Goal: Task Accomplishment & Management: Manage account settings

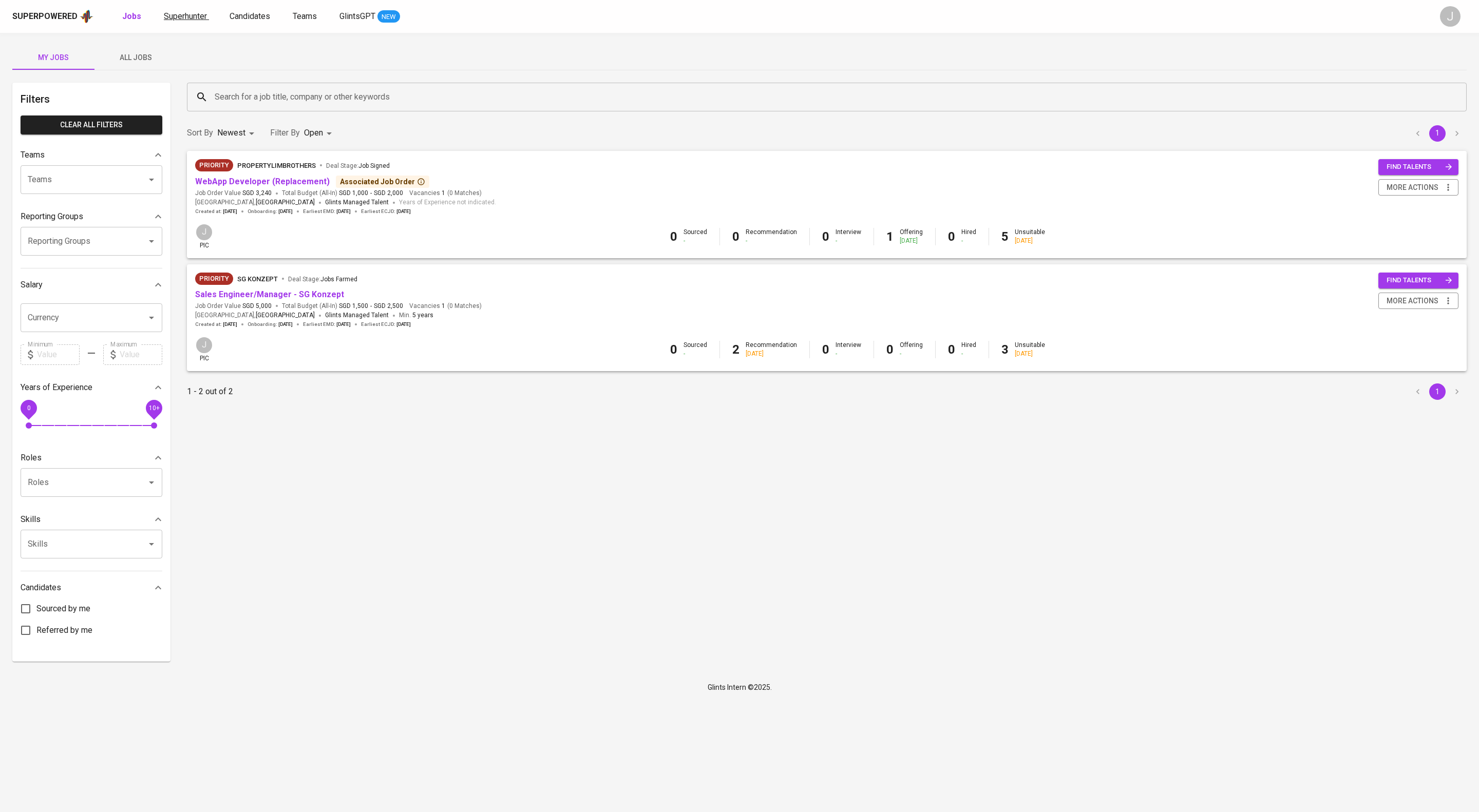
click at [207, 17] on span "Superhunter" at bounding box center [185, 16] width 43 height 10
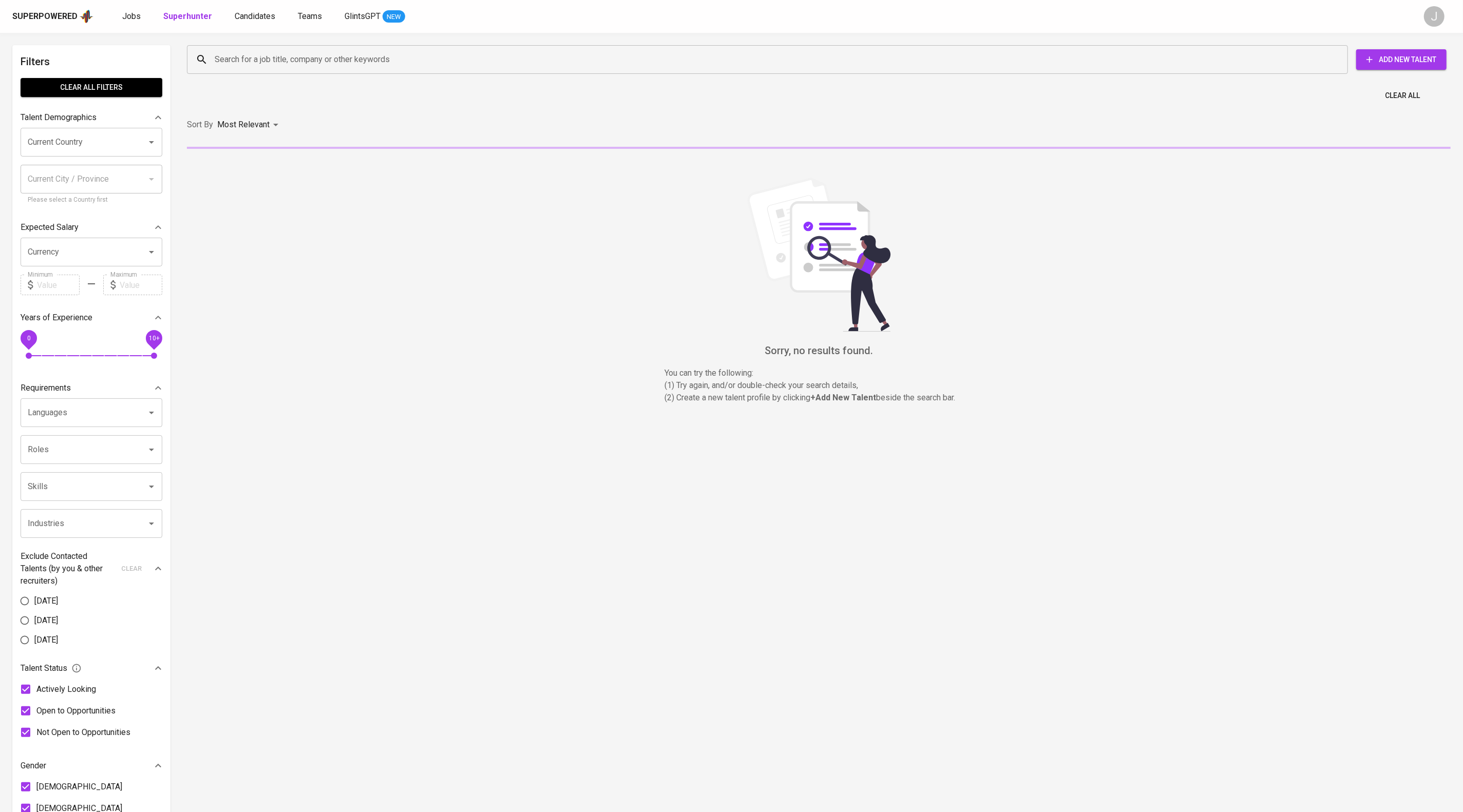
click at [255, 49] on div "Search for a job title, company or other keywords" at bounding box center [767, 59] width 1161 height 29
paste input "[EMAIL_ADDRESS][DOMAIN_NAME]"
type input "[EMAIL_ADDRESS][DOMAIN_NAME]"
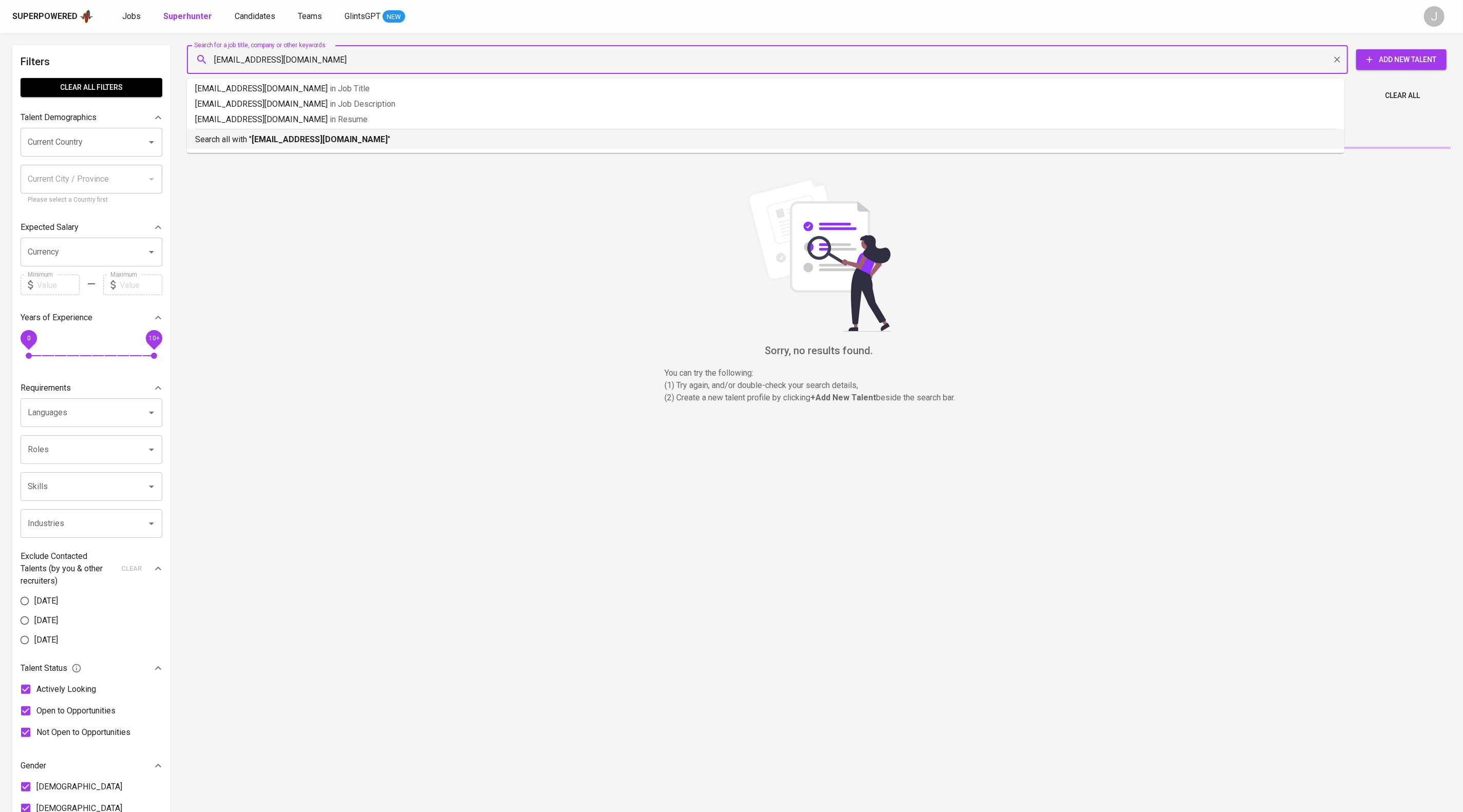
click at [337, 144] on b "[EMAIL_ADDRESS][DOMAIN_NAME]" at bounding box center [320, 139] width 136 height 10
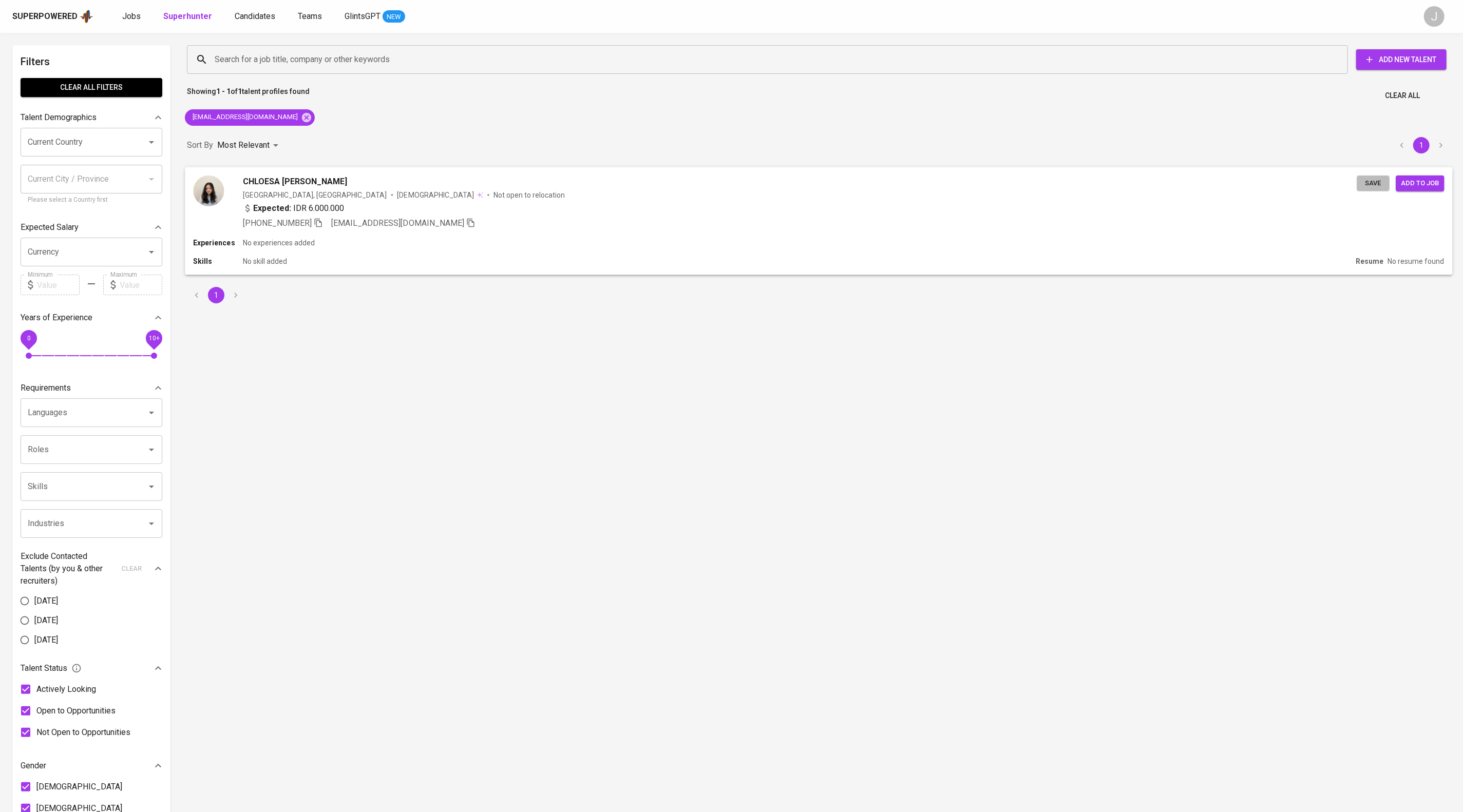
click at [1366, 189] on span "Save" at bounding box center [1373, 183] width 23 height 12
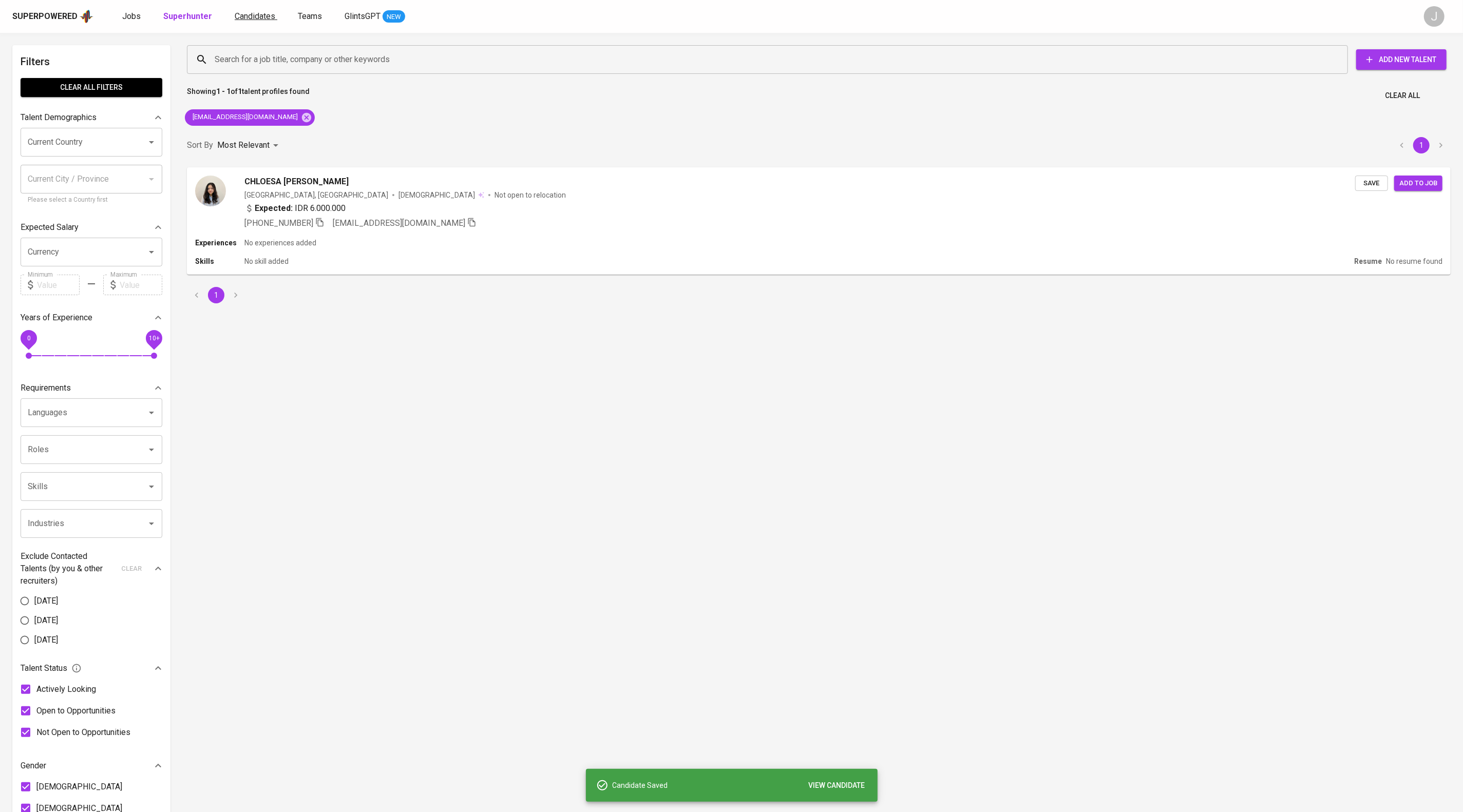
click at [275, 16] on span "Candidates" at bounding box center [255, 16] width 41 height 10
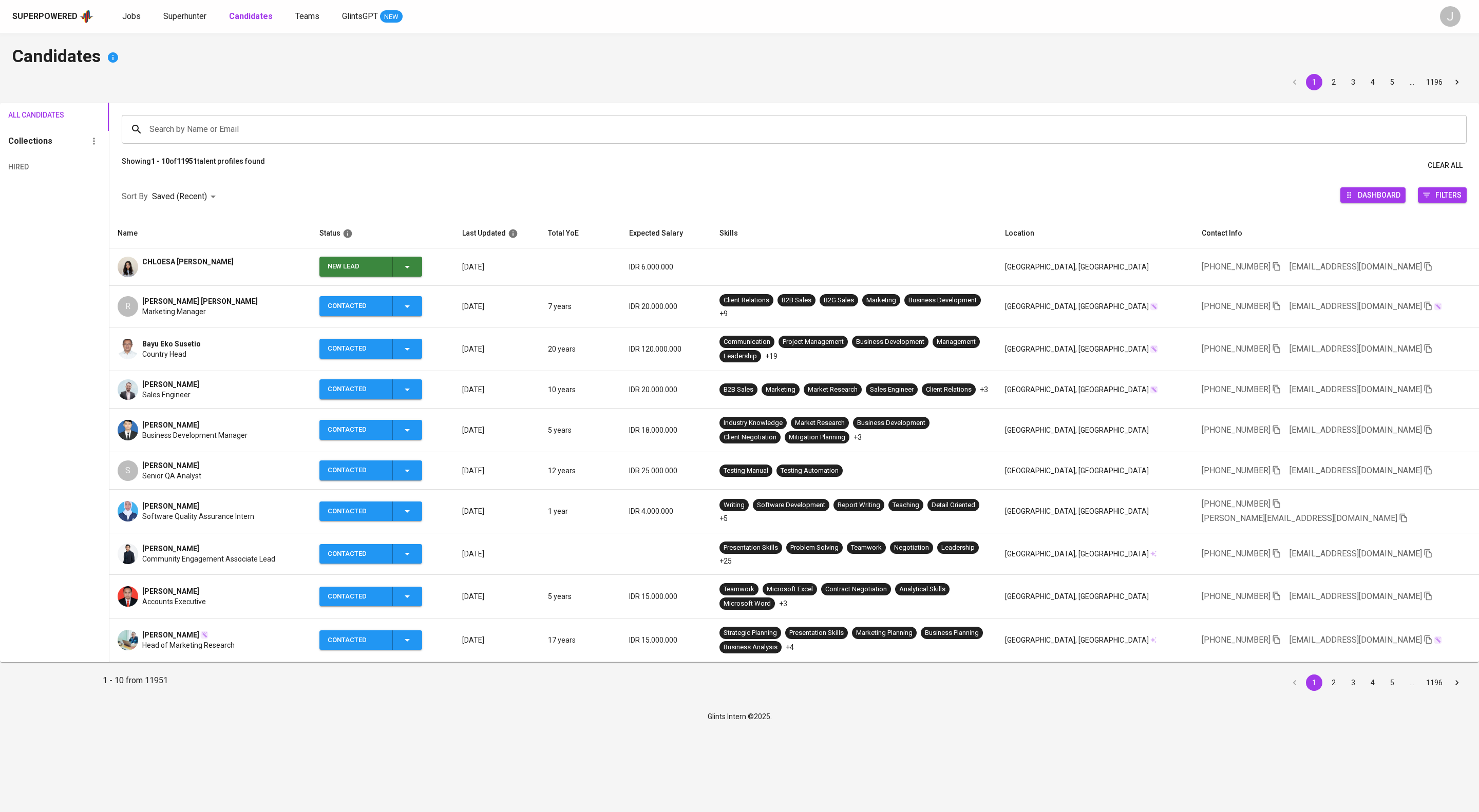
click at [413, 273] on icon "button" at bounding box center [407, 267] width 12 height 12
click at [429, 330] on li "Contacted" at bounding box center [415, 326] width 103 height 19
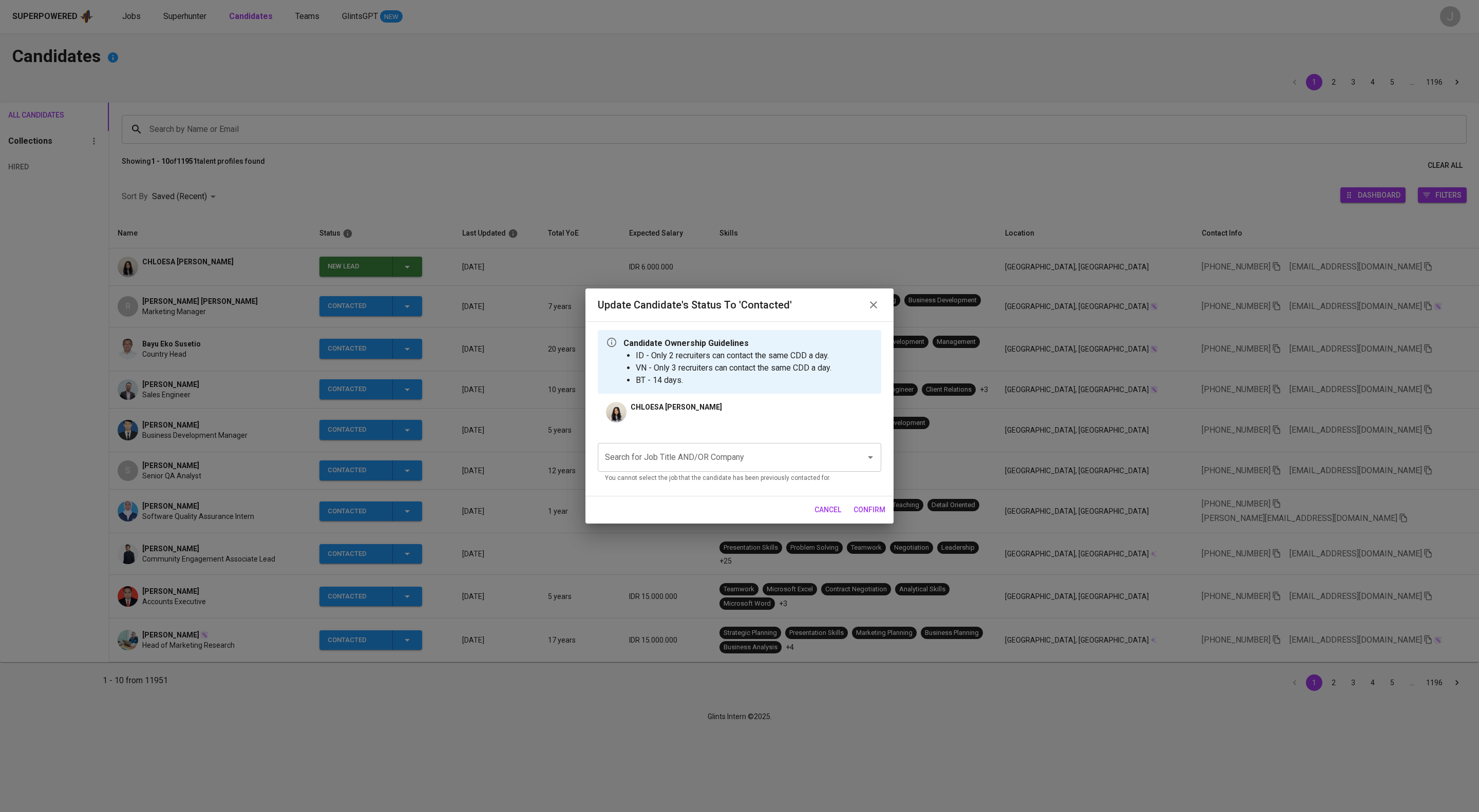
click at [743, 467] on input "Search for Job Title AND/OR Company" at bounding box center [725, 457] width 246 height 19
type input "a"
click at [775, 508] on li "Application Support (PT AIA FINANCIAL)" at bounding box center [739, 503] width 284 height 19
click at [865, 517] on span "confirm" at bounding box center [870, 510] width 32 height 13
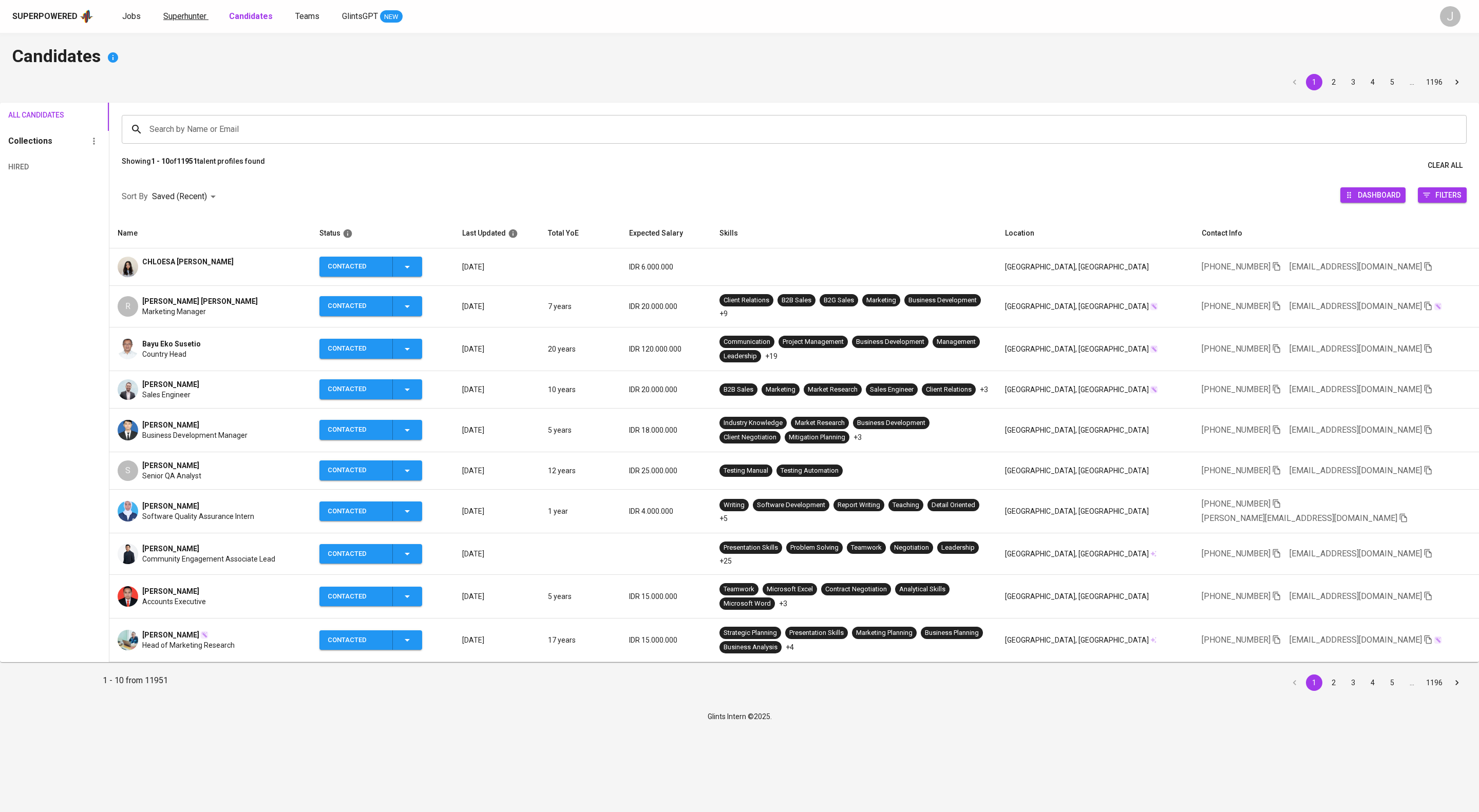
click at [206, 12] on span "Superhunter" at bounding box center [185, 16] width 43 height 10
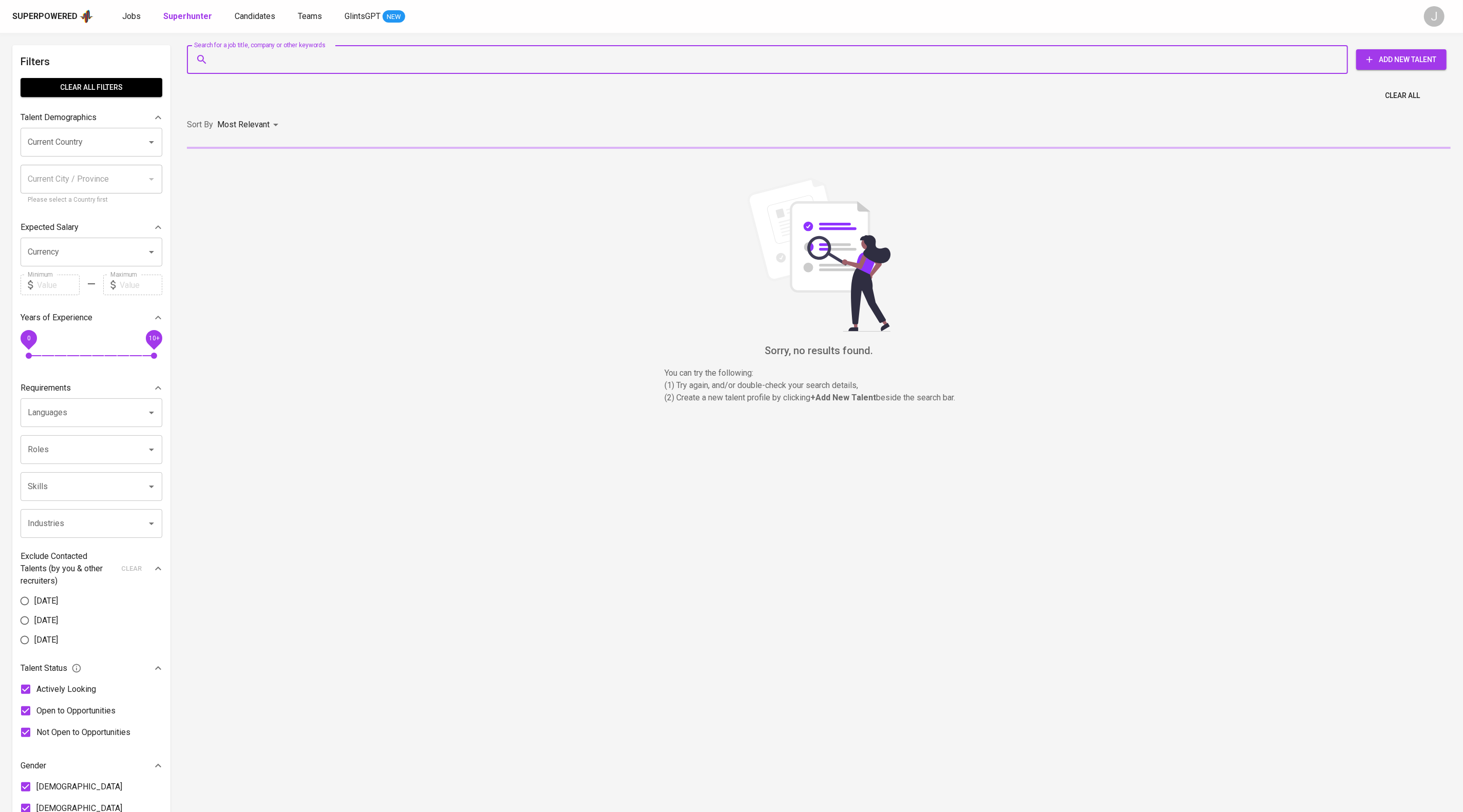
click at [278, 69] on input "Search for a job title, company or other keywords" at bounding box center [769, 59] width 1116 height 19
paste input "[EMAIL_ADDRESS][DOMAIN_NAME]"
type input "[EMAIL_ADDRESS][DOMAIN_NAME]"
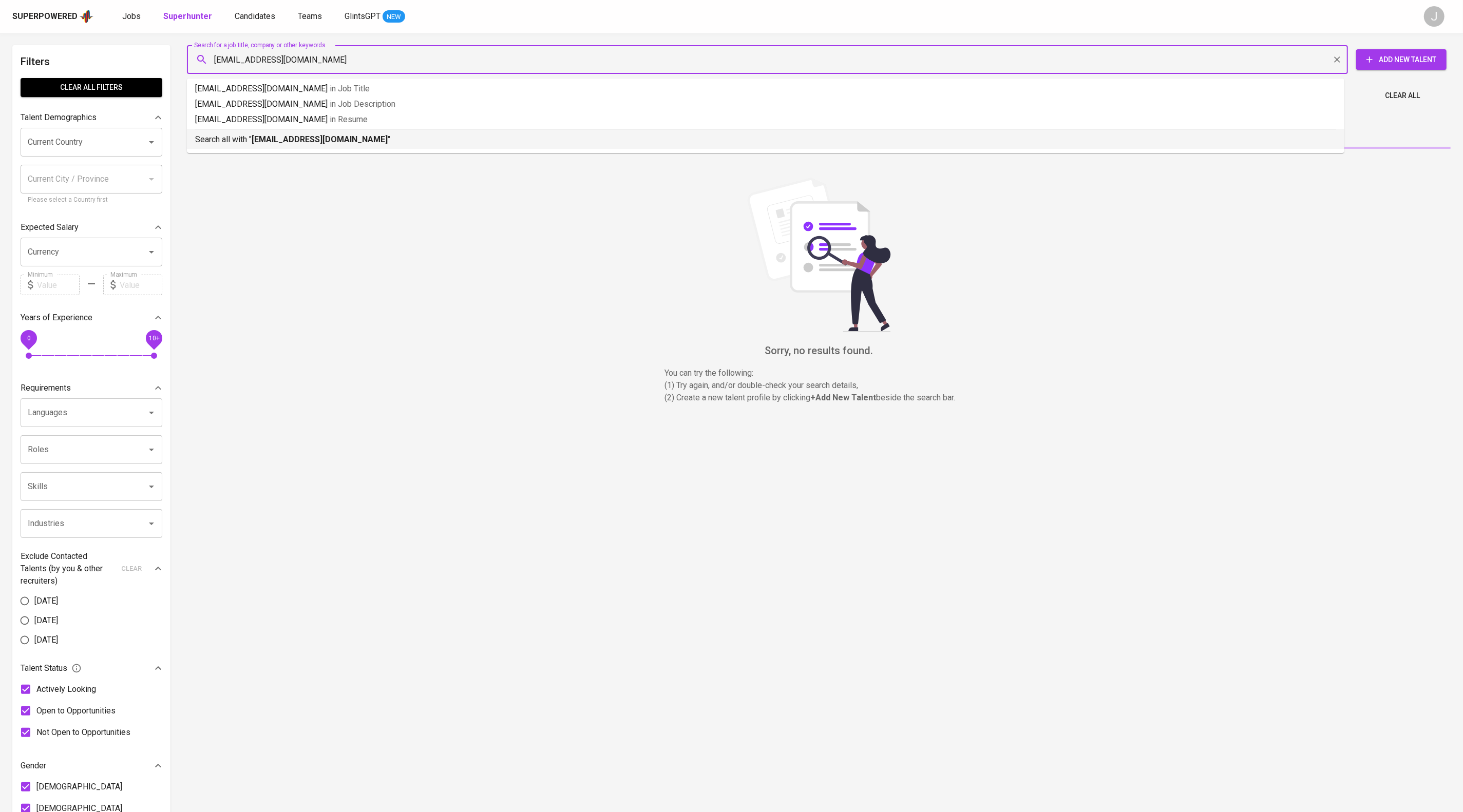
click at [418, 146] on p "Search all with " [EMAIL_ADDRESS][DOMAIN_NAME] "" at bounding box center [765, 139] width 1141 height 12
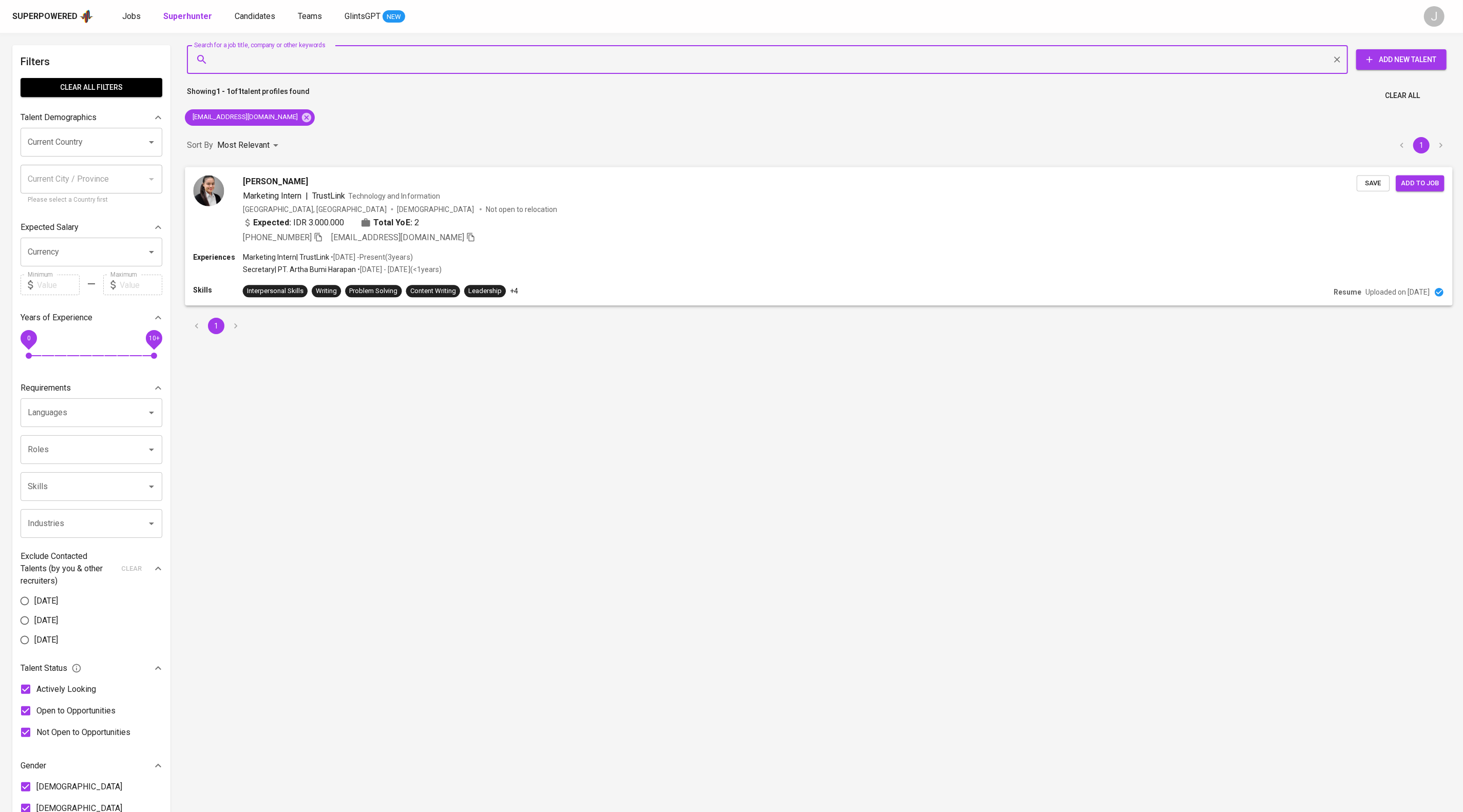
click at [1375, 189] on span "Save" at bounding box center [1373, 183] width 23 height 12
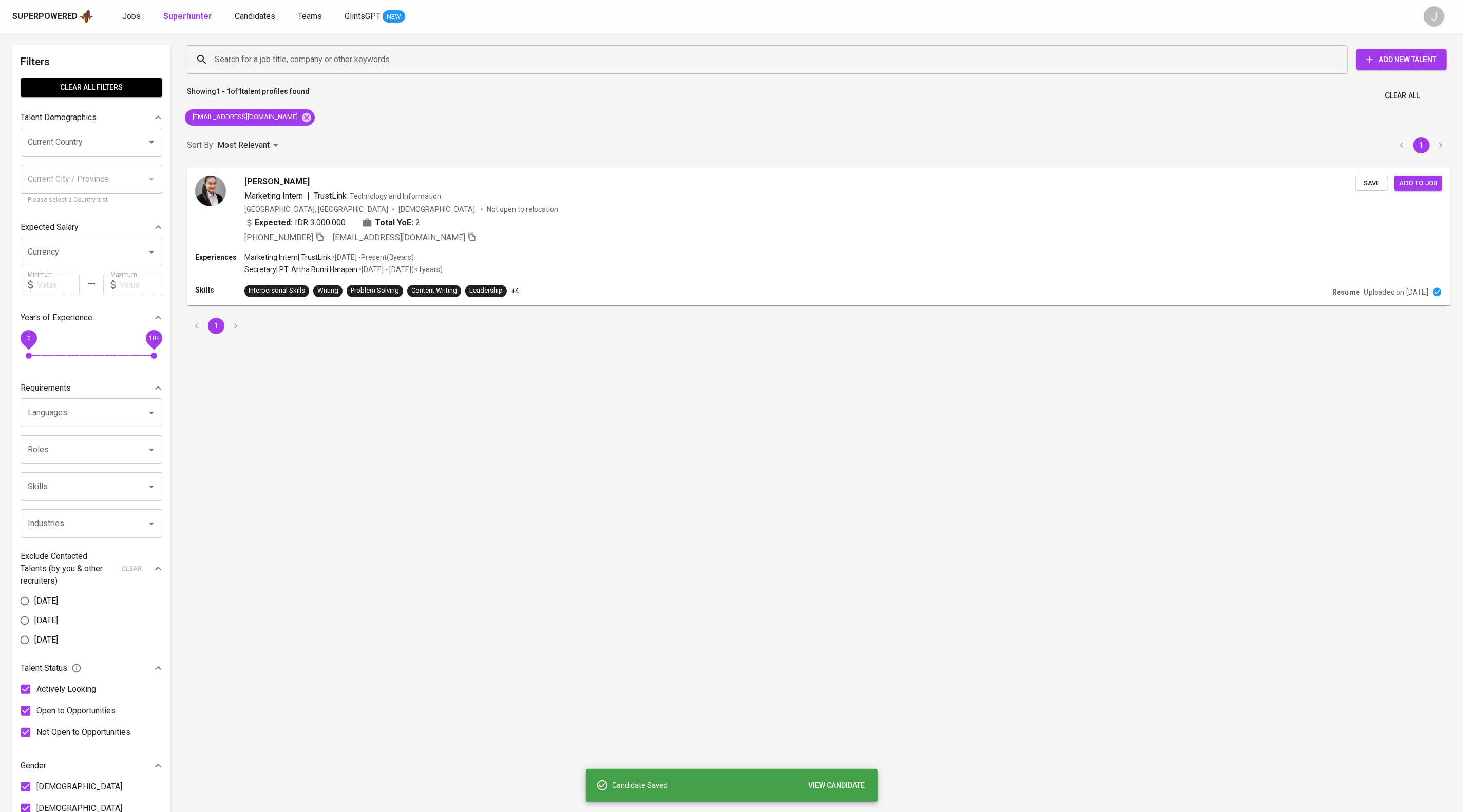
click at [275, 12] on span "Candidates" at bounding box center [255, 16] width 41 height 10
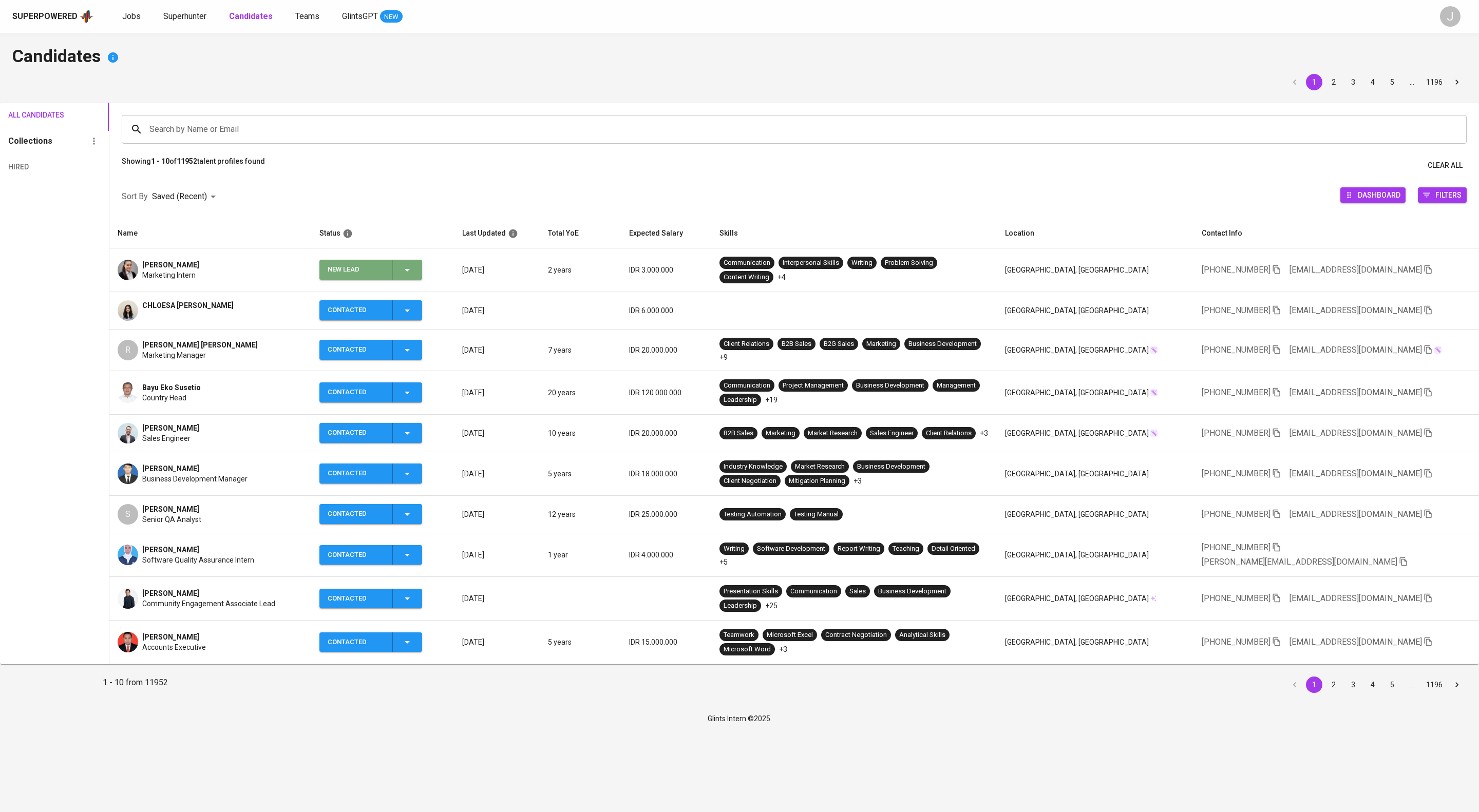
click at [413, 276] on icon "button" at bounding box center [407, 270] width 12 height 12
click at [430, 335] on li "Contacted" at bounding box center [415, 329] width 103 height 19
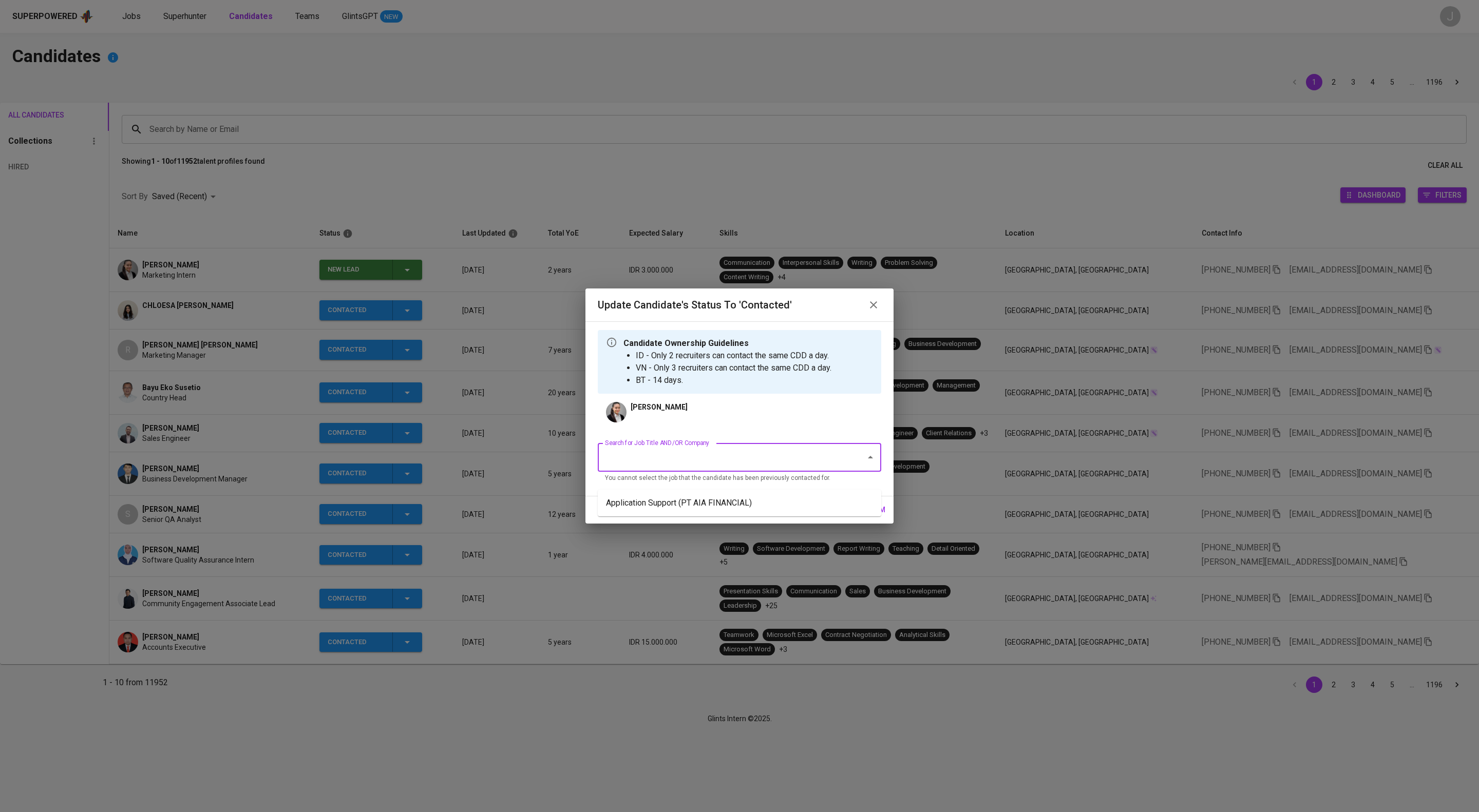
click at [699, 467] on input "Search for Job Title AND/OR Company" at bounding box center [725, 457] width 246 height 19
click at [699, 517] on ul "Application Support (PT AIA FINANCIAL)" at bounding box center [739, 503] width 284 height 27
drag, startPoint x: 717, startPoint y: 503, endPoint x: 729, endPoint y: 511, distance: 14.4
click at [719, 504] on li "Application Support (PT AIA FINANCIAL)" at bounding box center [739, 503] width 284 height 19
click at [867, 517] on span "confirm" at bounding box center [870, 510] width 32 height 13
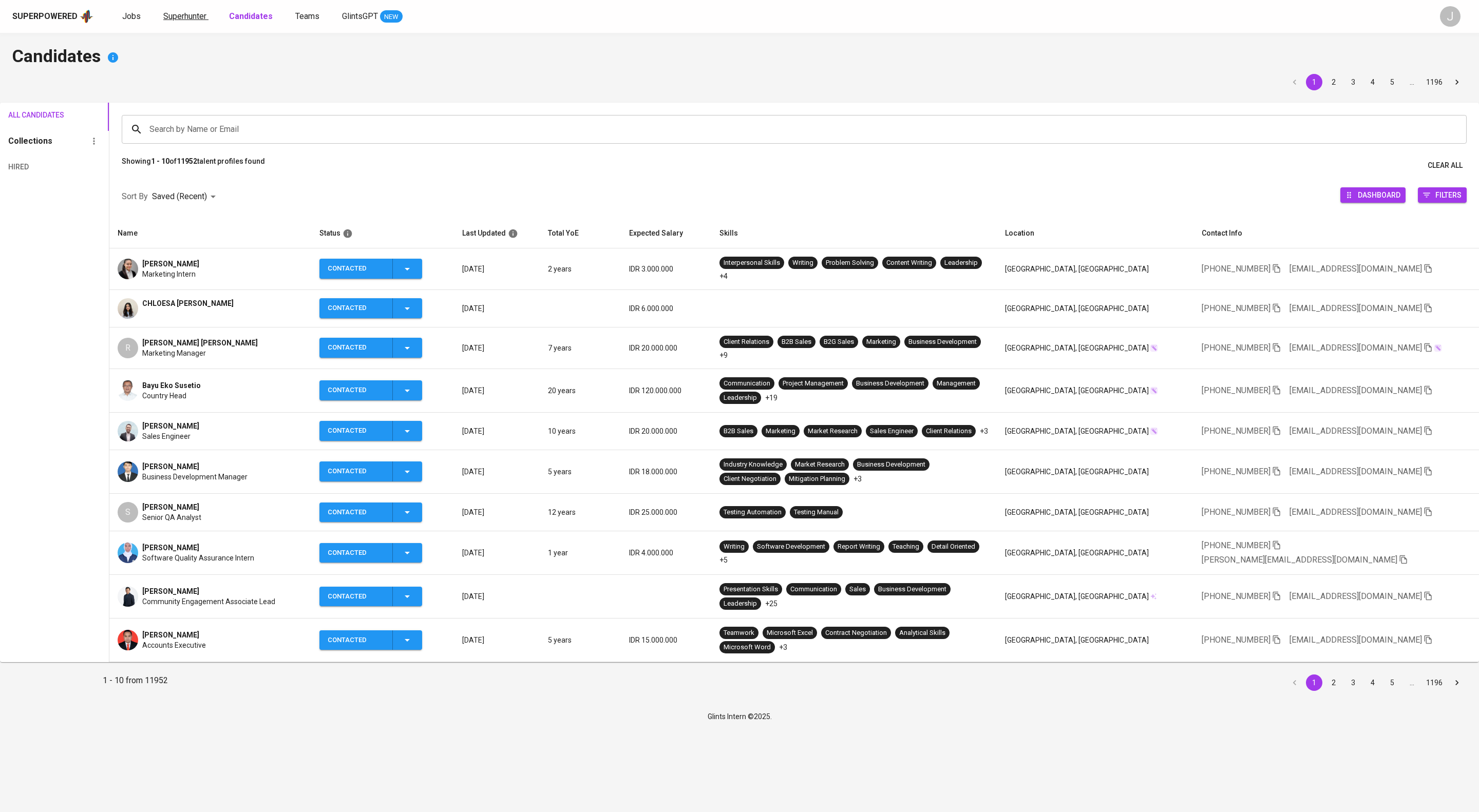
click at [206, 11] on span "Superhunter" at bounding box center [185, 16] width 43 height 10
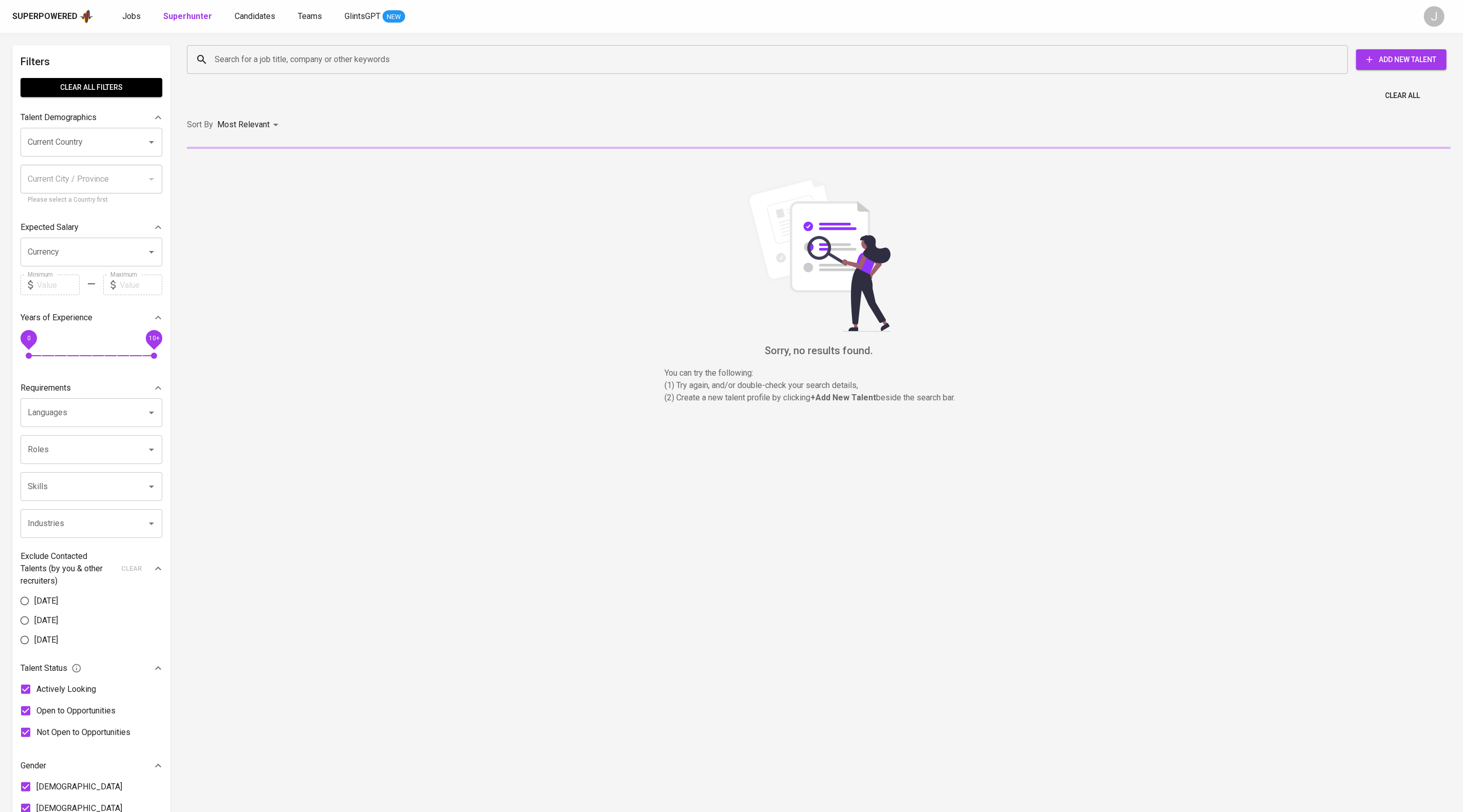
click at [277, 74] on div "Search for a job title, company or other keywords" at bounding box center [767, 59] width 1161 height 29
click at [282, 59] on input "Search for a job title, company or other keywords" at bounding box center [769, 59] width 1116 height 19
paste input "[EMAIL_ADDRESS][DOMAIN_NAME]"
type input "[EMAIL_ADDRESS][DOMAIN_NAME]"
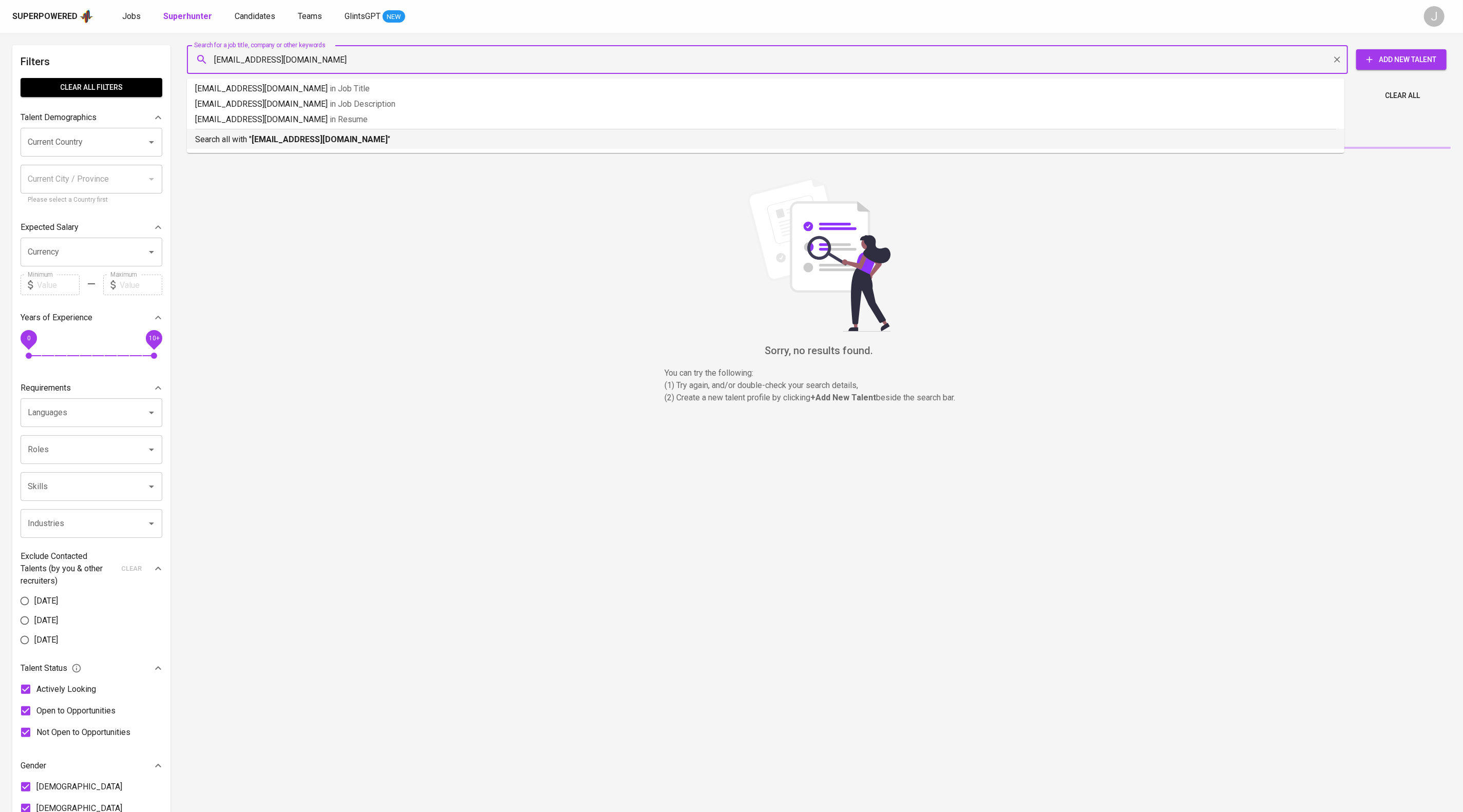
click at [381, 146] on p "Search all with " [EMAIL_ADDRESS][DOMAIN_NAME] "" at bounding box center [765, 139] width 1141 height 12
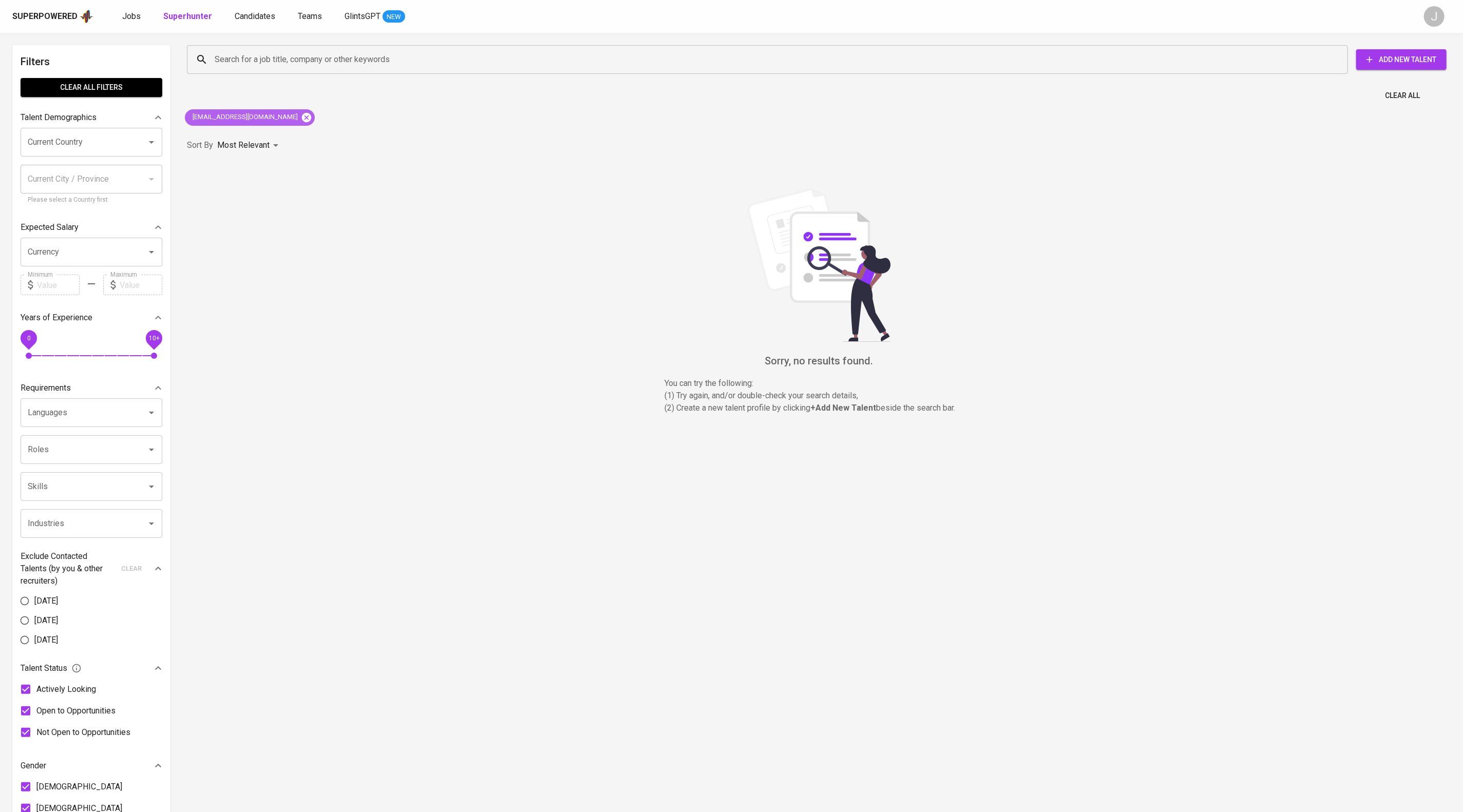
click at [301, 123] on icon at bounding box center [306, 117] width 11 height 11
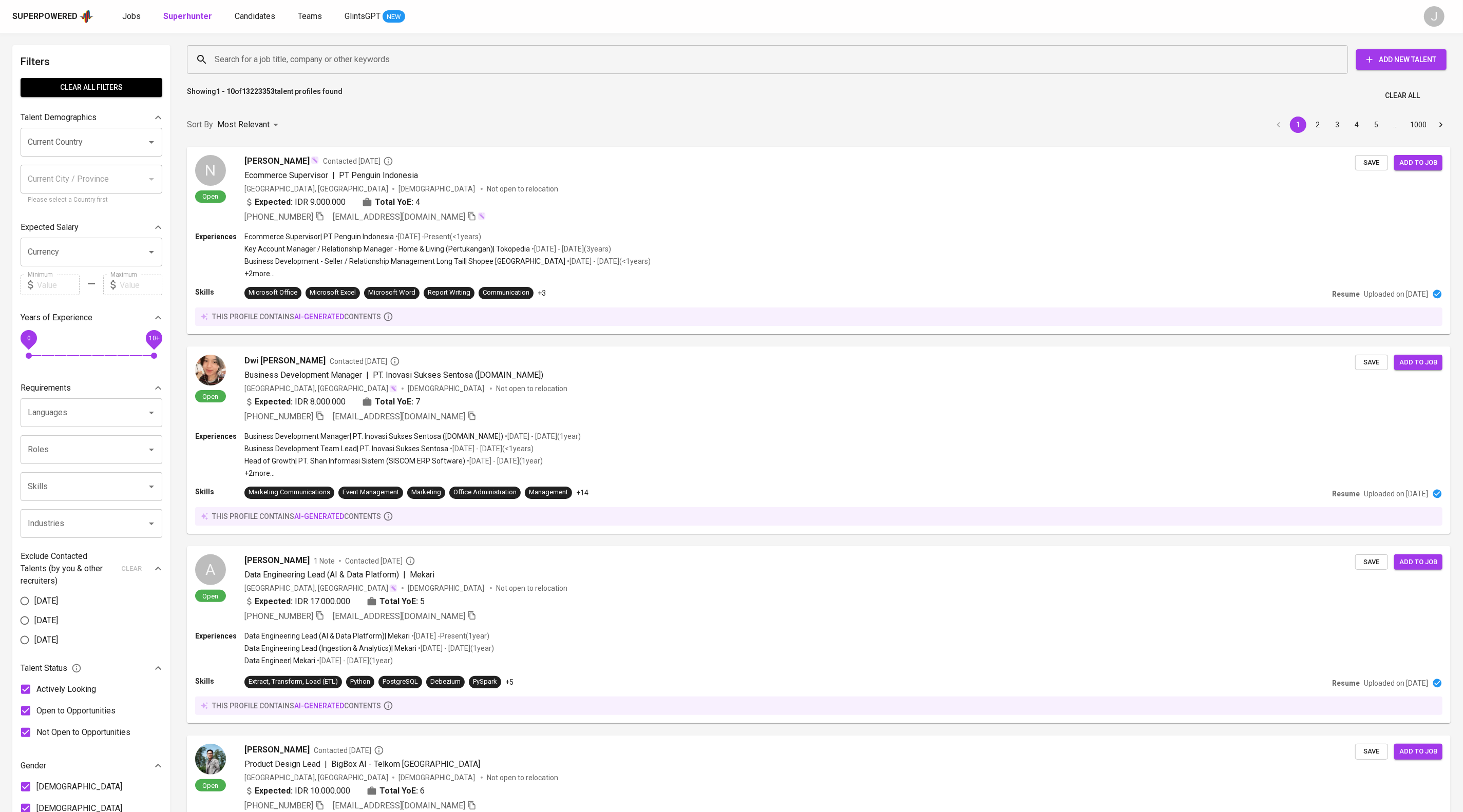
click at [356, 43] on div "Search for a job title, company or other keywords Search for a job title, compa…" at bounding box center [816, 60] width 1264 height 33
click at [356, 49] on div "Search for a job title, company or other keywords" at bounding box center [767, 59] width 1161 height 29
paste input "[PERSON_NAME]"
type input "[PERSON_NAME]"
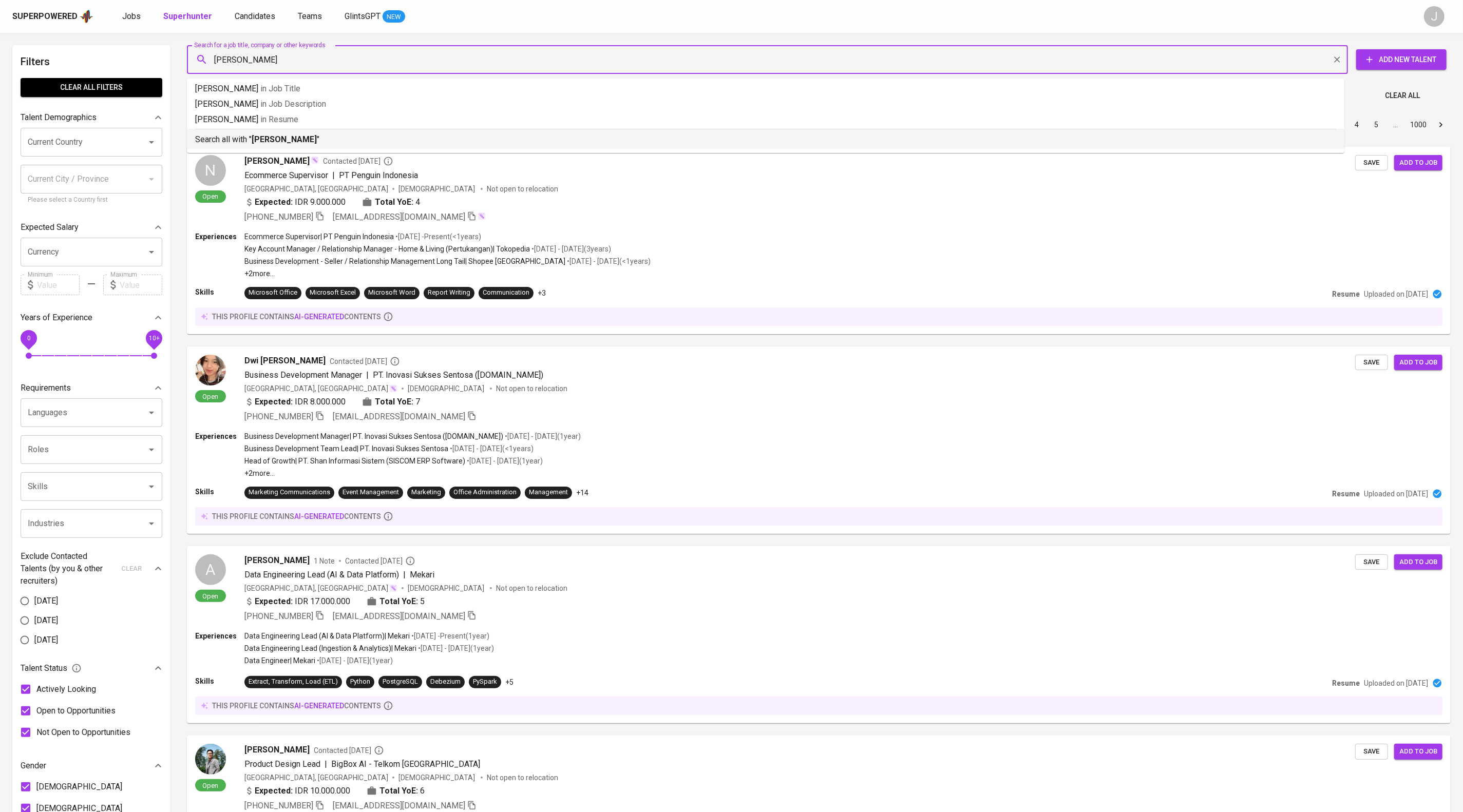
click at [426, 143] on p "Search all with " [PERSON_NAME] "" at bounding box center [765, 139] width 1141 height 12
click at [541, 141] on div "Sort By Most Relevant MOST_RELEVANT 1 2 3 4 5 … 1000" at bounding box center [818, 124] width 1276 height 31
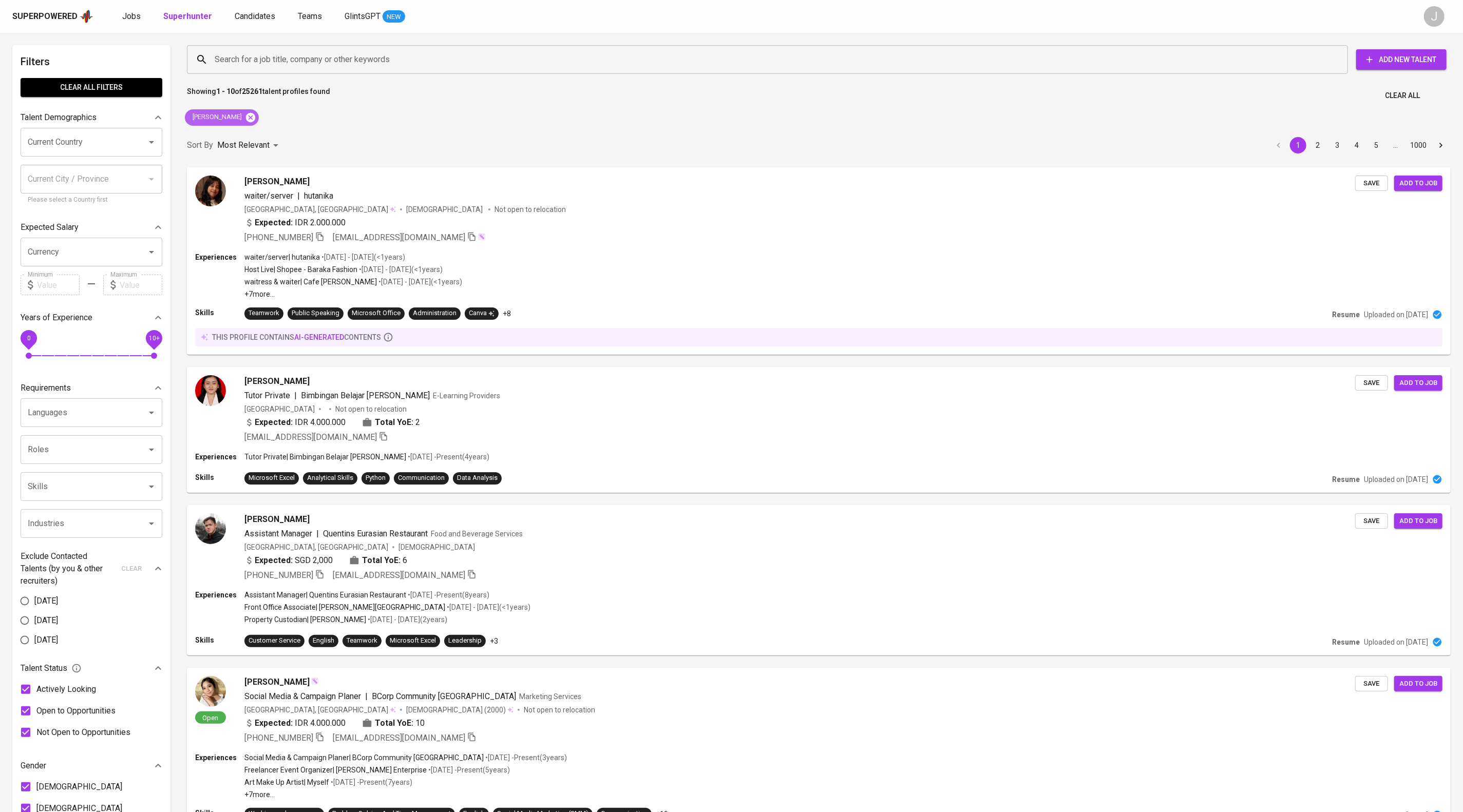
click at [255, 121] on icon at bounding box center [250, 117] width 9 height 9
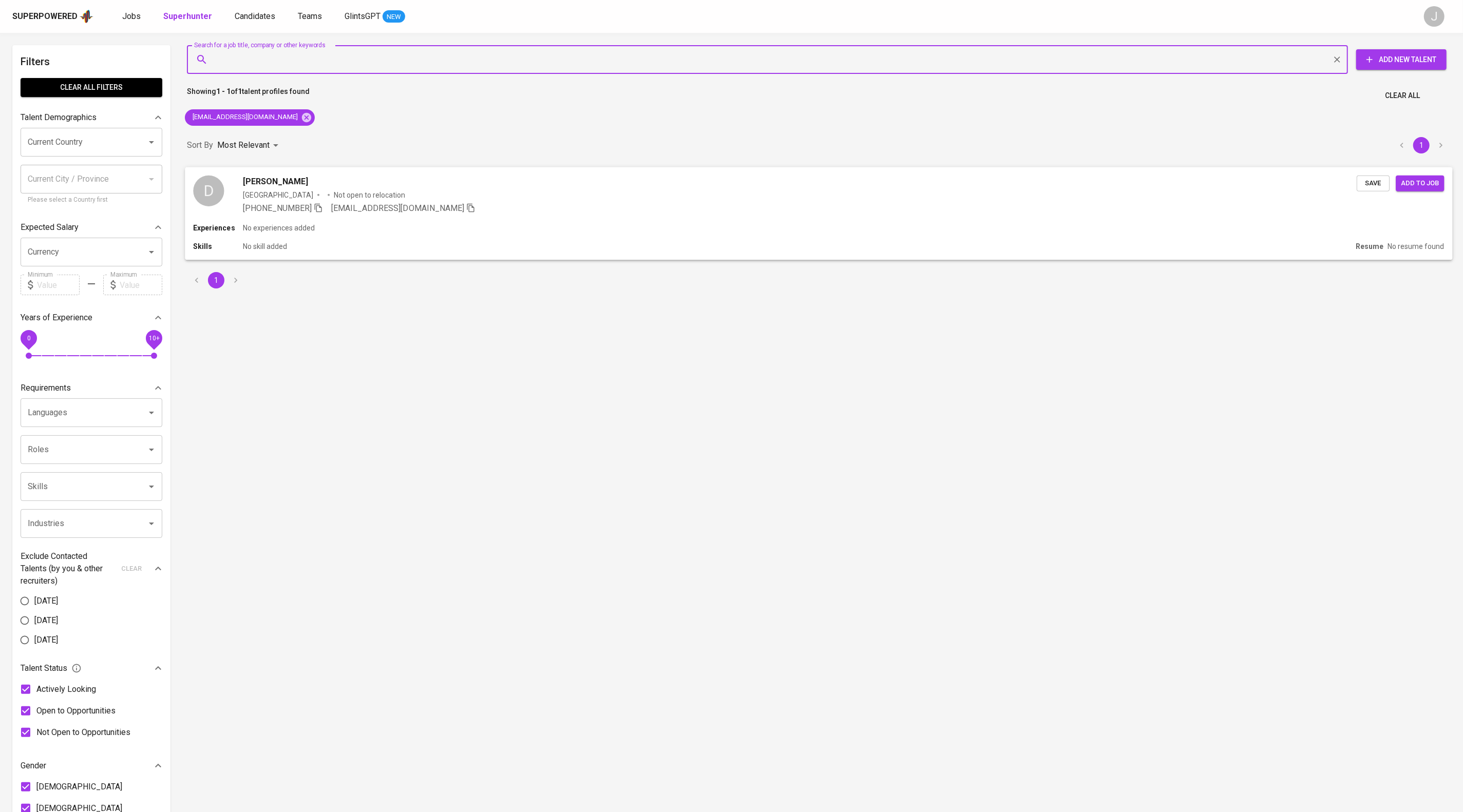
click at [1368, 189] on span "Save" at bounding box center [1373, 183] width 23 height 12
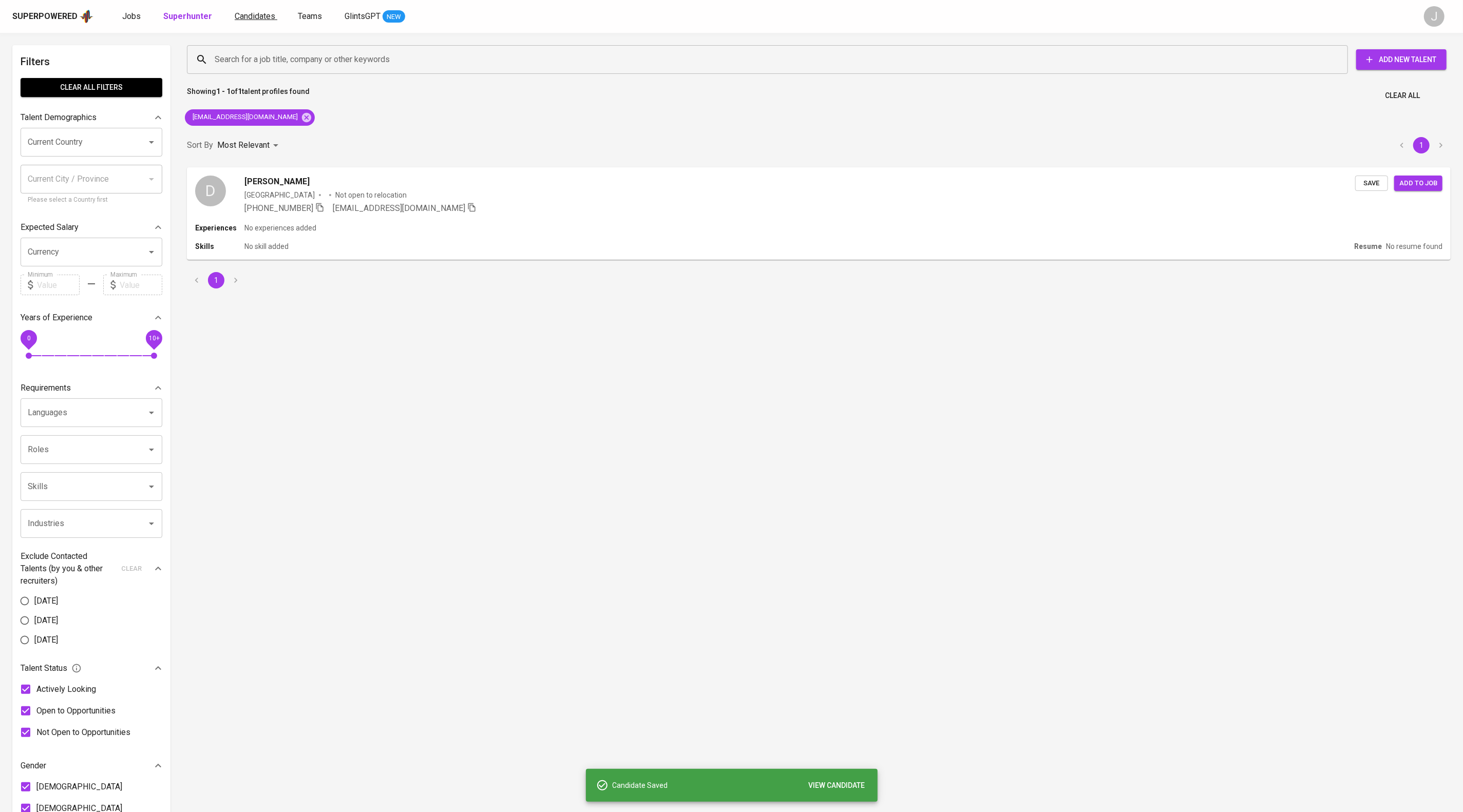
click at [275, 17] on span "Candidates" at bounding box center [255, 16] width 41 height 10
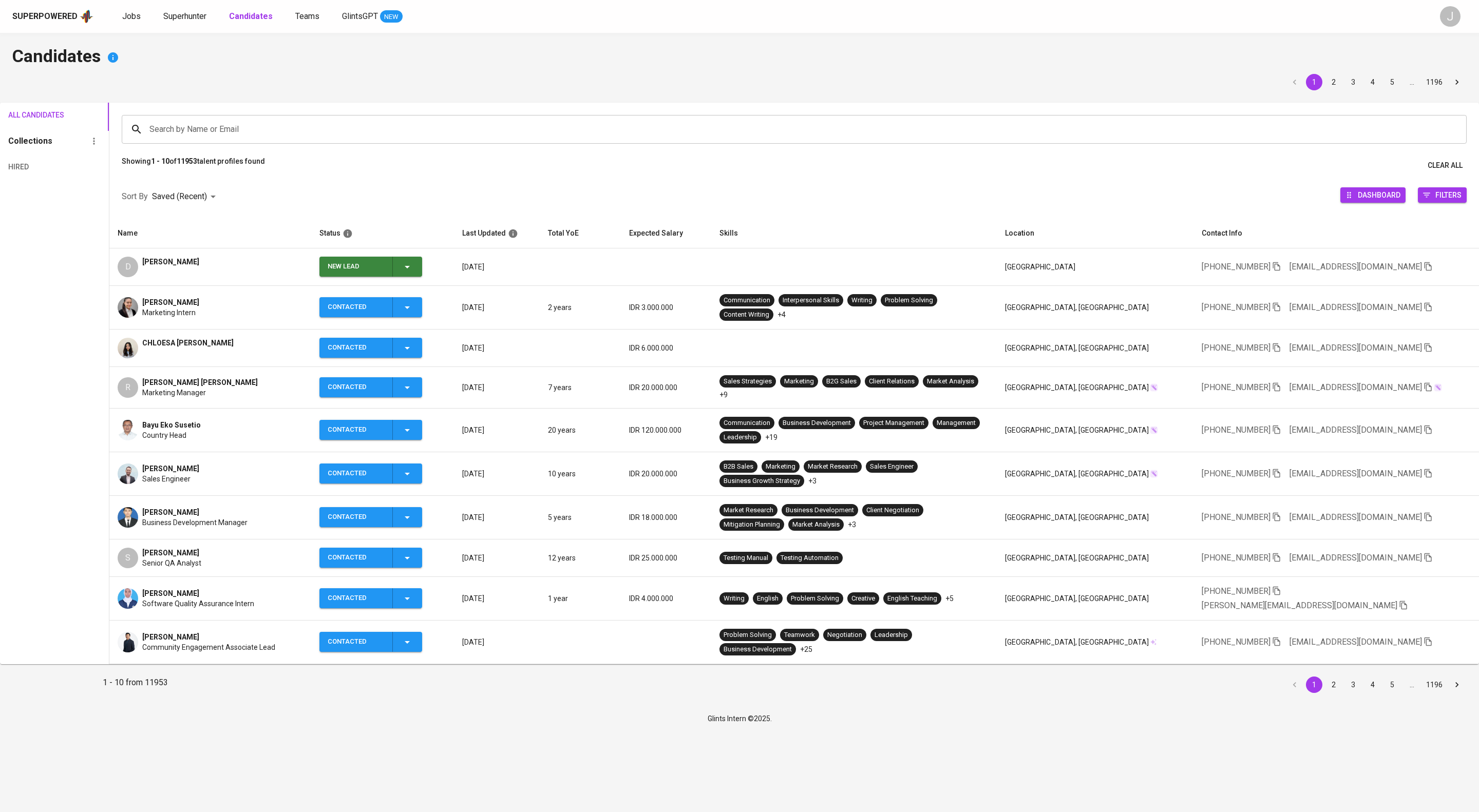
click at [413, 274] on div "New Lead" at bounding box center [371, 266] width 86 height 20
click at [426, 328] on li "Contacted" at bounding box center [415, 326] width 103 height 19
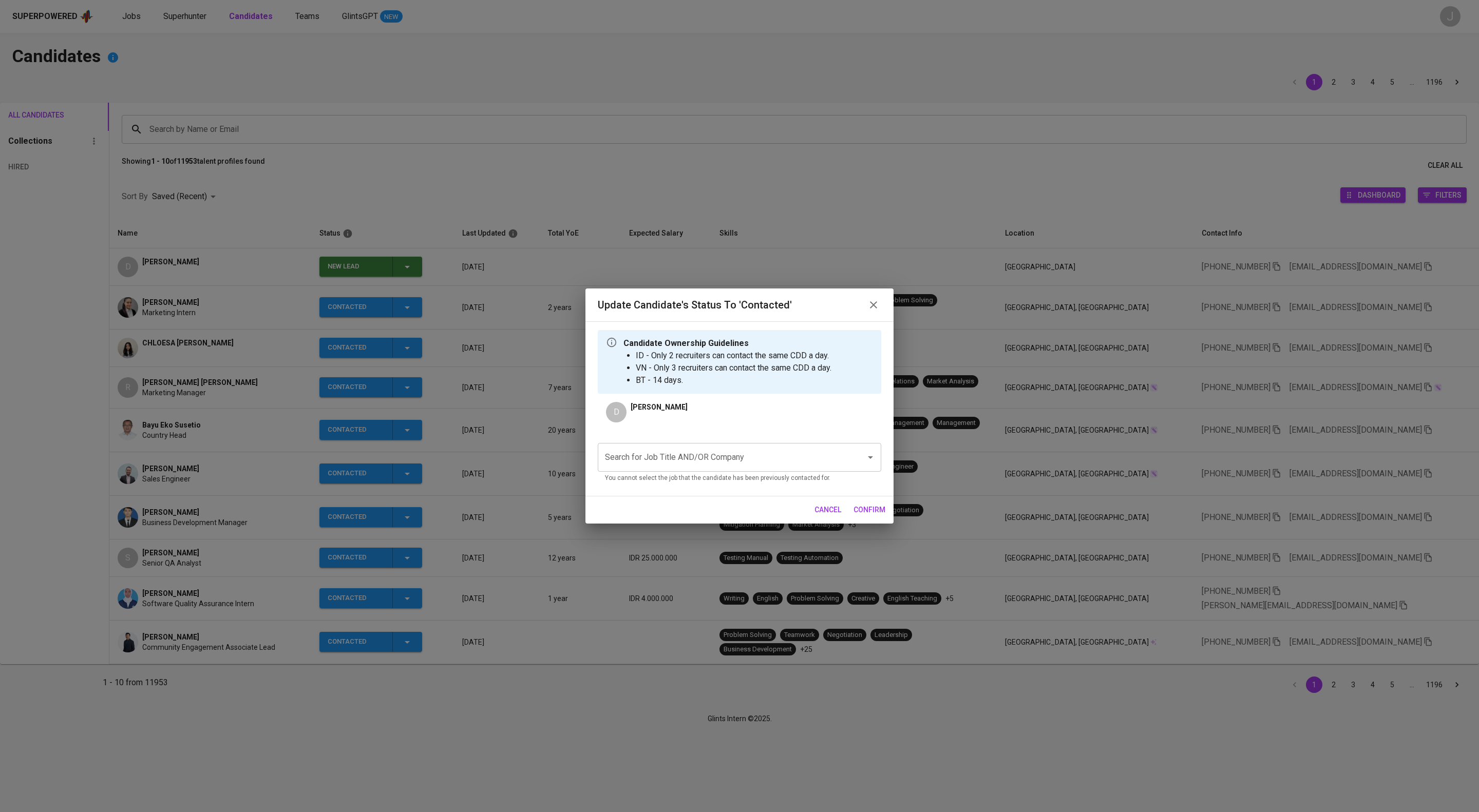
click at [672, 467] on input "Search for Job Title AND/OR Company" at bounding box center [725, 457] width 246 height 19
click at [682, 507] on li "Application Support (PT AIA FINANCIAL)" at bounding box center [739, 503] width 284 height 19
click at [860, 517] on span "confirm" at bounding box center [870, 510] width 32 height 13
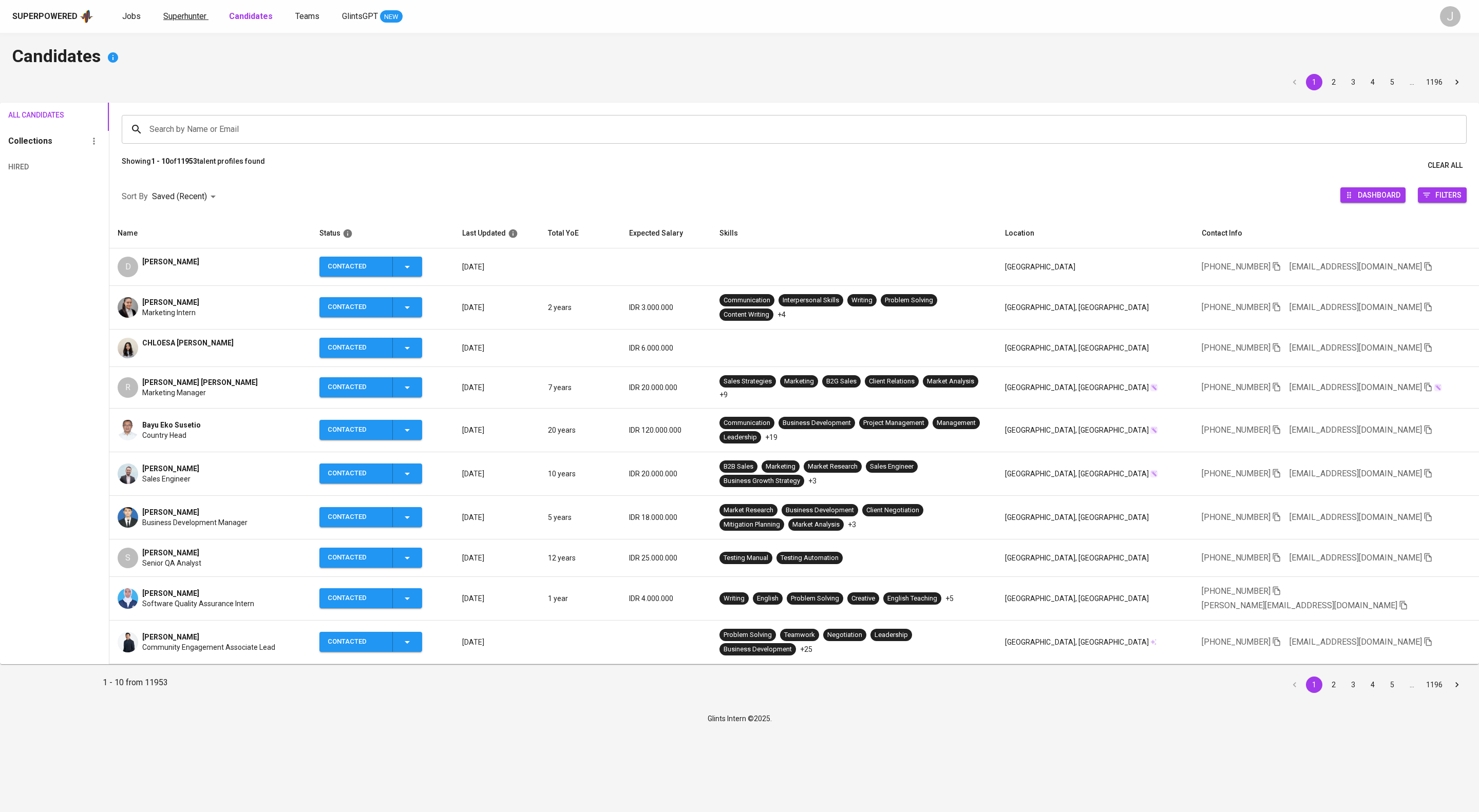
click at [206, 19] on span "Superhunter" at bounding box center [185, 16] width 43 height 10
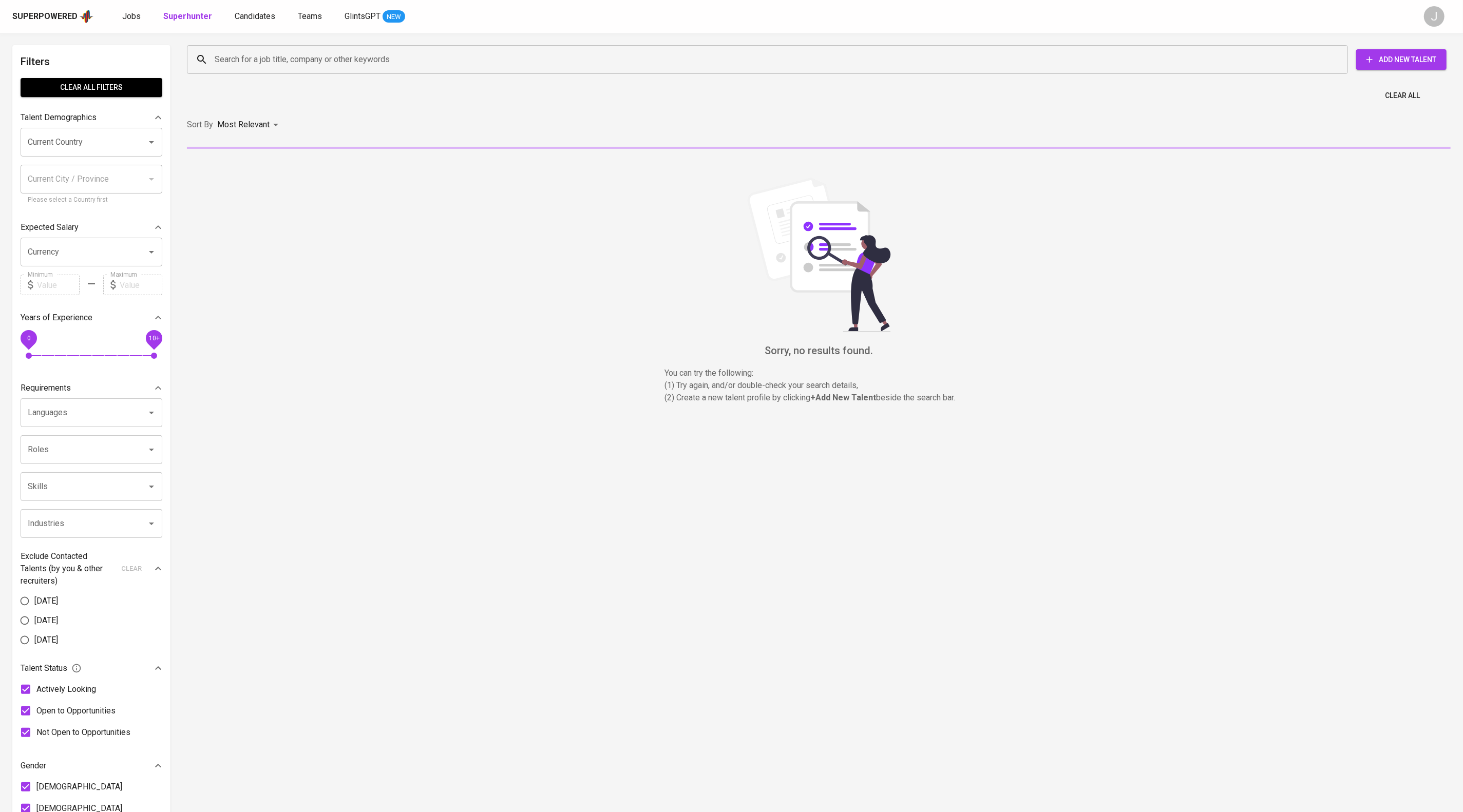
click at [294, 42] on div "Search for a job title, company or other keywords Search for a job title, compa…" at bounding box center [816, 59] width 1276 height 45
click at [290, 57] on input "Search for a job title, company or other keywords" at bounding box center [769, 59] width 1116 height 19
paste input "kfathiani@gmail.com"
type input "kfathiani@gmail.com"
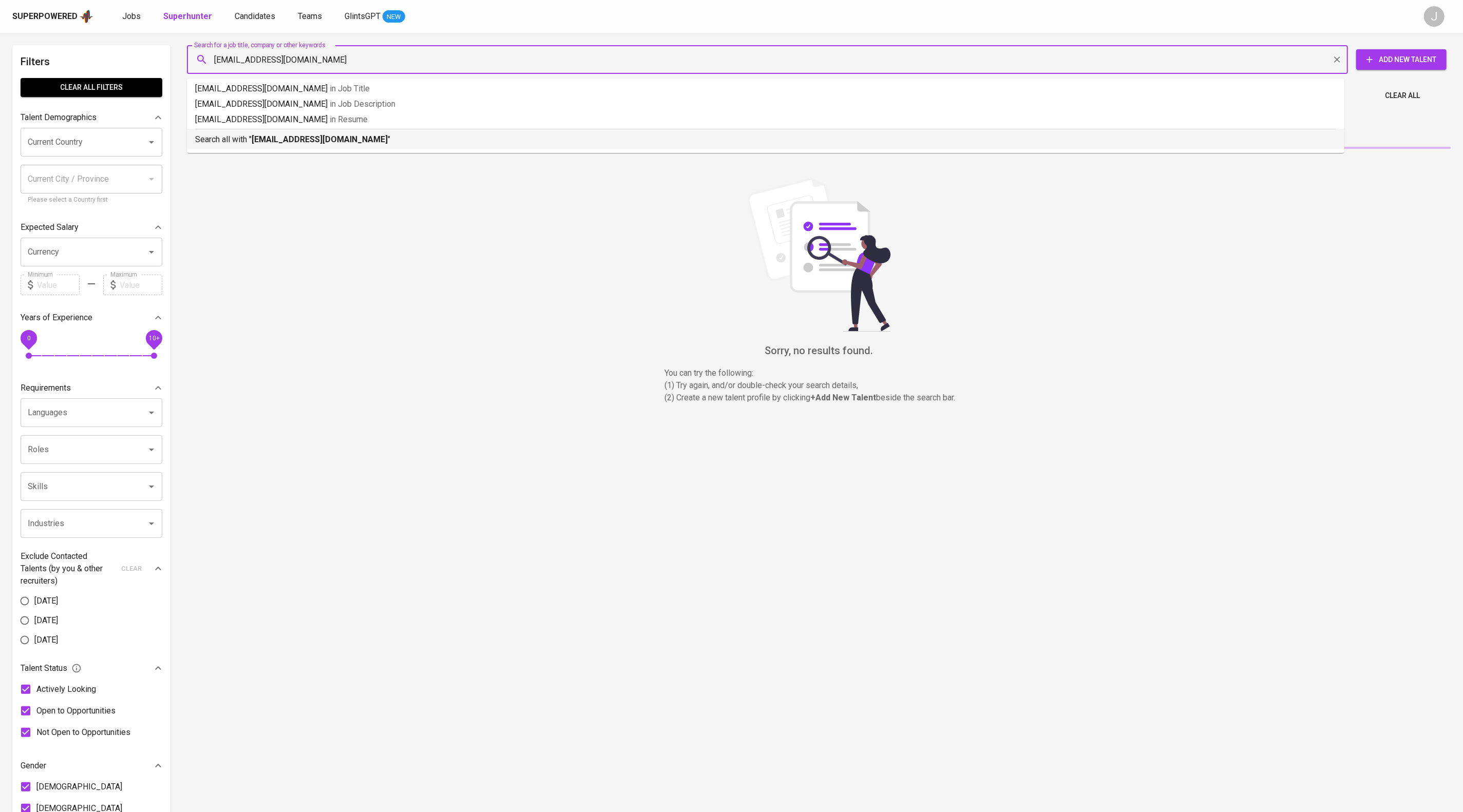
click at [390, 146] on p "Search all with " kfathiani@gmail.com "" at bounding box center [765, 139] width 1141 height 12
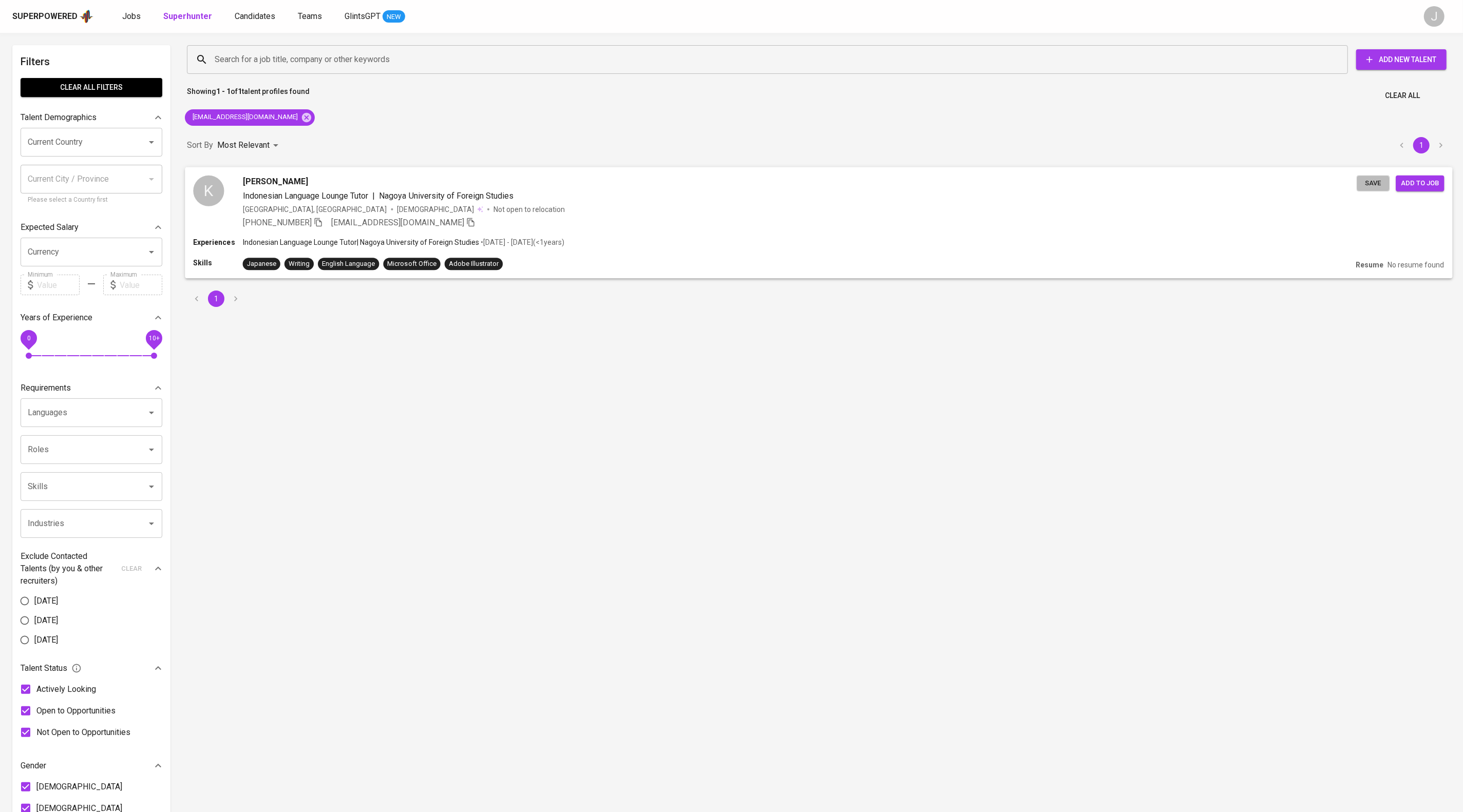
click at [1362, 189] on span "Save" at bounding box center [1373, 183] width 23 height 12
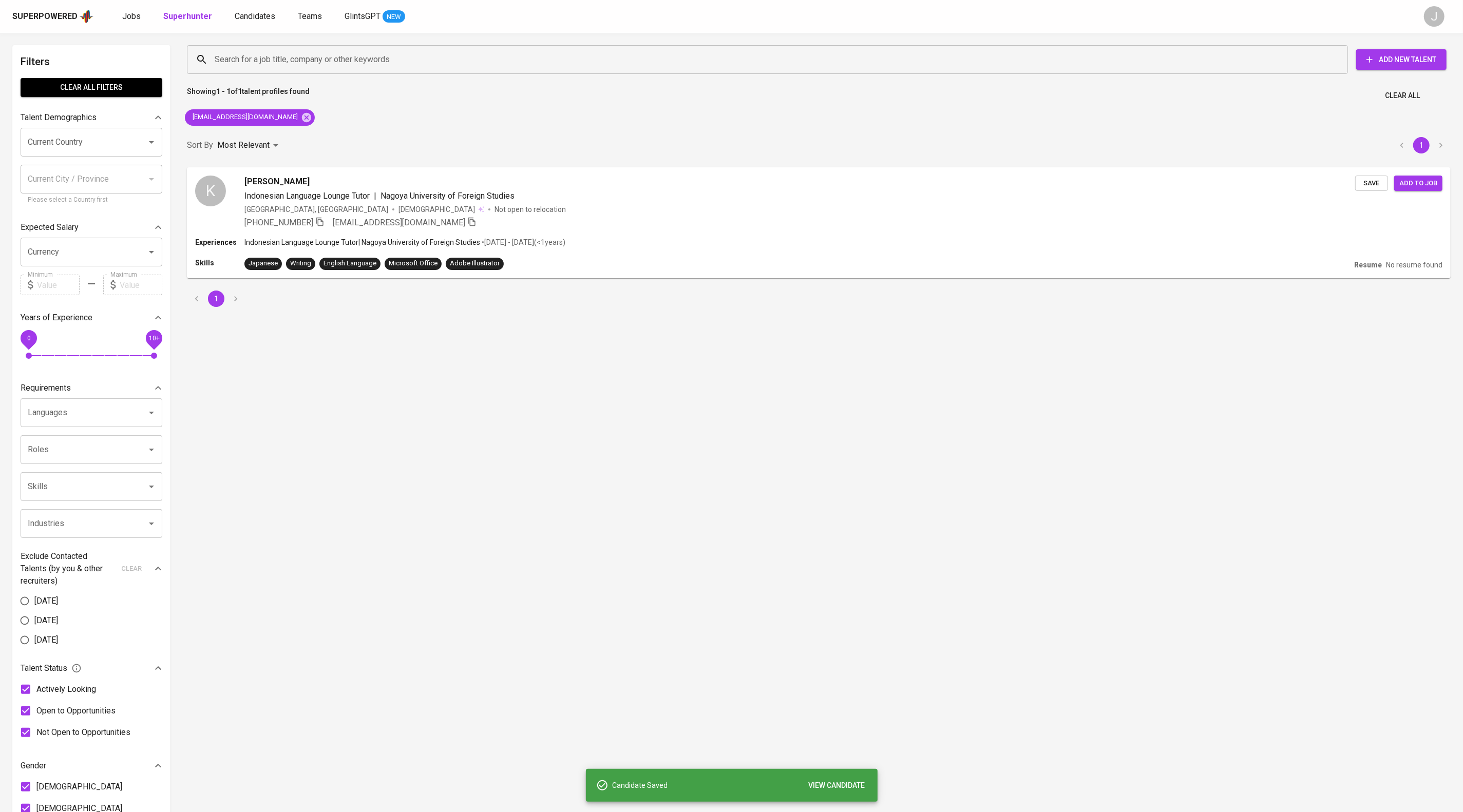
click at [288, 6] on div "Superpowered Jobs Superhunter Candidates Teams GlintsGPT NEW J" at bounding box center [732, 17] width 1463 height 33
click at [275, 14] on span "Candidates" at bounding box center [255, 16] width 41 height 10
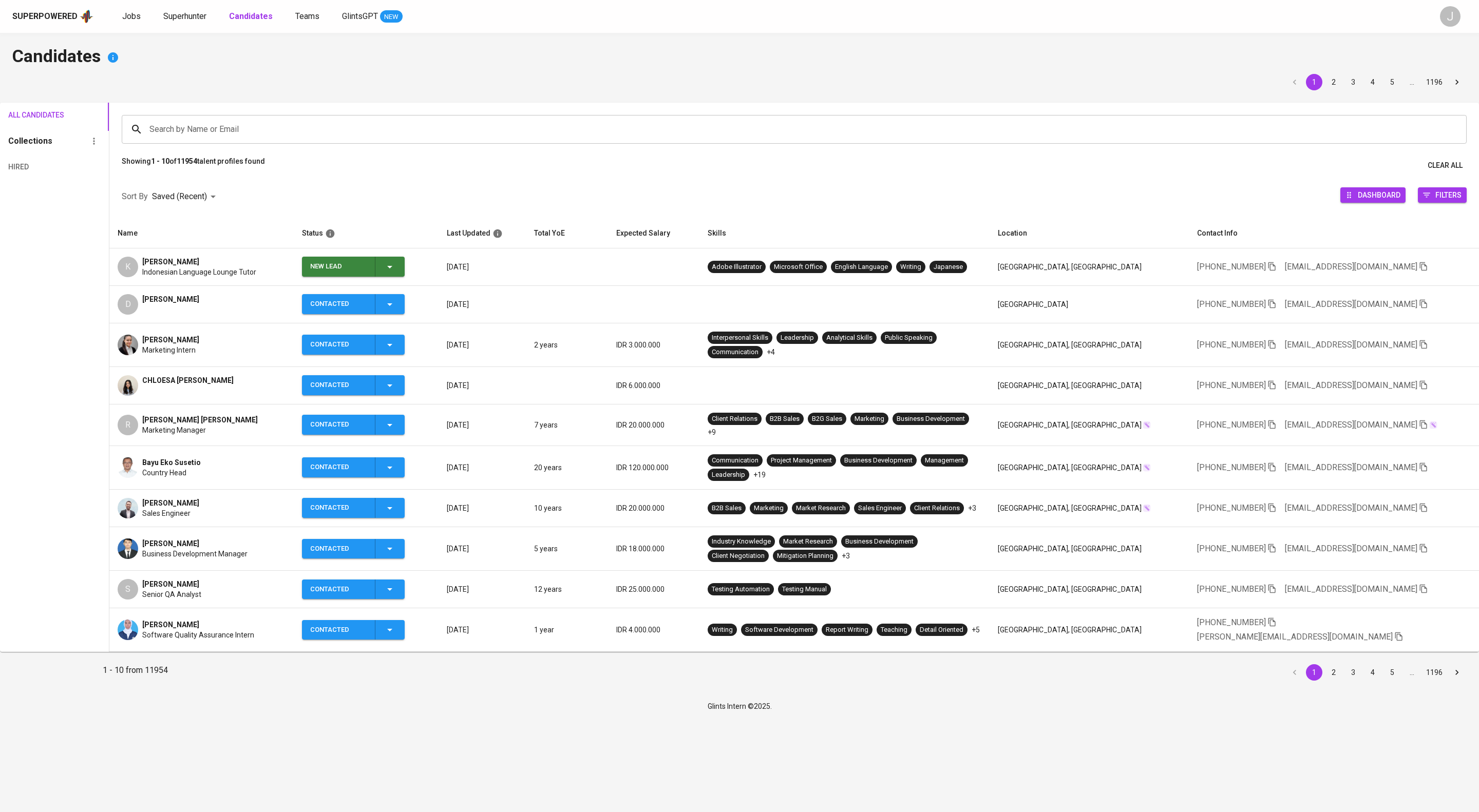
click at [396, 273] on icon "button" at bounding box center [390, 267] width 12 height 12
drag, startPoint x: 379, startPoint y: 346, endPoint x: 380, endPoint y: 333, distance: 13.0
click at [380, 333] on ul "New Lead Contacted No Response To Pre-Screen" at bounding box center [393, 339] width 103 height 82
click at [380, 333] on li "Contacted" at bounding box center [393, 329] width 103 height 19
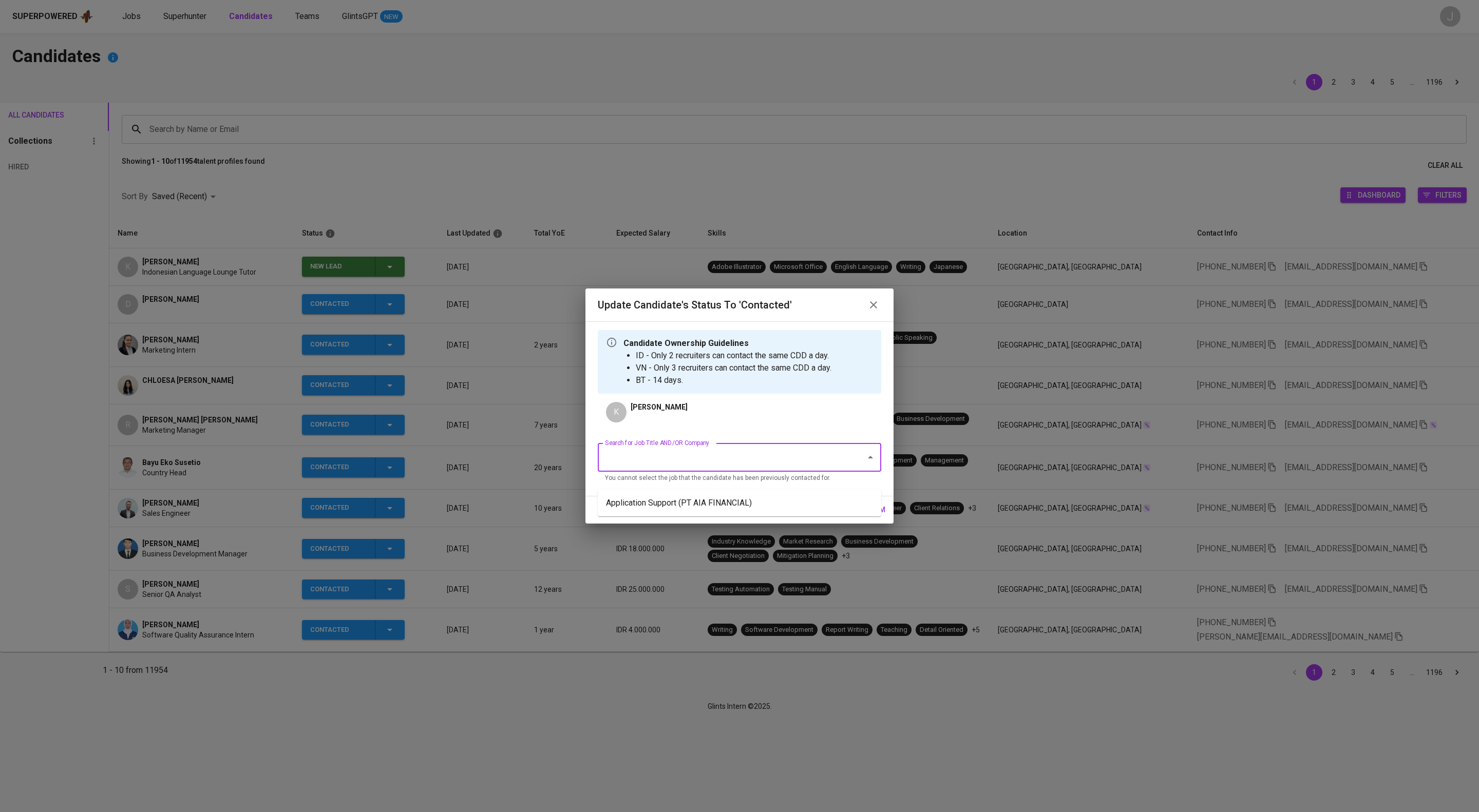
click at [670, 462] on input "Search for Job Title AND/OR Company" at bounding box center [725, 457] width 246 height 19
click at [705, 511] on li "Application Support (PT AIA FINANCIAL)" at bounding box center [739, 503] width 284 height 19
click at [876, 517] on span "confirm" at bounding box center [870, 510] width 32 height 13
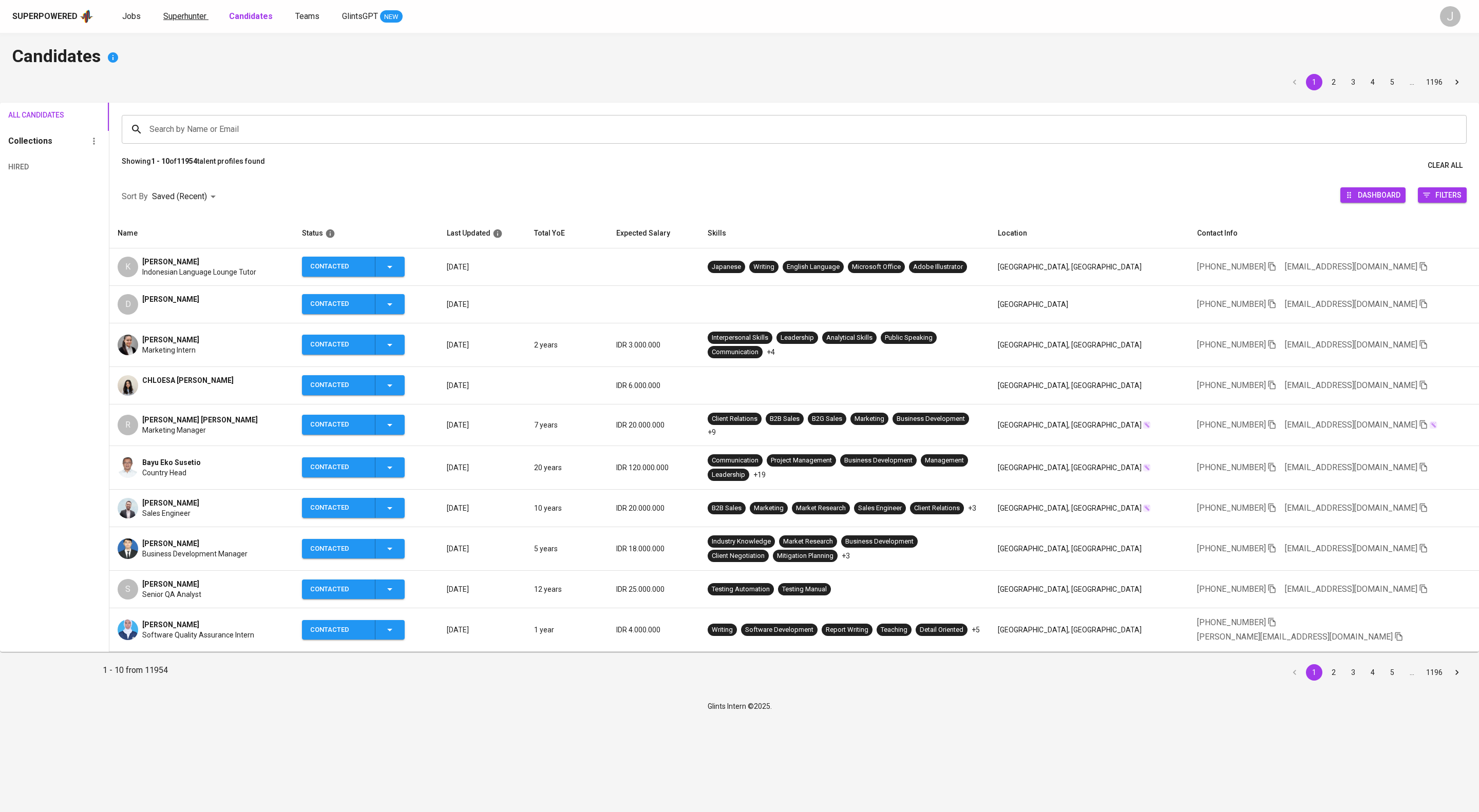
click at [206, 15] on span "Superhunter" at bounding box center [185, 16] width 43 height 10
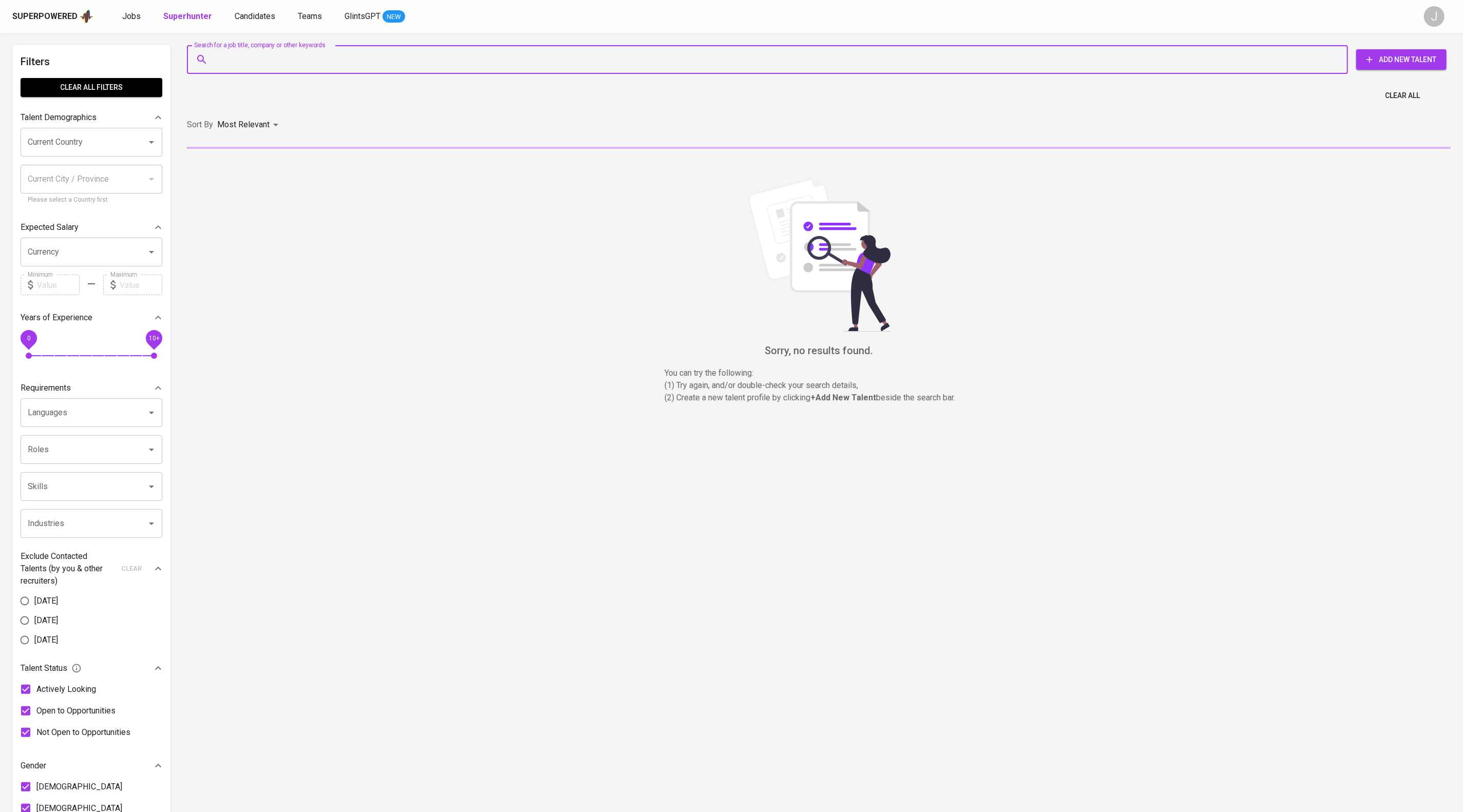
click at [292, 53] on input "Search for a job title, company or other keywords" at bounding box center [769, 59] width 1116 height 19
paste input "aldiradimas@gmail.com"
type input "aldiradimas@gmail.com"
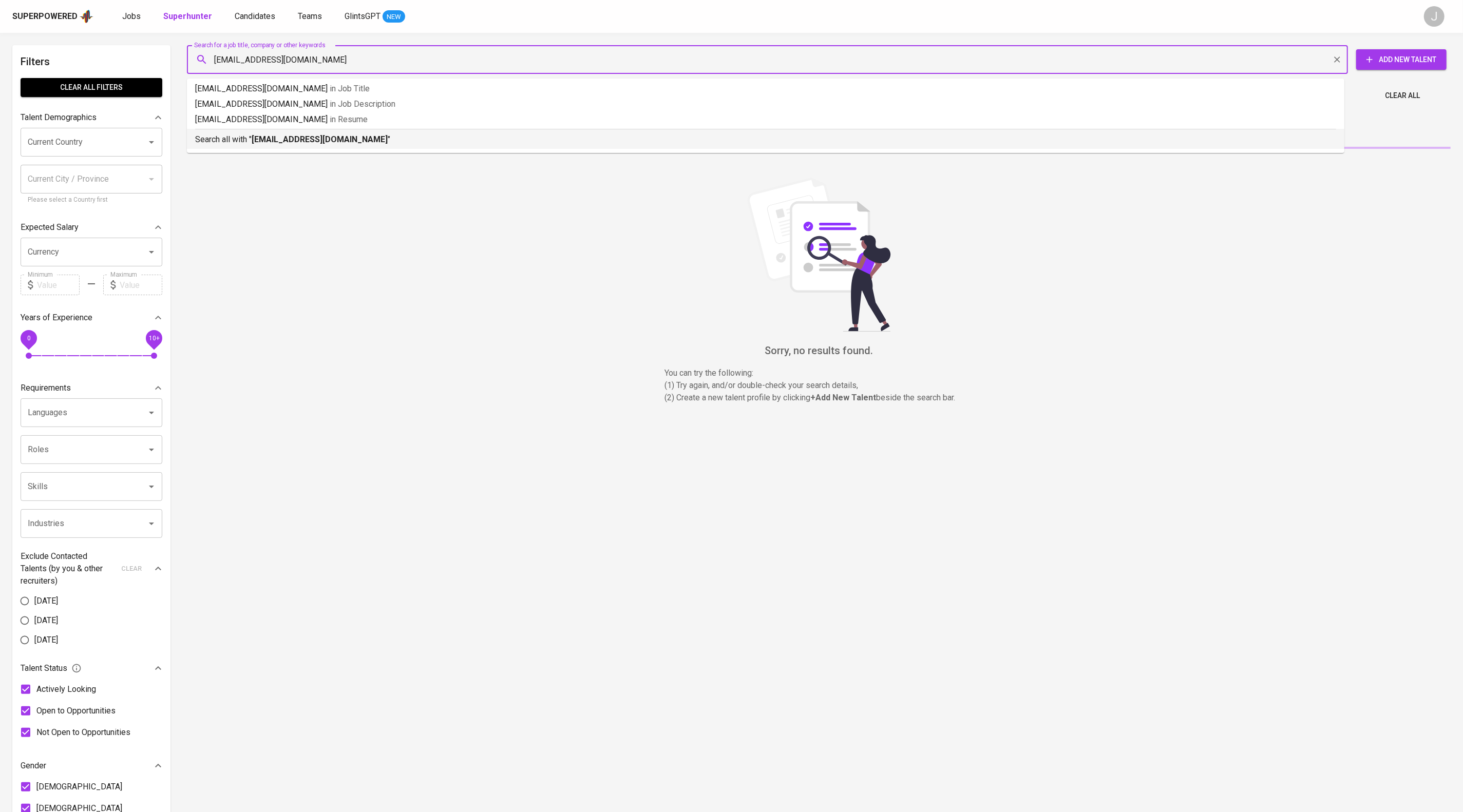
click at [387, 146] on p "Search all with " aldiradimas@gmail.com "" at bounding box center [765, 139] width 1141 height 12
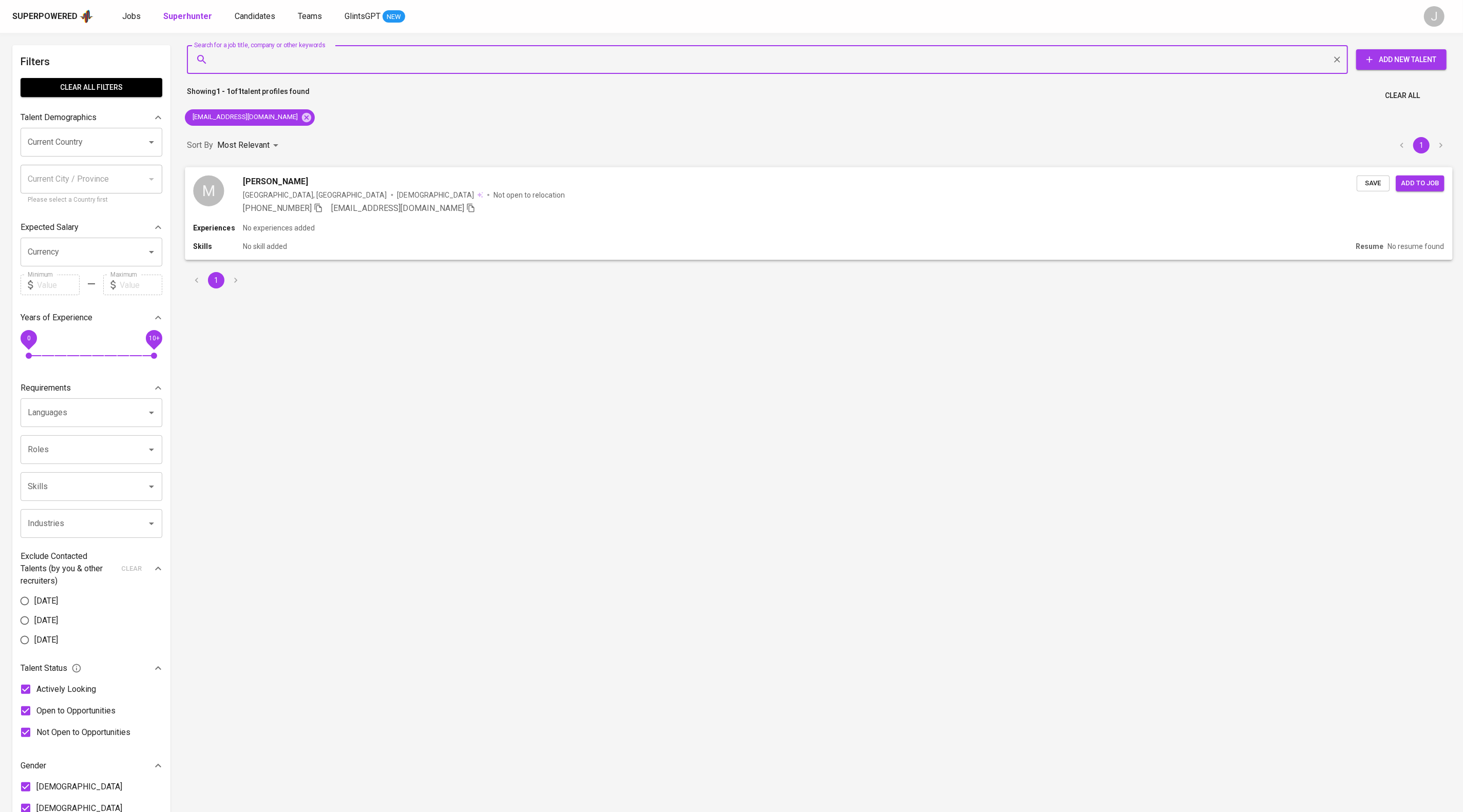
click at [1362, 189] on span "Save" at bounding box center [1373, 183] width 23 height 12
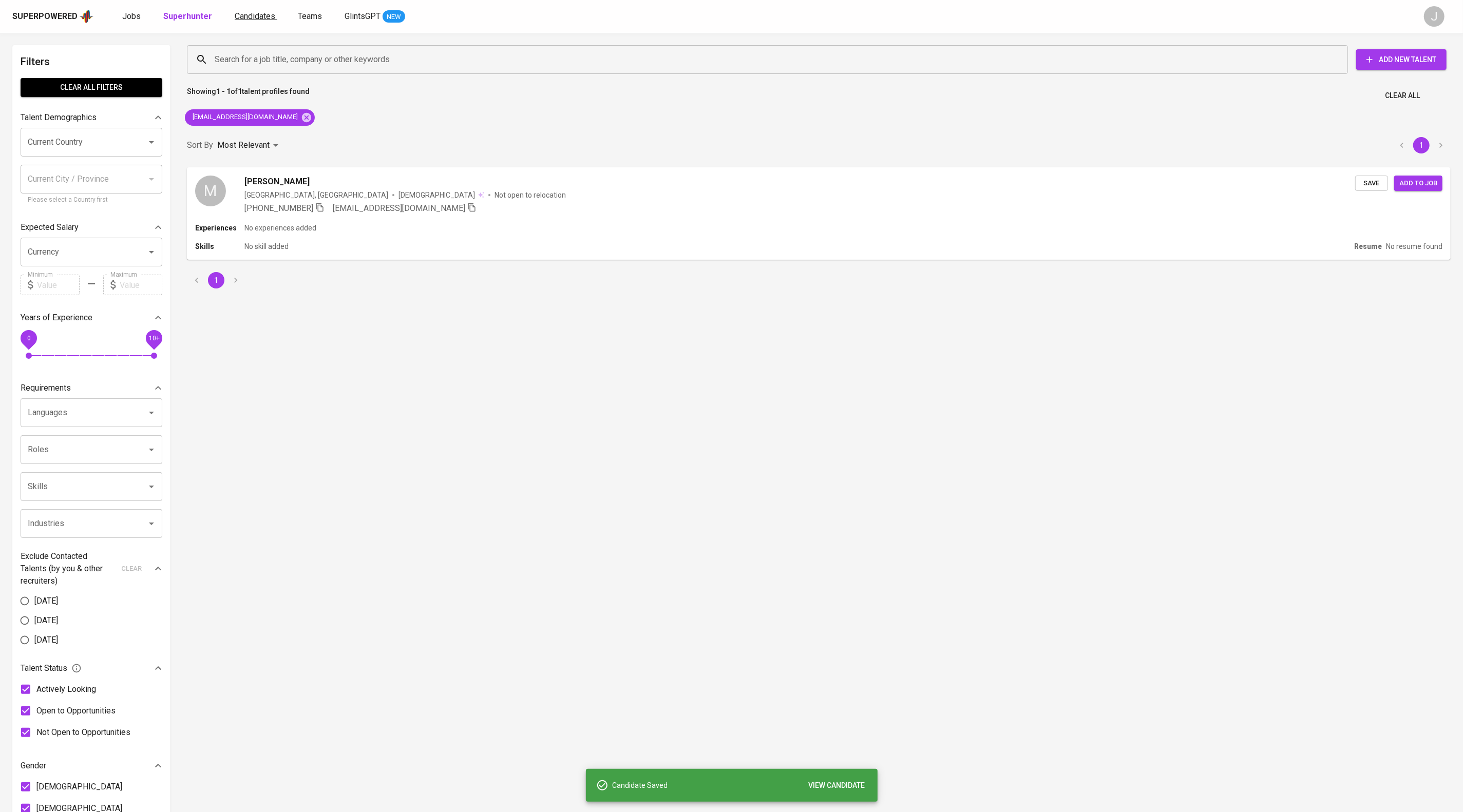
click at [275, 21] on span "Candidates" at bounding box center [255, 16] width 41 height 10
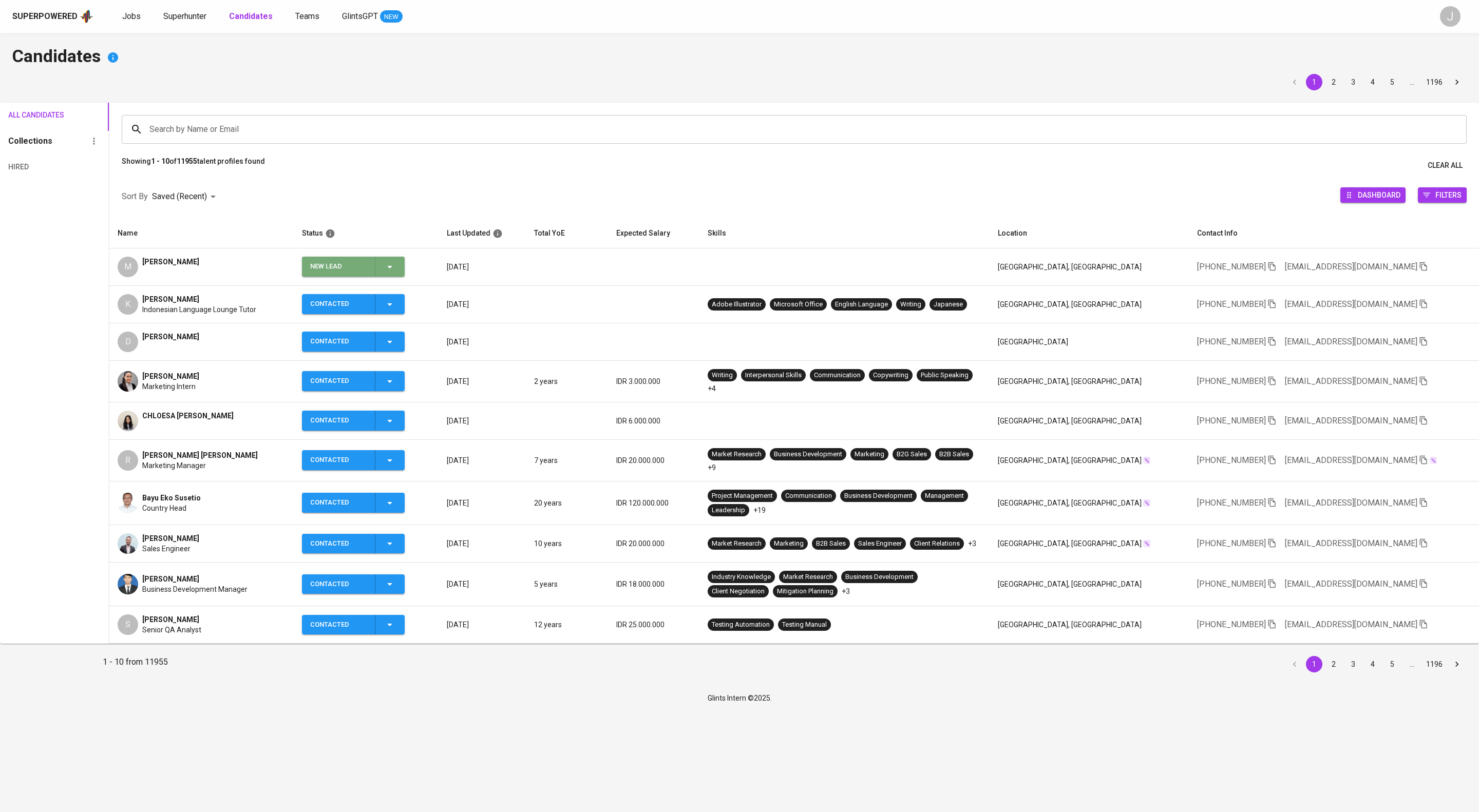
click at [396, 273] on icon "button" at bounding box center [390, 267] width 12 height 12
click at [419, 322] on li "Contacted" at bounding box center [393, 326] width 103 height 19
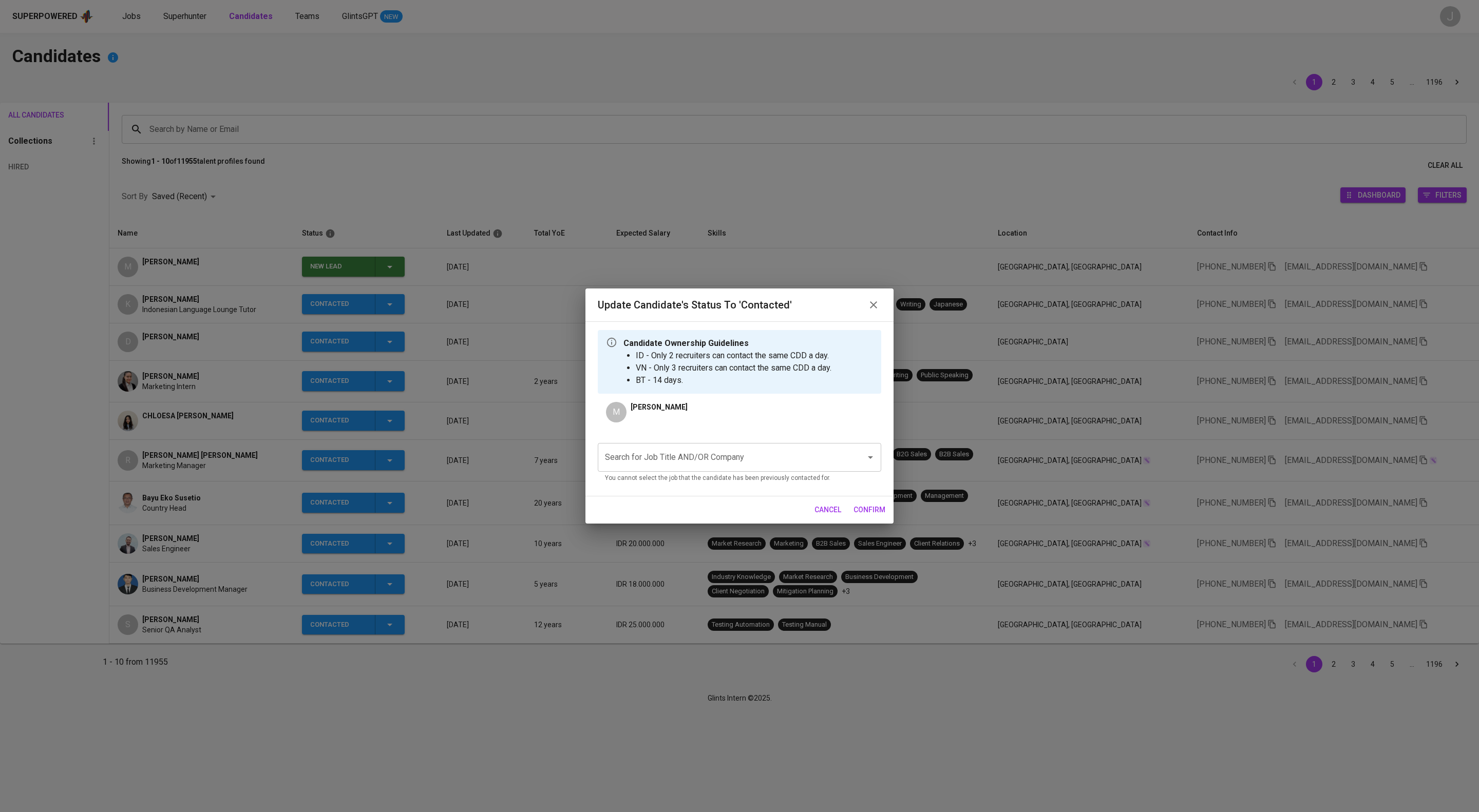
click at [686, 467] on input "Search for Job Title AND/OR Company" at bounding box center [725, 457] width 246 height 19
drag, startPoint x: 711, startPoint y: 500, endPoint x: 808, endPoint y: 521, distance: 99.2
click at [715, 500] on li "Application Support (PT AIA FINANCIAL)" at bounding box center [739, 503] width 284 height 19
click at [857, 517] on span "confirm" at bounding box center [870, 510] width 32 height 13
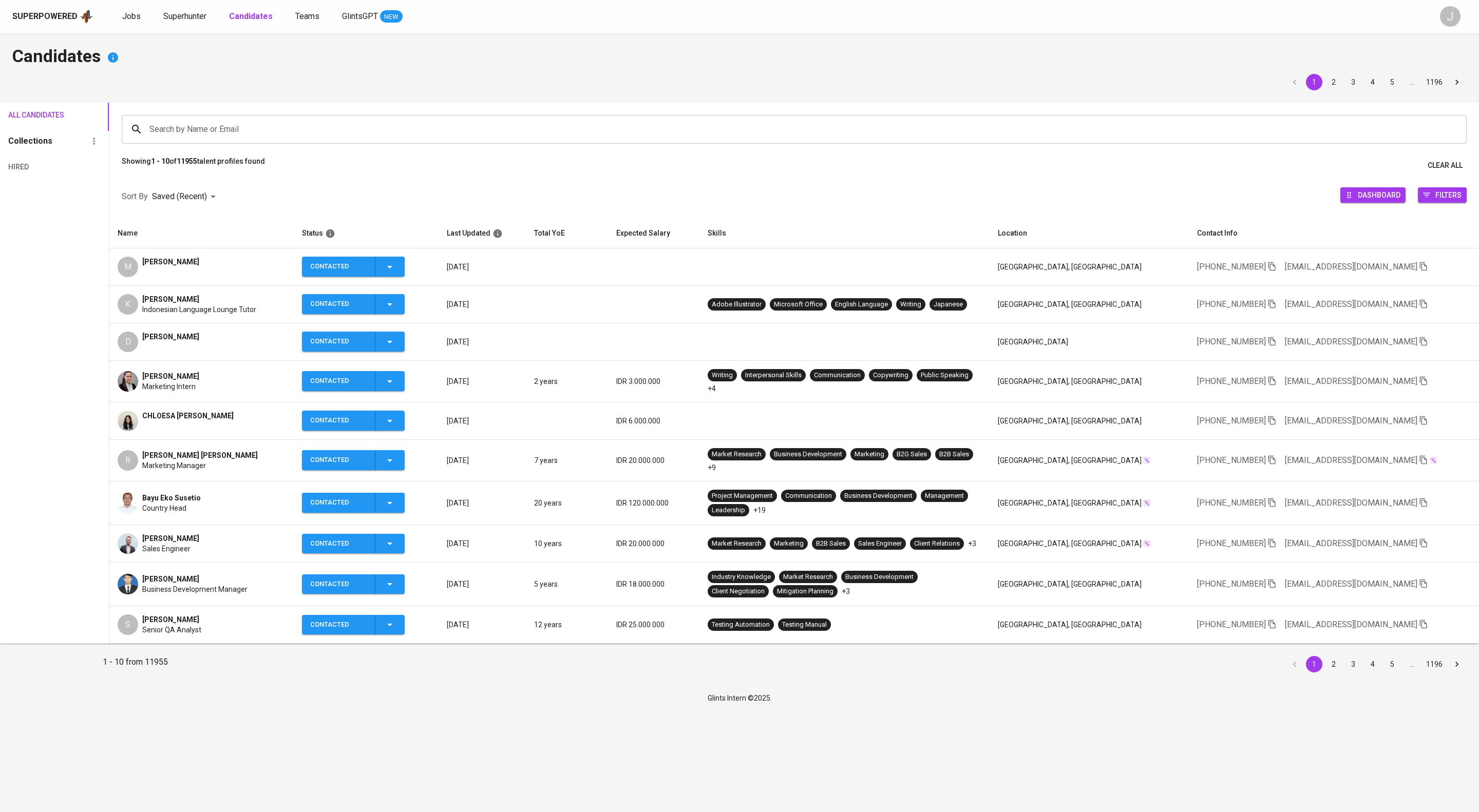
click at [217, 8] on div "Superpowered Jobs Superhunter Candidates Teams GlintsGPT NEW J" at bounding box center [739, 17] width 1479 height 33
click at [206, 12] on span "Superhunter" at bounding box center [185, 16] width 43 height 10
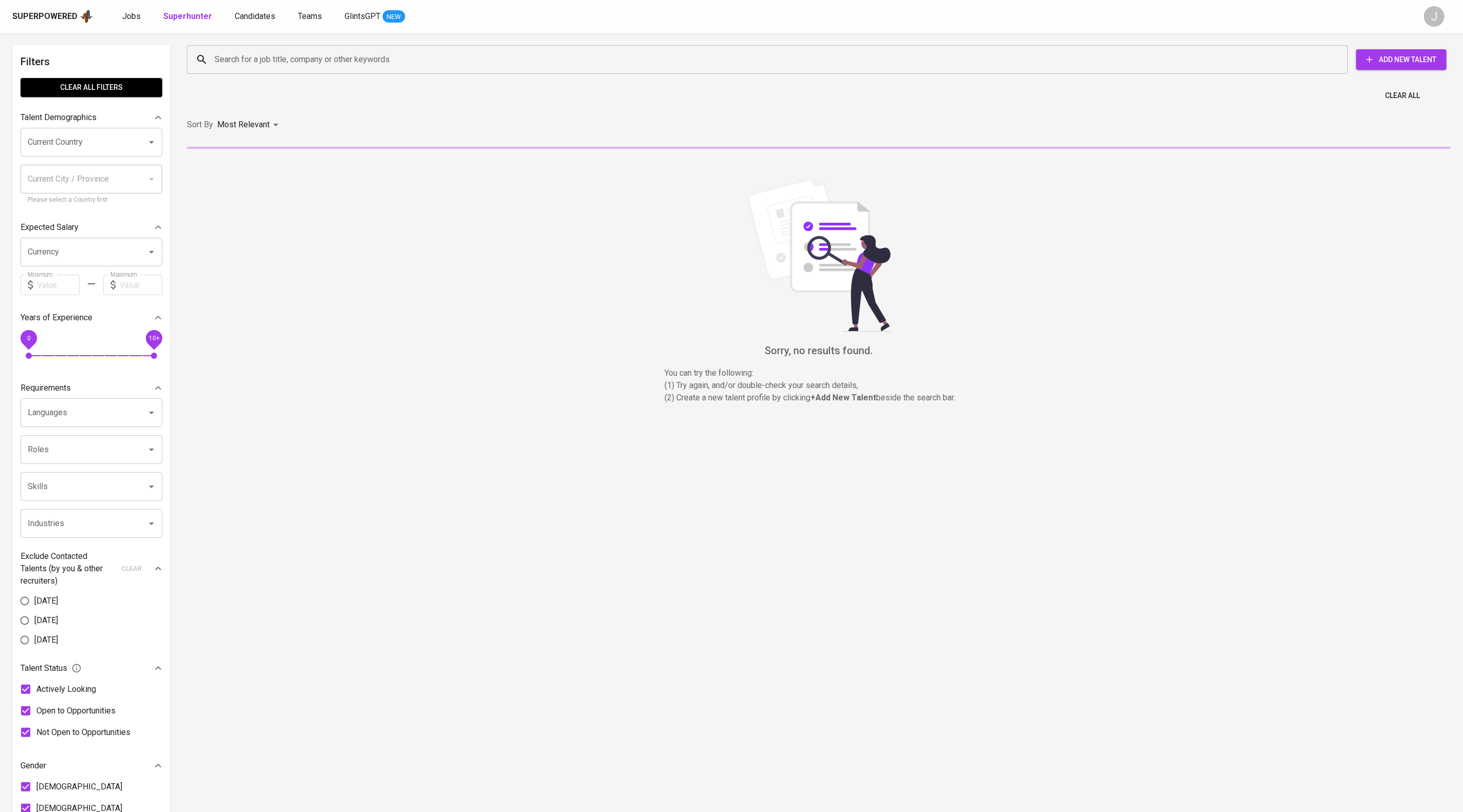
click at [284, 59] on input "Search for a job title, company or other keywords" at bounding box center [769, 59] width 1116 height 19
paste input "85121324582"
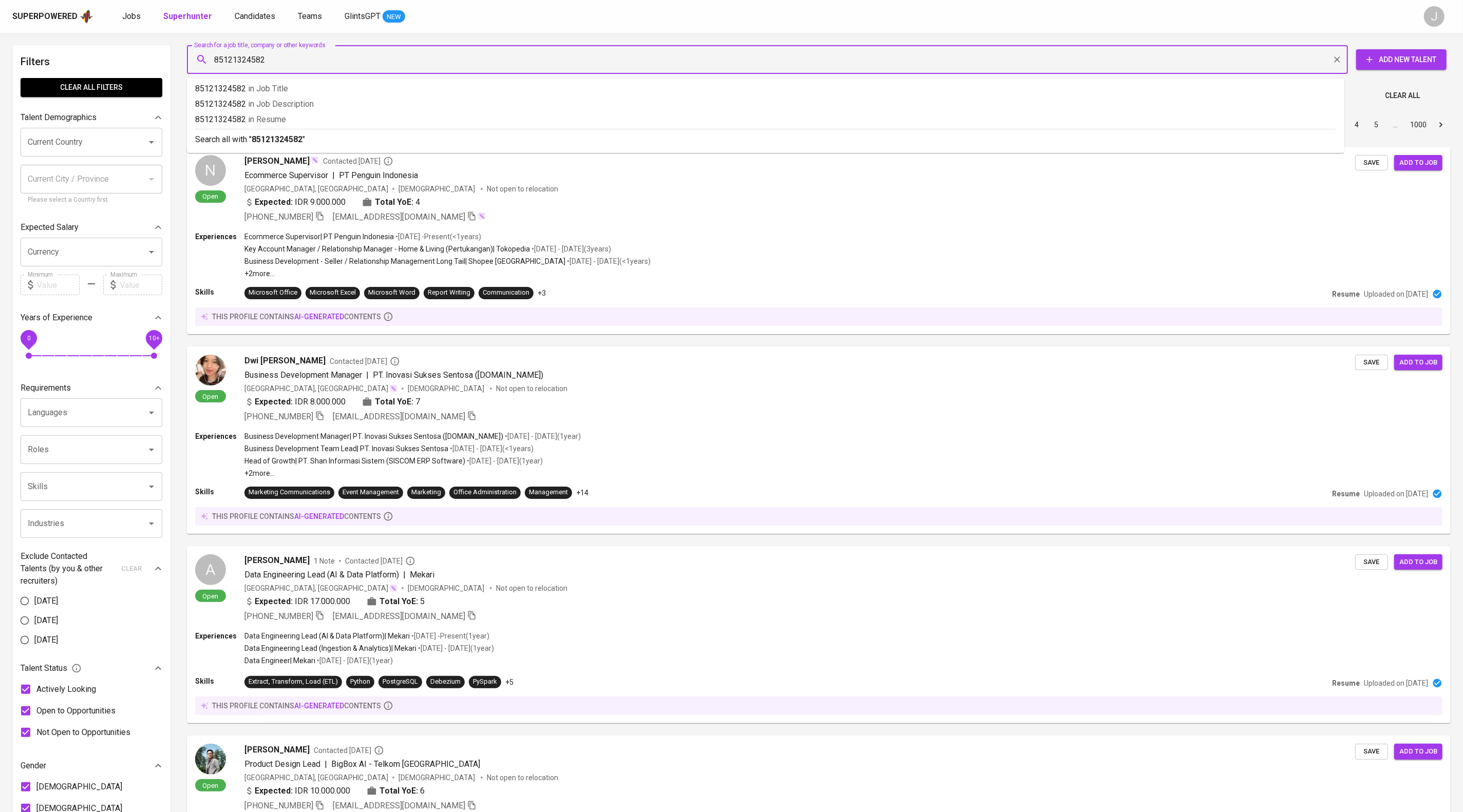
drag, startPoint x: 315, startPoint y: 55, endPoint x: 107, endPoint y: 59, distance: 208.0
paste input "farhanananda41192@outlook.com"
type input "farhanananda41192@outlook.com"
drag, startPoint x: 491, startPoint y: 141, endPoint x: 785, endPoint y: 288, distance: 328.7
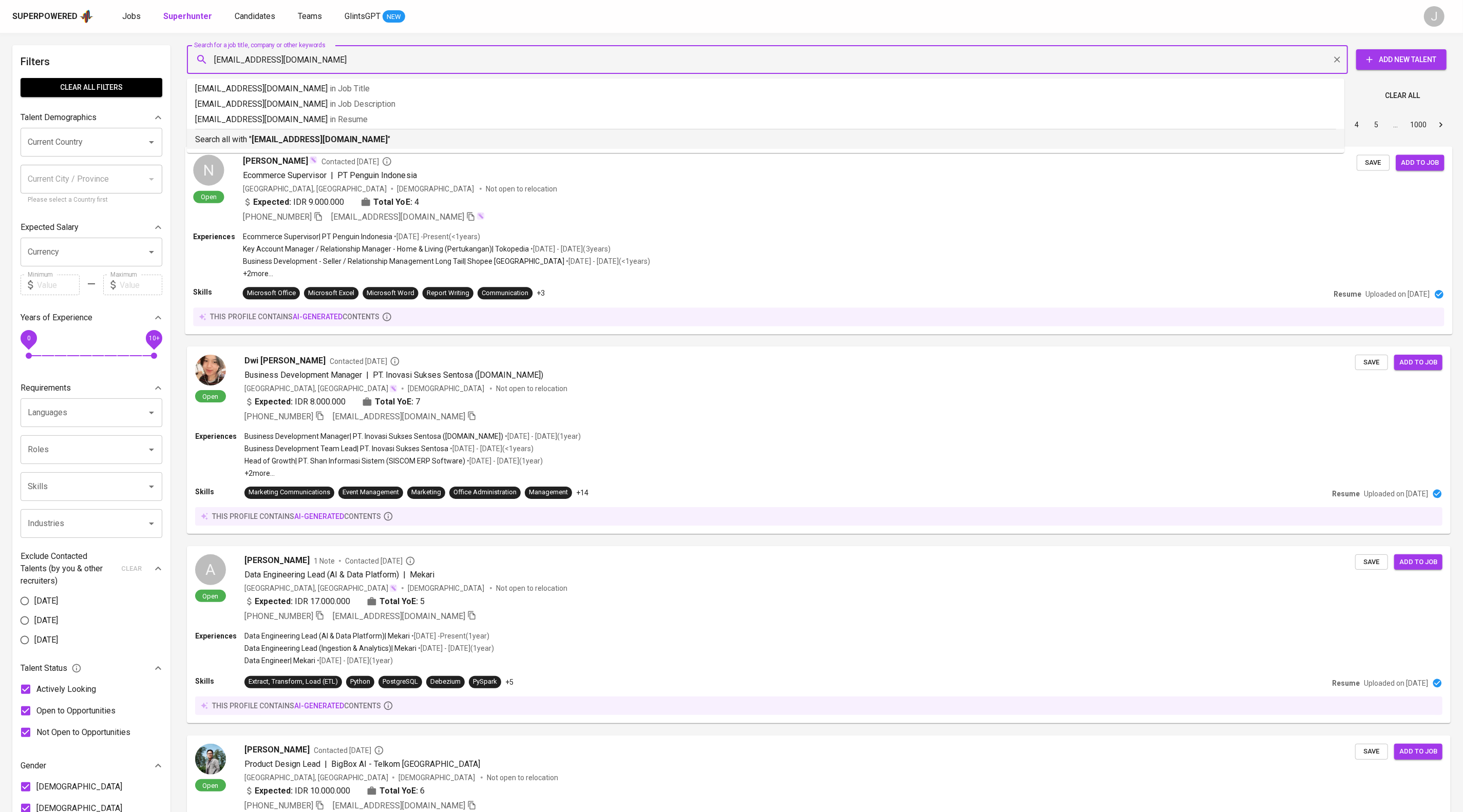
click at [491, 141] on div "Search all with " farhanananda41192@outlook.com "" at bounding box center [765, 137] width 1141 height 17
click at [501, 141] on div "Sort By Most Relevant MOST_RELEVANT 1 2 3 4 5 … 1000" at bounding box center [818, 124] width 1276 height 31
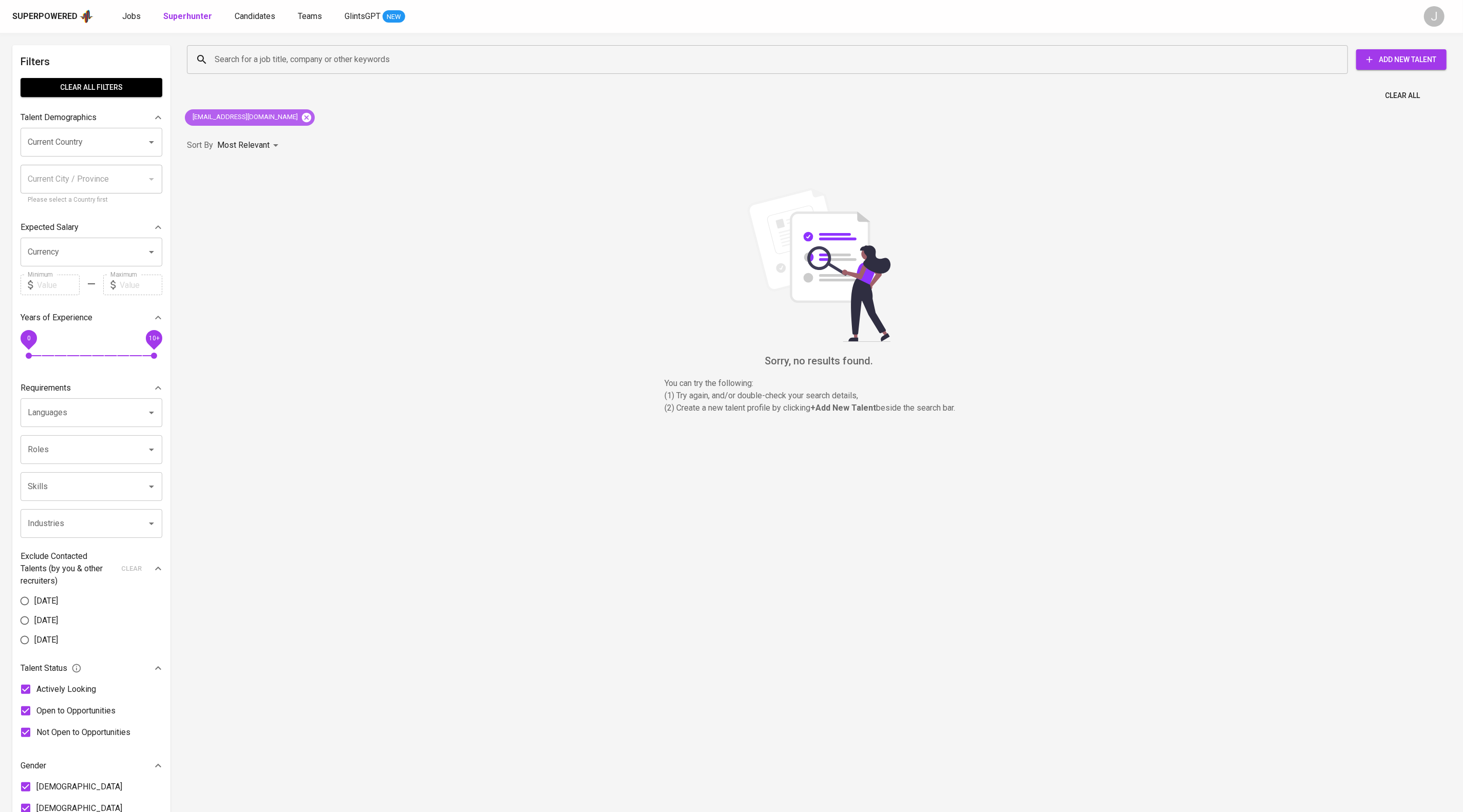
click at [311, 121] on icon at bounding box center [306, 117] width 9 height 9
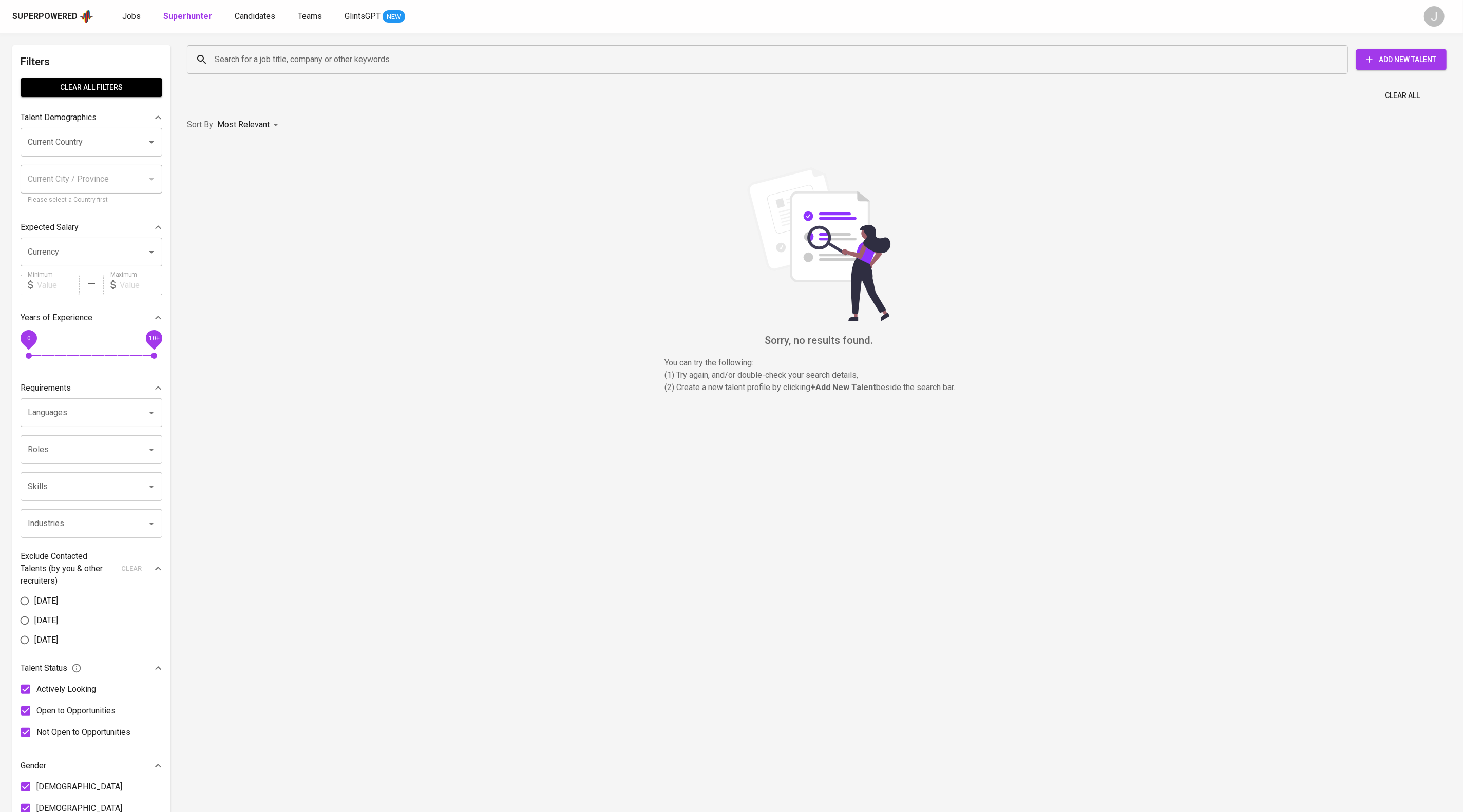
click at [322, 66] on input "Search for a job title, company or other keywords" at bounding box center [769, 59] width 1116 height 19
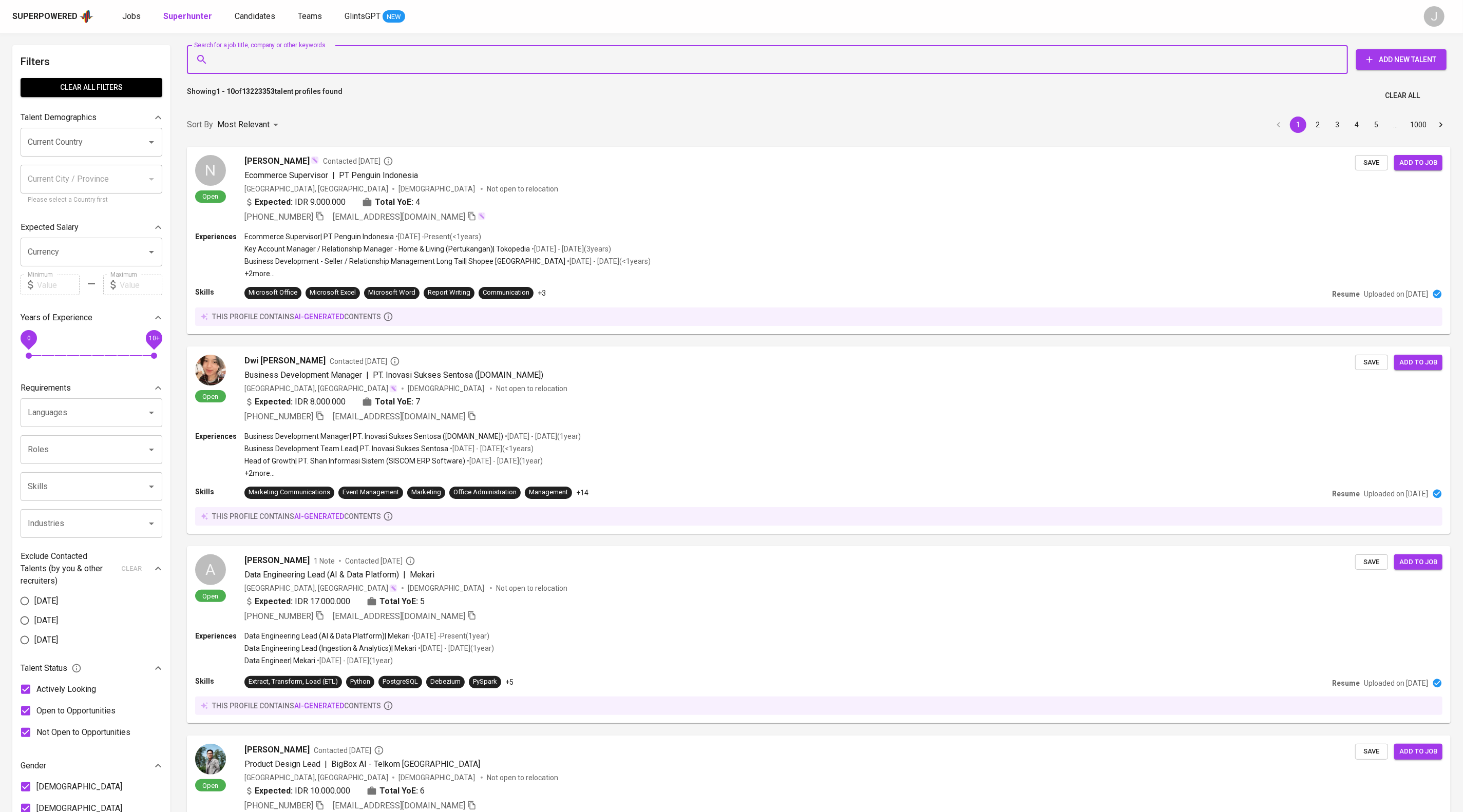
paste input "kenadrian757@gmail.com"
type input "kenadrian757@gmail.com"
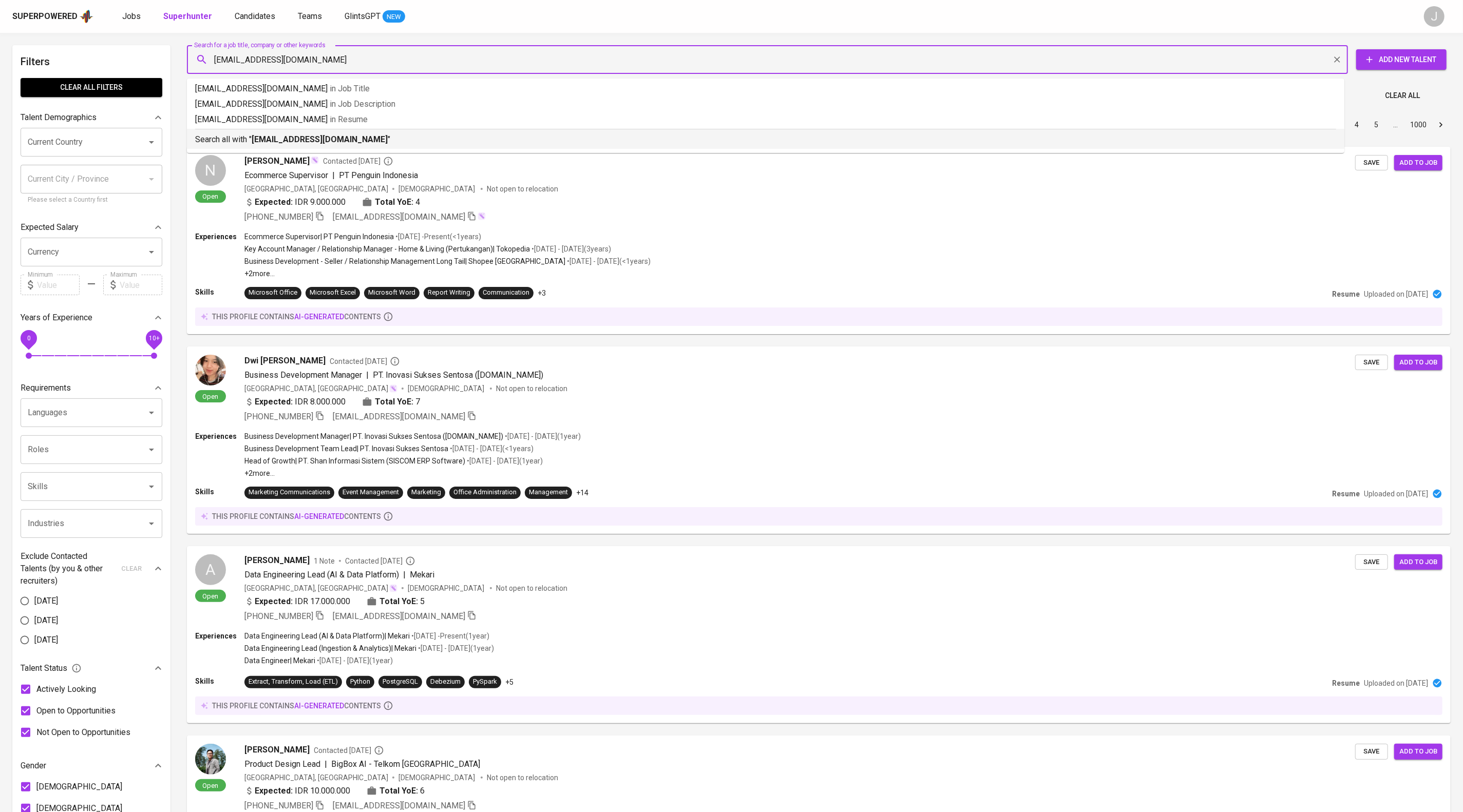
click at [434, 146] on p "Search all with " kenadrian757@gmail.com "" at bounding box center [765, 139] width 1141 height 12
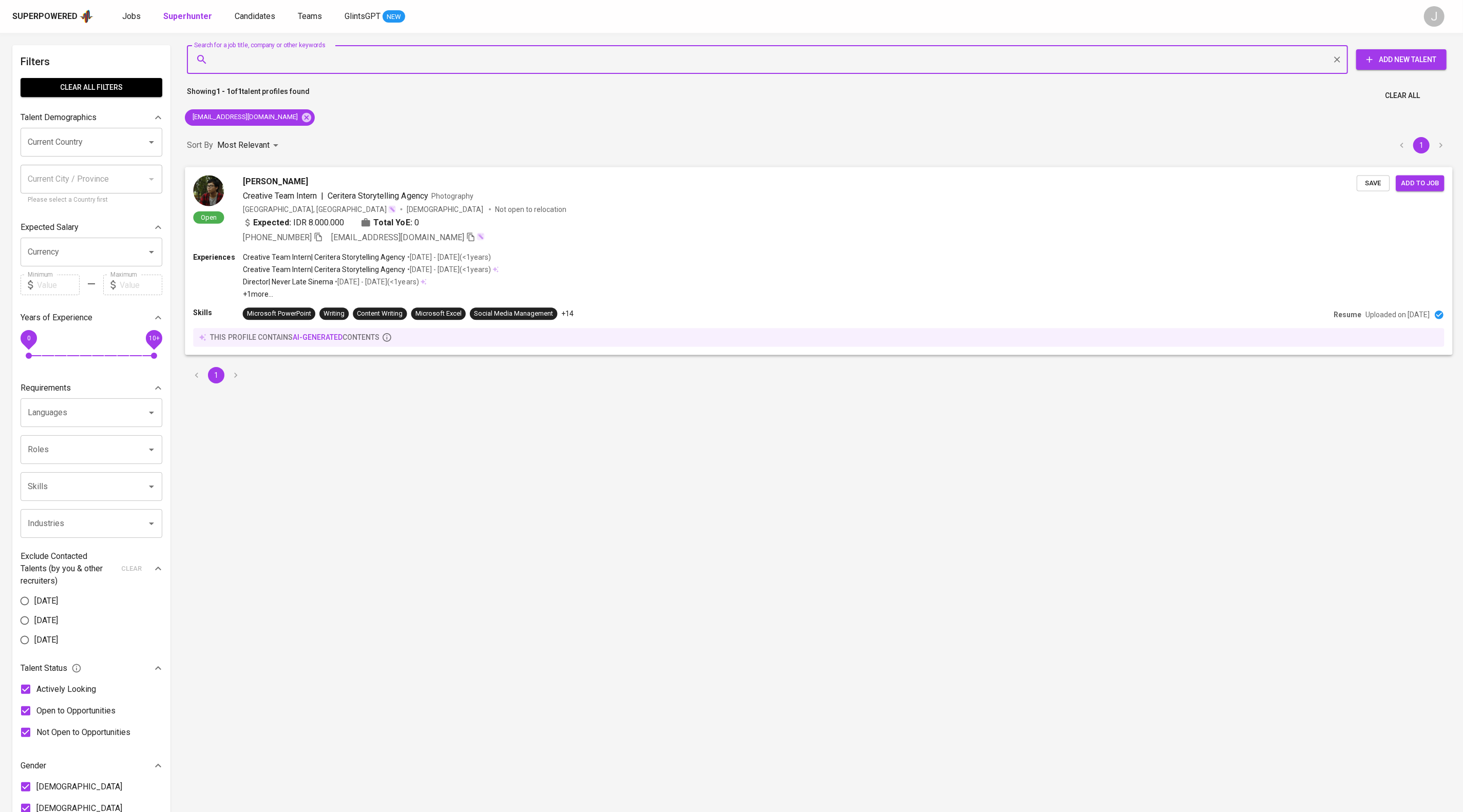
click at [1373, 184] on button "Save" at bounding box center [1373, 183] width 33 height 16
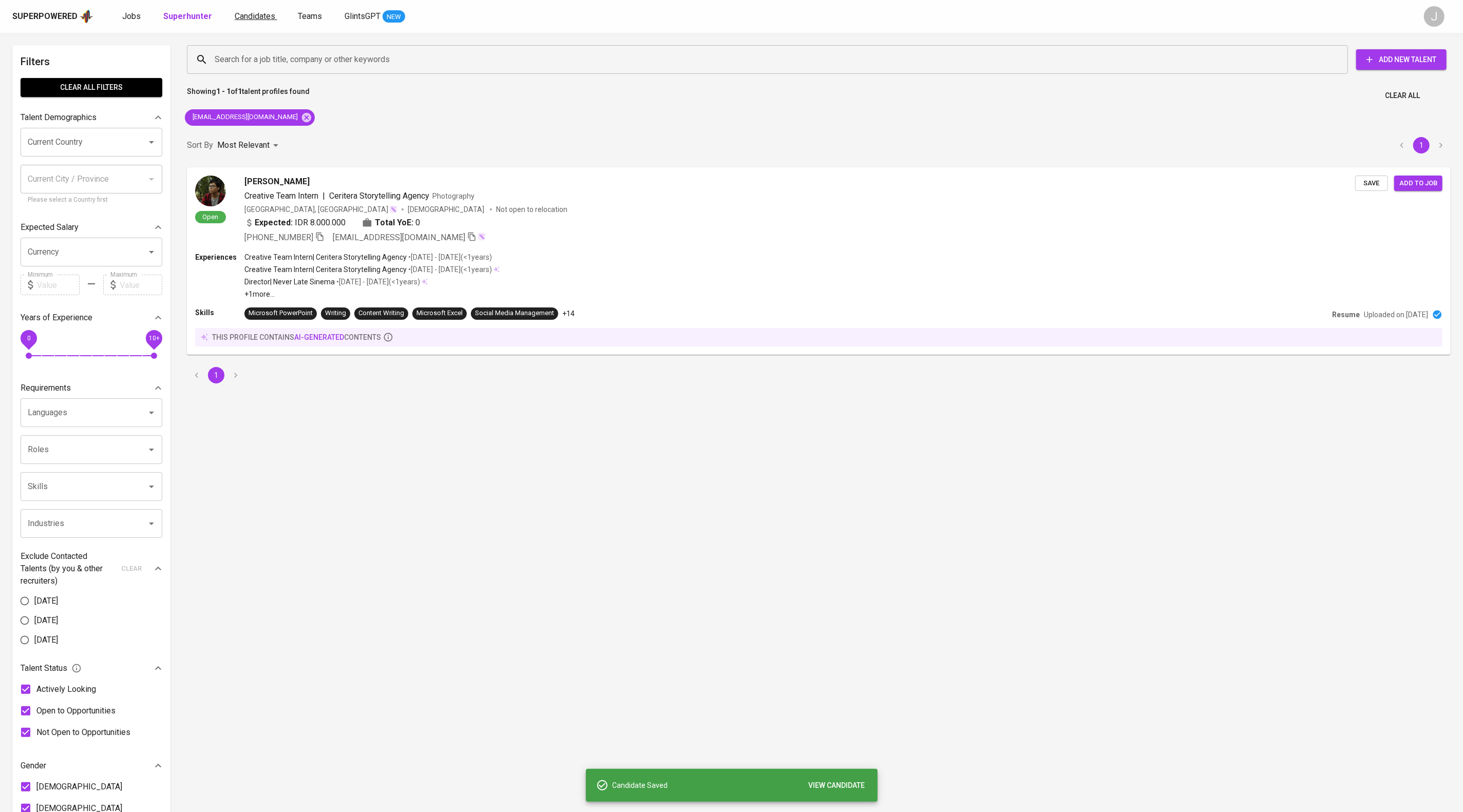
click at [275, 21] on span "Candidates" at bounding box center [255, 16] width 41 height 10
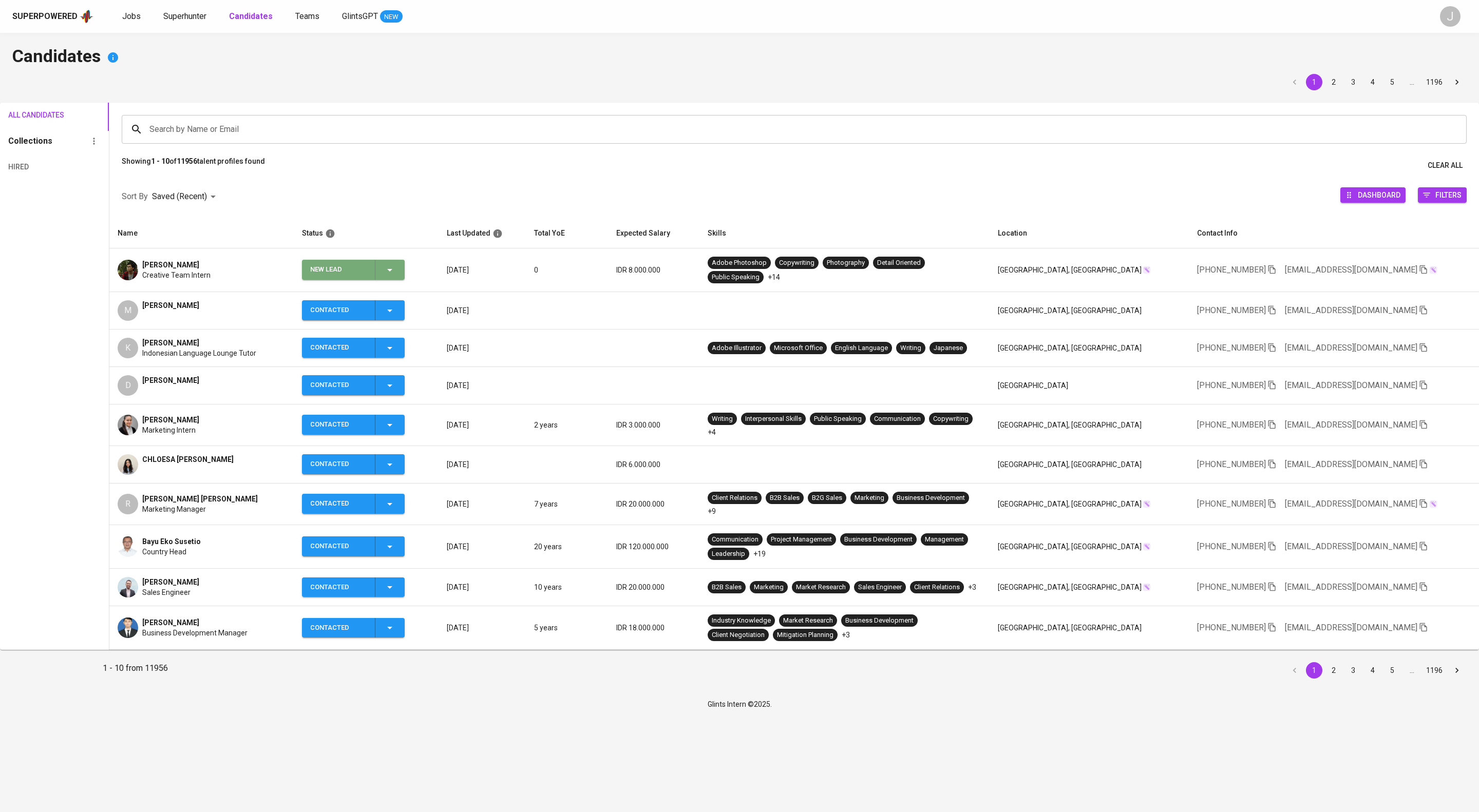
click at [396, 276] on icon "button" at bounding box center [390, 270] width 12 height 12
click at [415, 328] on li "Contacted" at bounding box center [393, 329] width 103 height 19
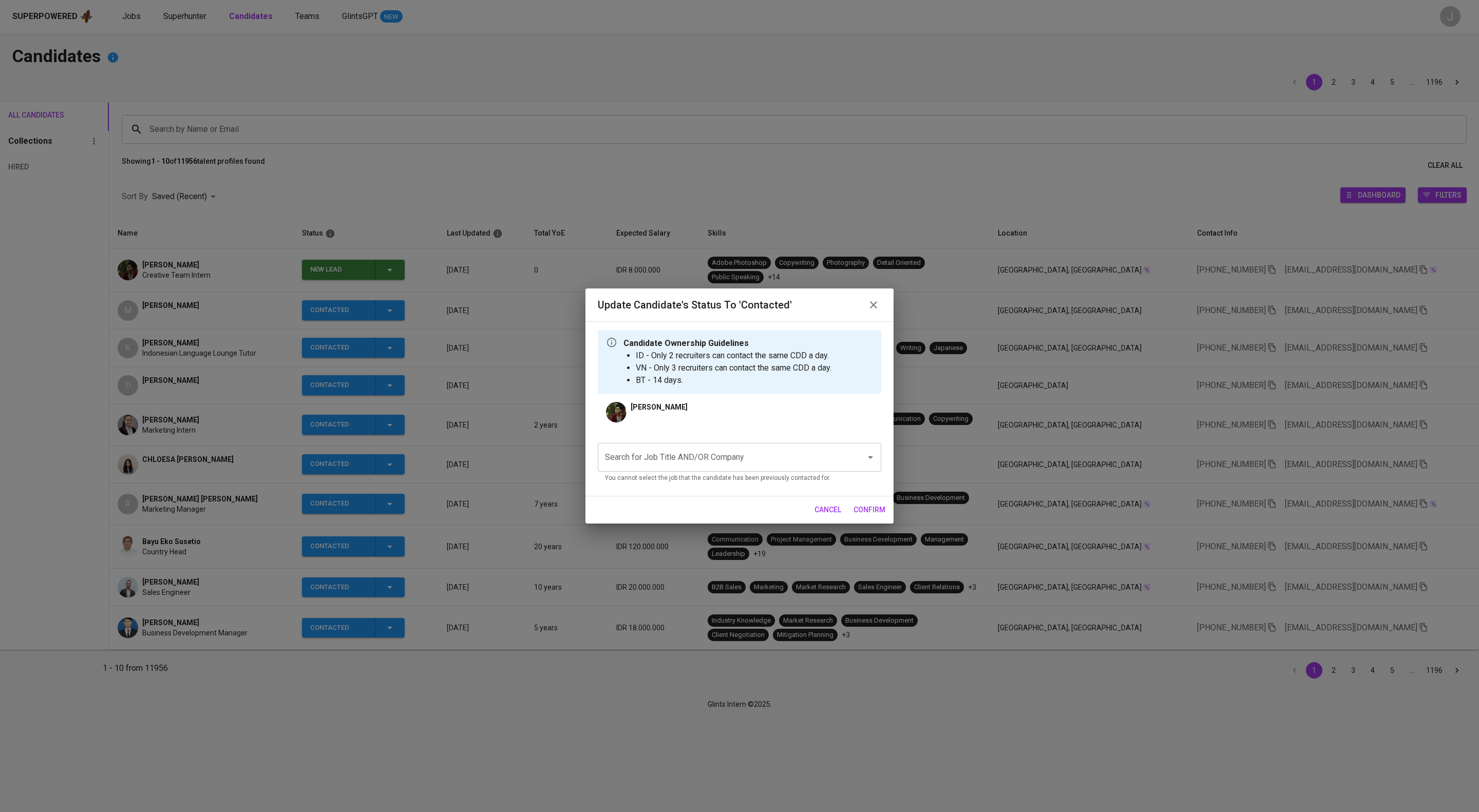
click at [666, 463] on input "Search for Job Title AND/OR Company" at bounding box center [725, 457] width 246 height 19
click at [732, 513] on li "Application Support (PT AIA FINANCIAL)" at bounding box center [739, 503] width 284 height 19
click at [880, 517] on span "confirm" at bounding box center [870, 510] width 32 height 13
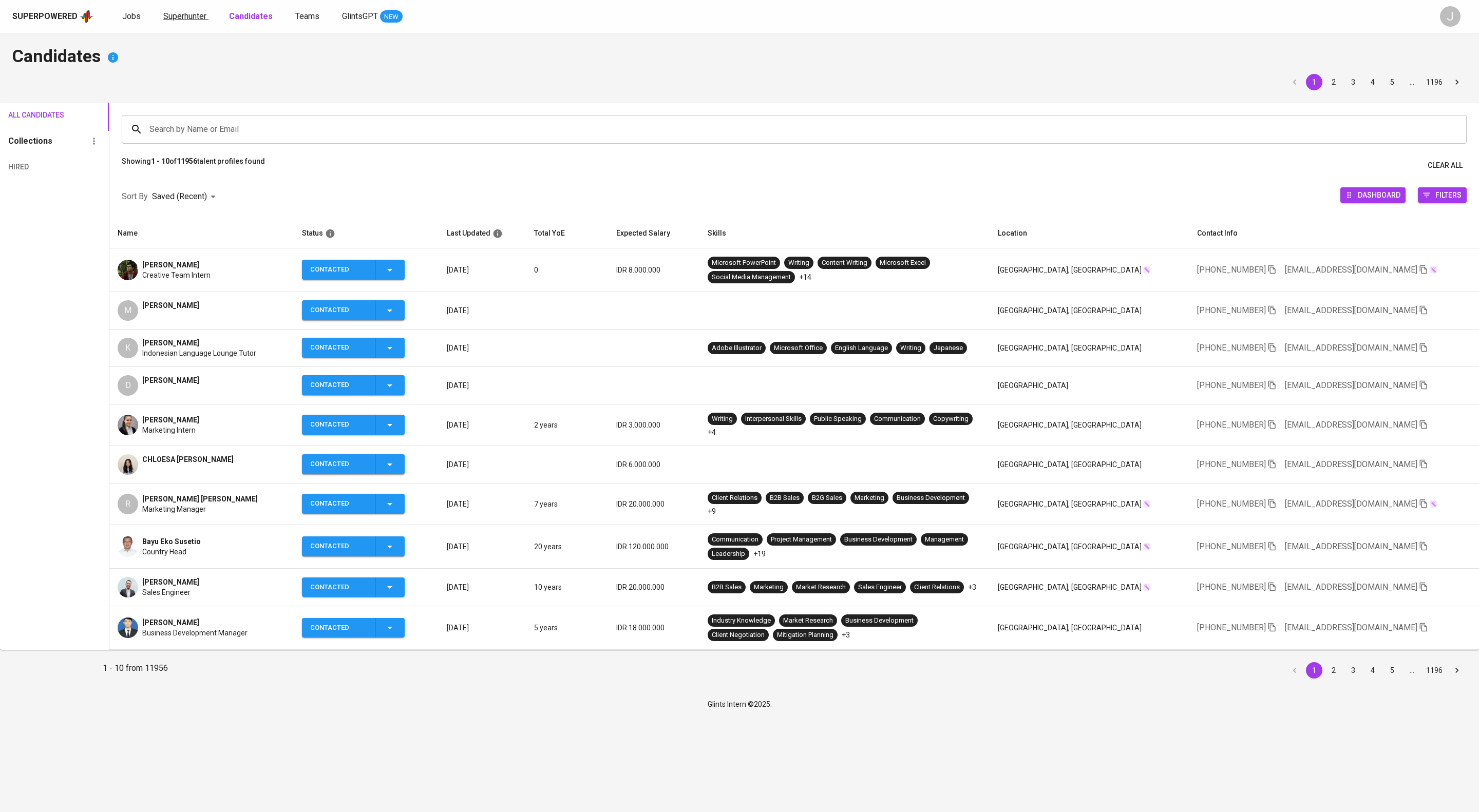
click at [206, 21] on span "Superhunter" at bounding box center [185, 16] width 43 height 10
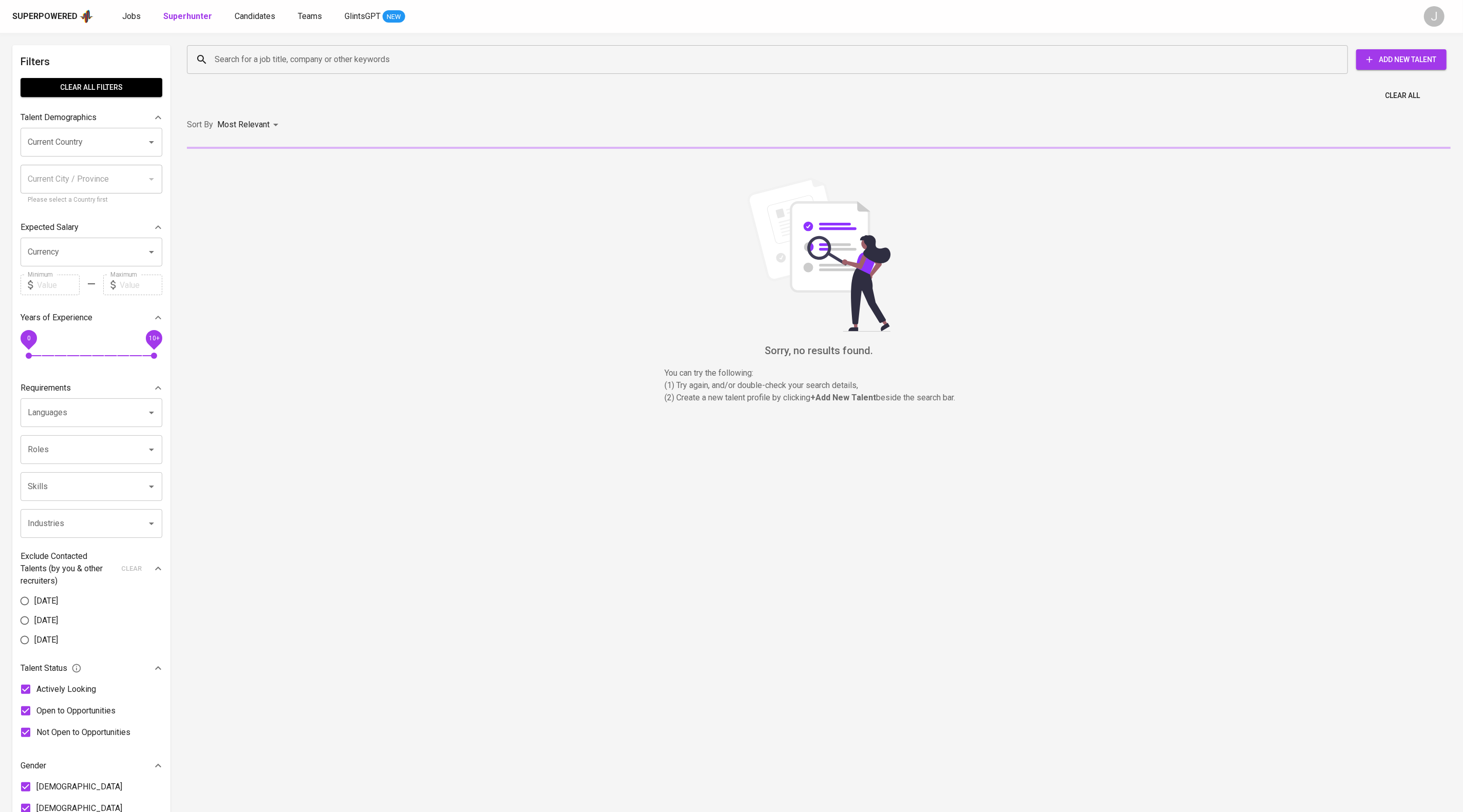
click at [266, 68] on input "Search for a job title, company or other keywords" at bounding box center [769, 59] width 1116 height 19
paste input "[EMAIL_ADDRESS][DOMAIN_NAME]"
type input "[EMAIL_ADDRESS][DOMAIN_NAME]"
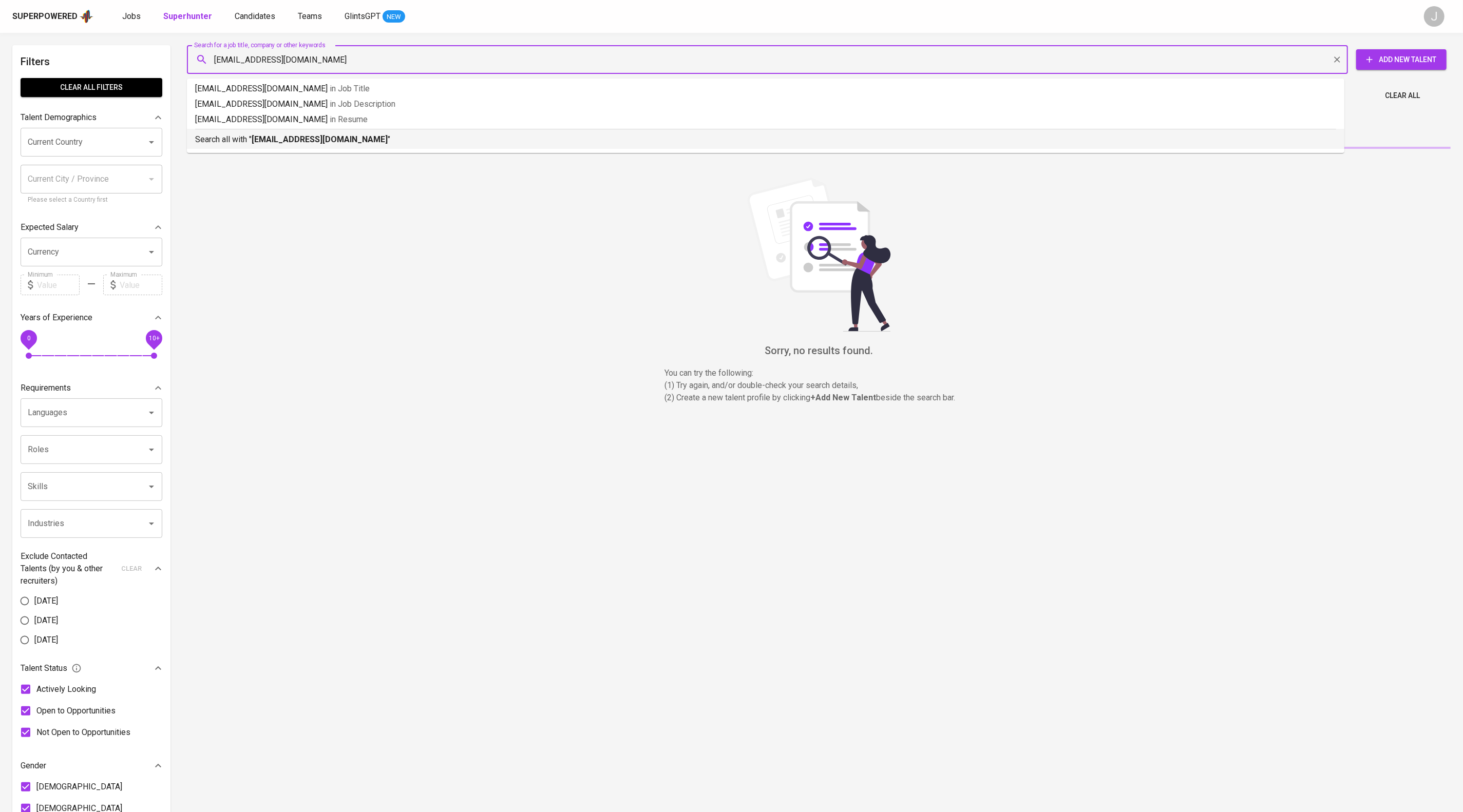
click at [395, 146] on p "Search all with " chloesaolga@gmail.com "" at bounding box center [765, 139] width 1141 height 12
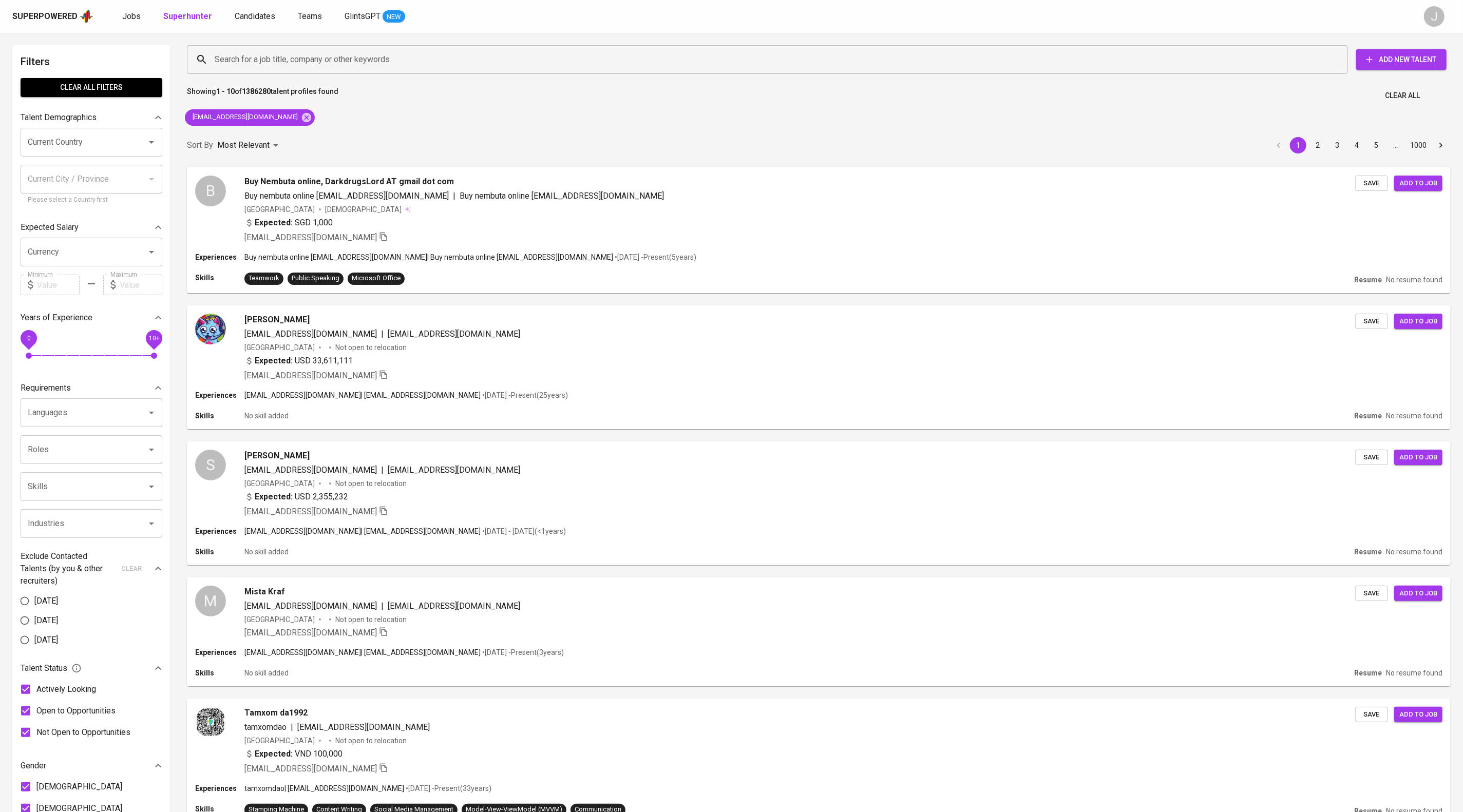
click at [284, 8] on div "Superpowered Jobs Superhunter Candidates Teams GlintsGPT NEW J" at bounding box center [732, 17] width 1463 height 33
click at [275, 15] on span "Candidates" at bounding box center [255, 16] width 41 height 10
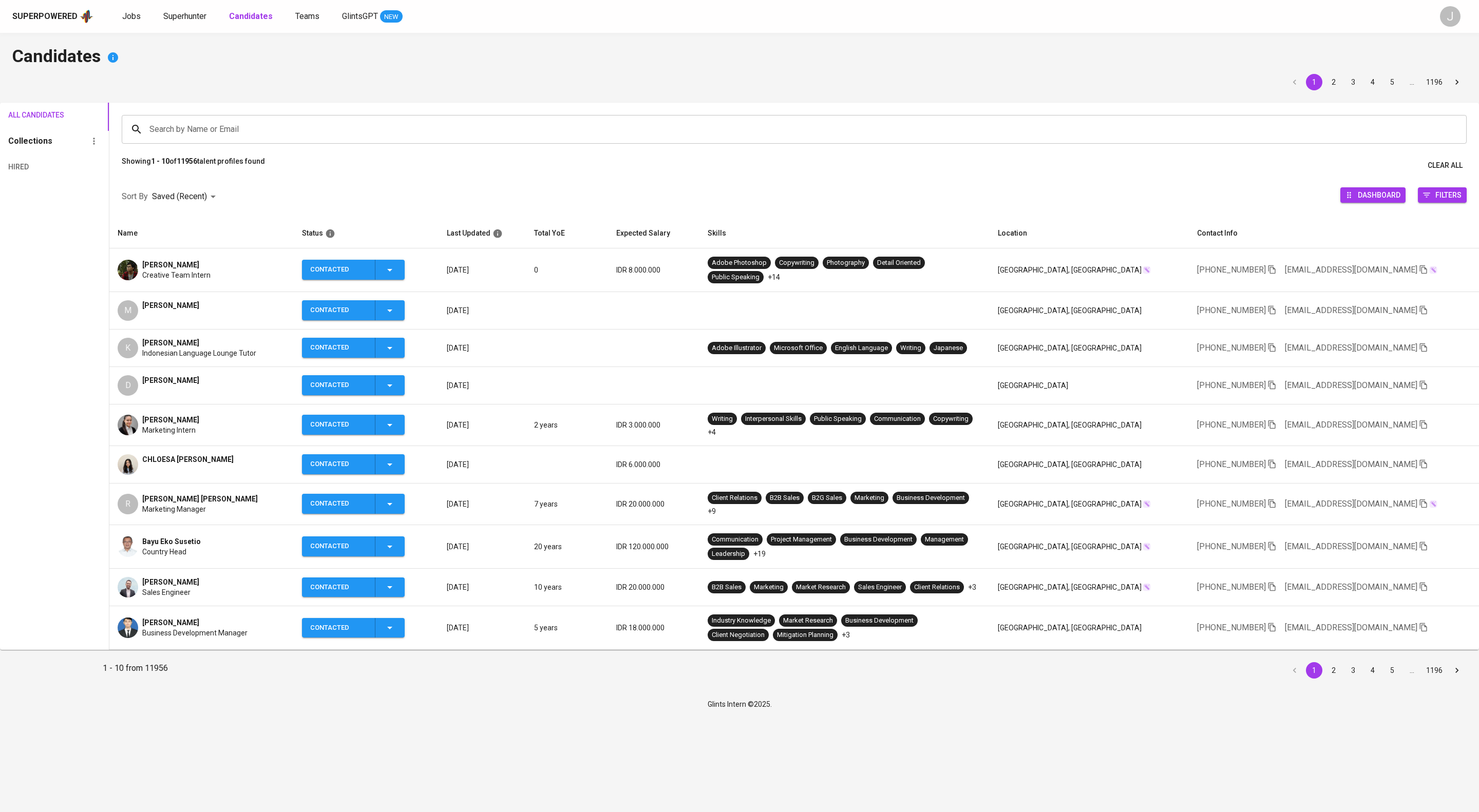
click at [234, 464] on span "CHLOESA [PERSON_NAME]" at bounding box center [188, 459] width 91 height 10
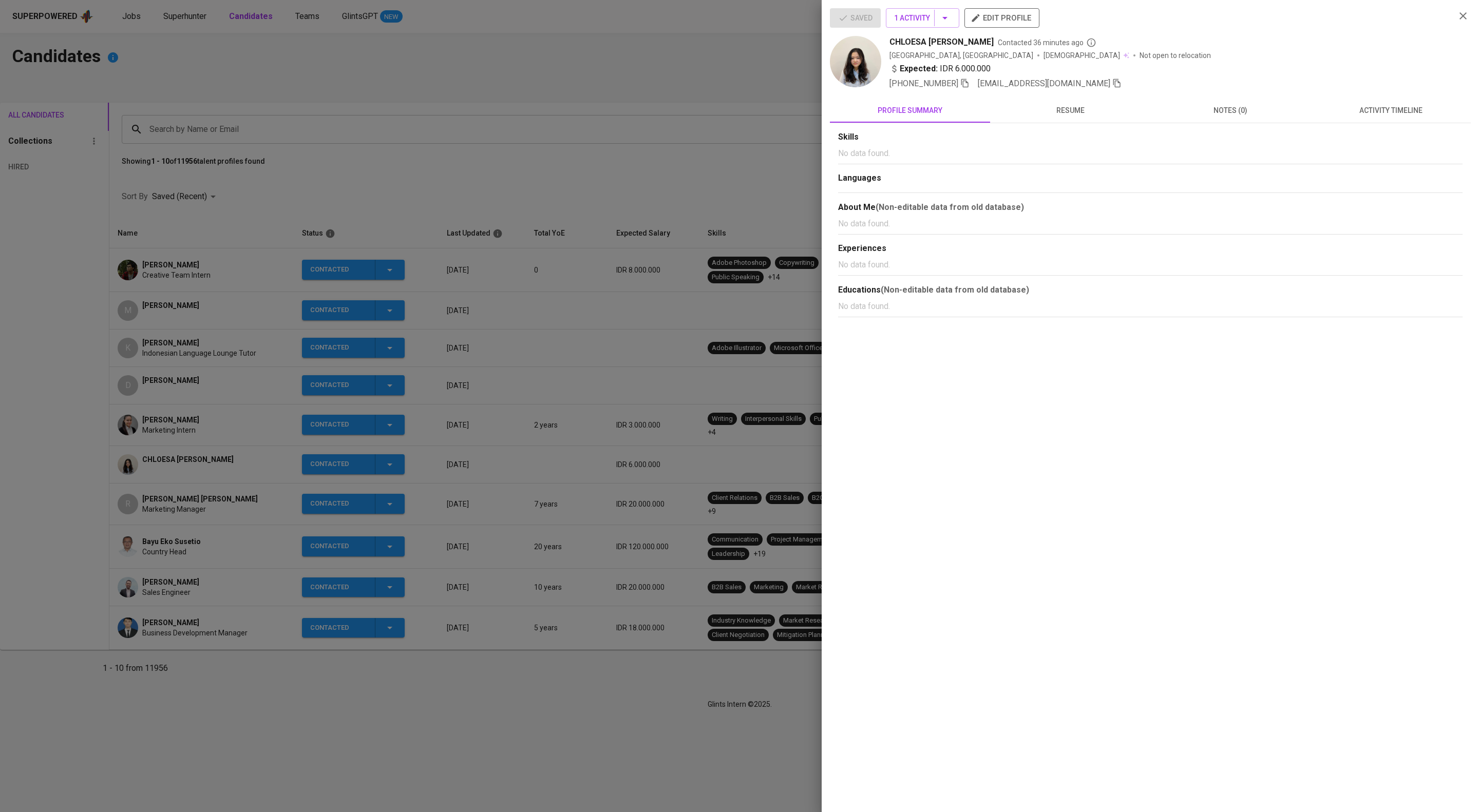
click at [598, 146] on div at bounding box center [739, 406] width 1479 height 812
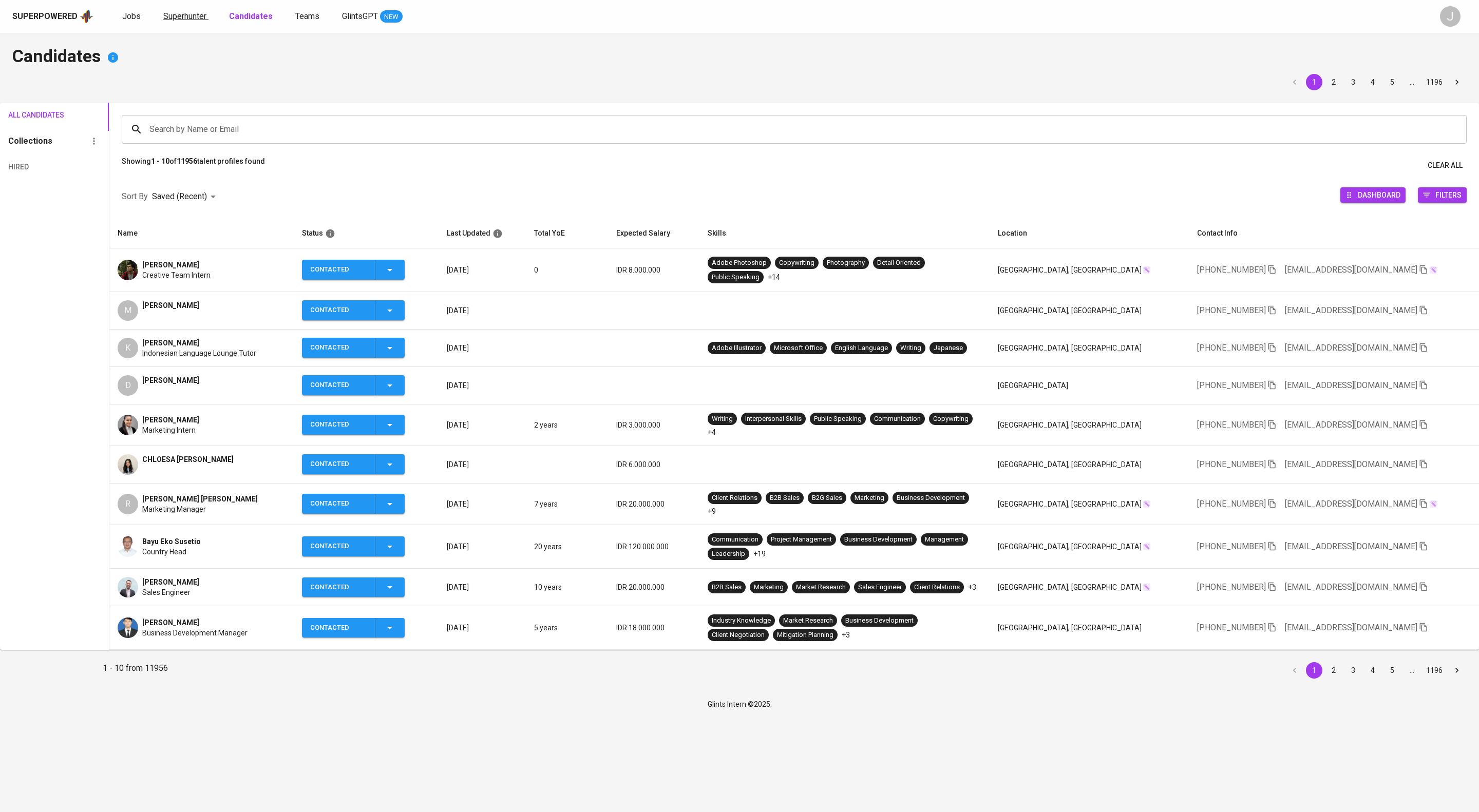
click at [206, 17] on span "Superhunter" at bounding box center [185, 16] width 43 height 10
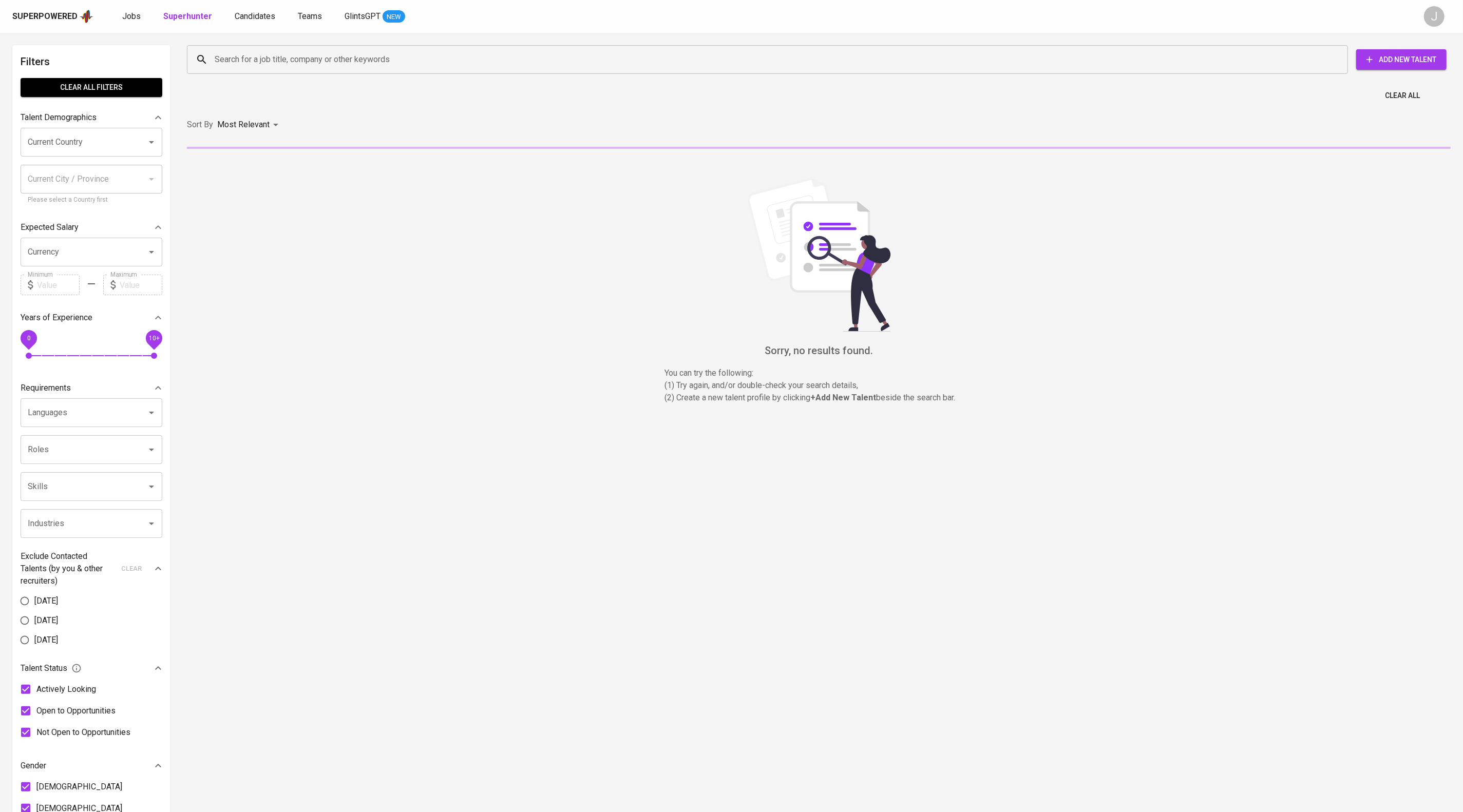
click at [296, 69] on input "Search for a job title, company or other keywords" at bounding box center [769, 59] width 1116 height 19
paste input "anastasia.soniaputri@gmail.com"
type input "anastasia.soniaputri@gmail.com"
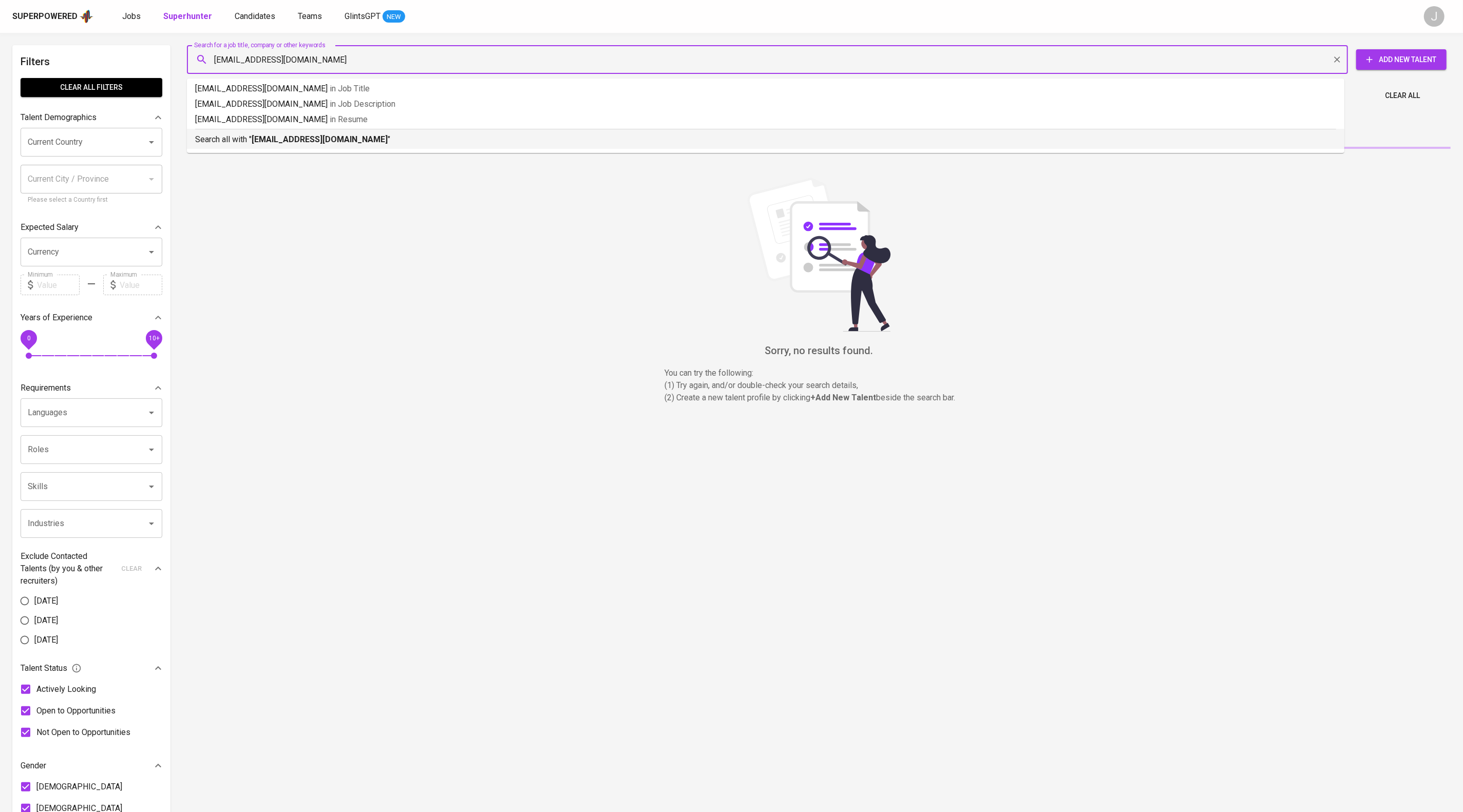
click at [440, 149] on li "Search all with " anastasia.soniaputri@gmail.com "" at bounding box center [765, 139] width 1157 height 20
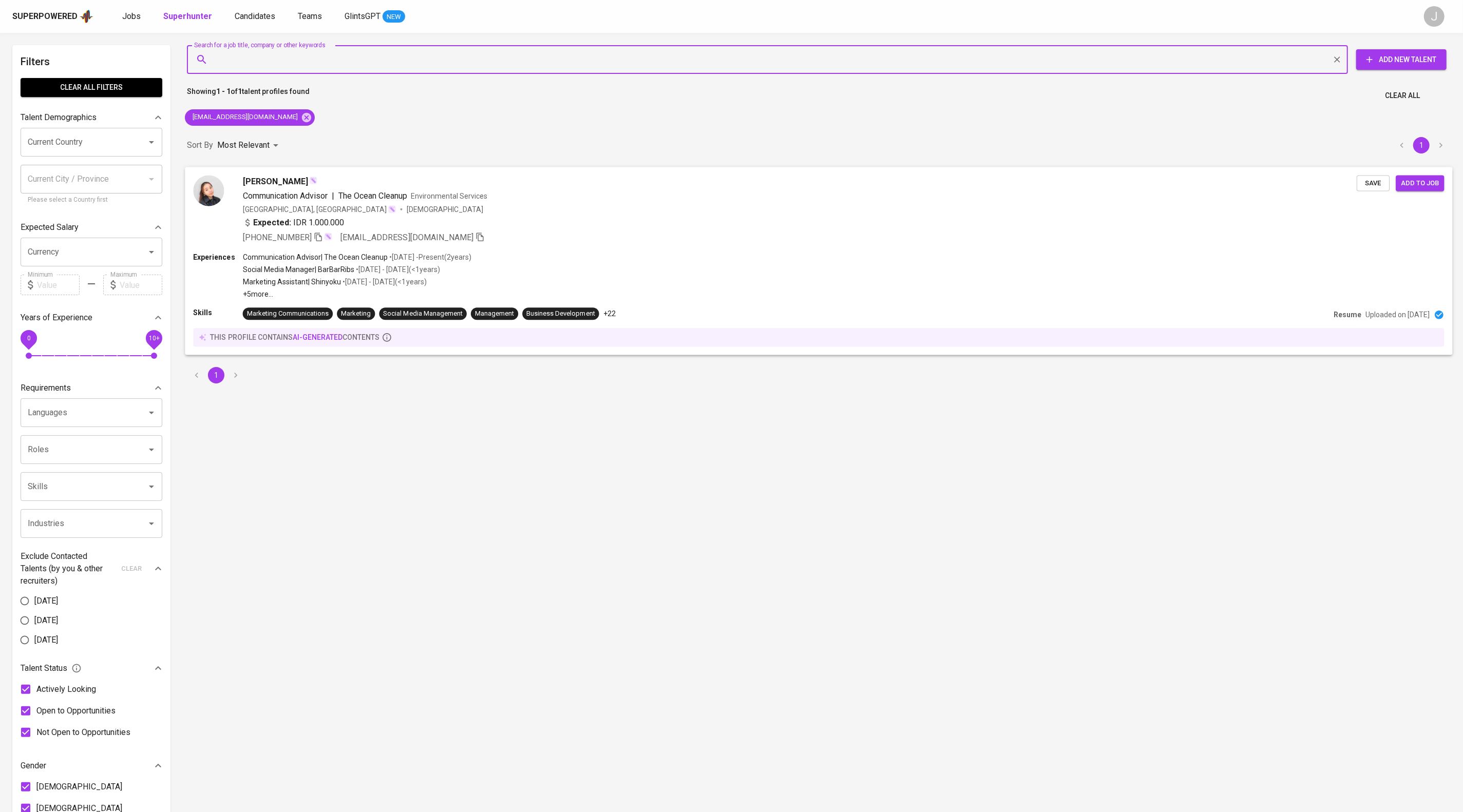
click at [1362, 189] on span "Save" at bounding box center [1373, 183] width 23 height 12
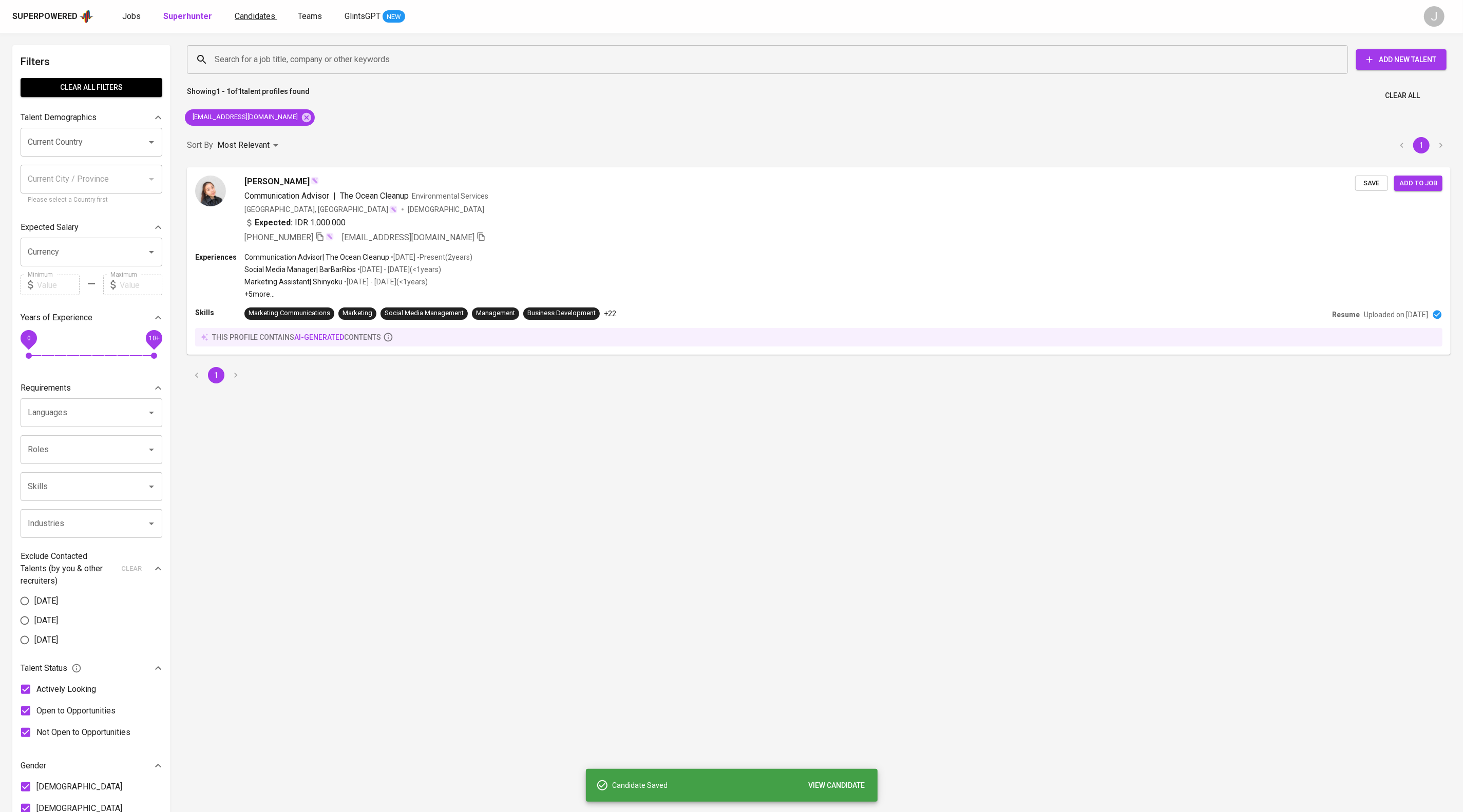
click at [275, 21] on span "Candidates" at bounding box center [255, 16] width 41 height 10
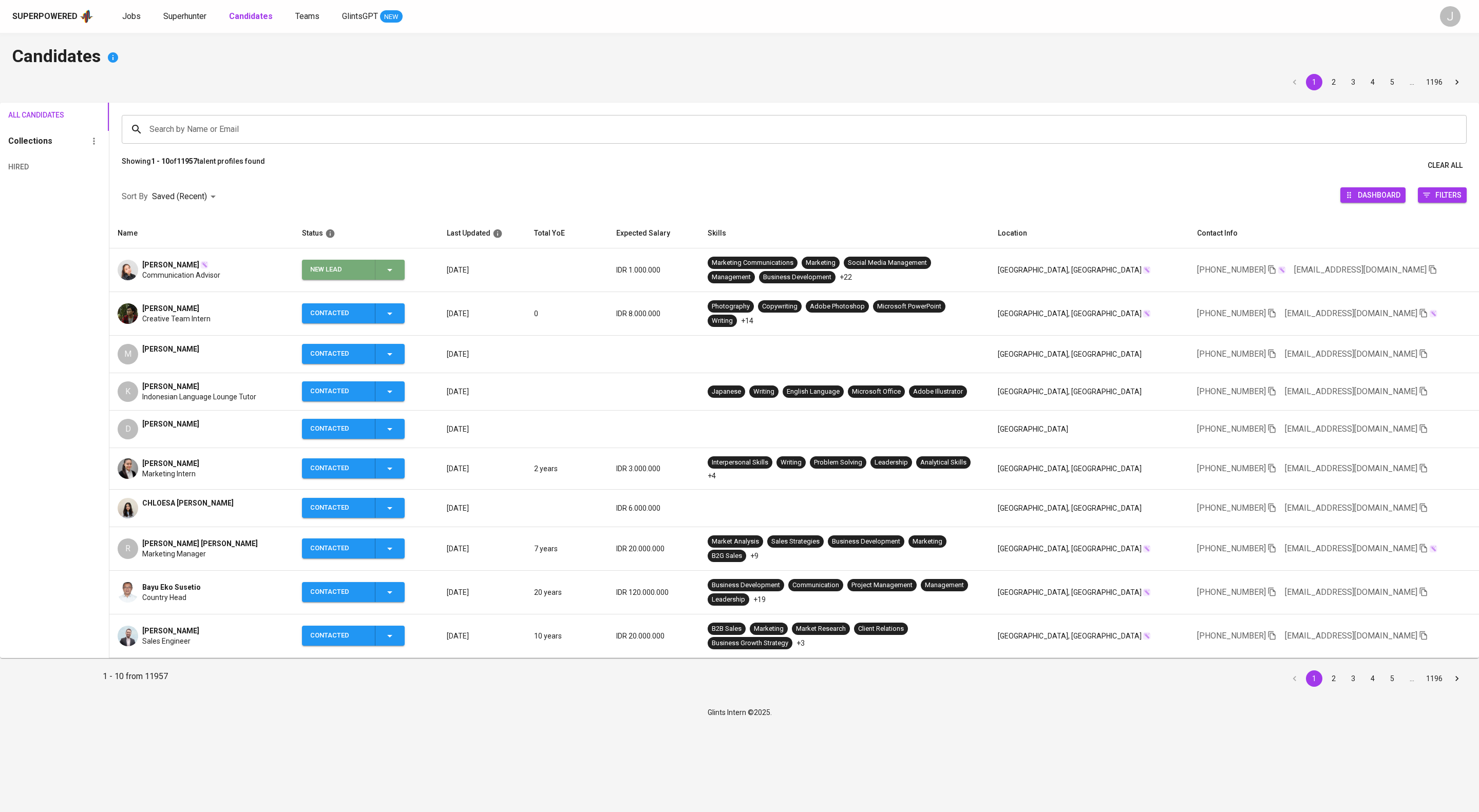
click at [396, 276] on icon "button" at bounding box center [390, 270] width 12 height 12
click at [413, 346] on li "Contacted" at bounding box center [393, 337] width 103 height 19
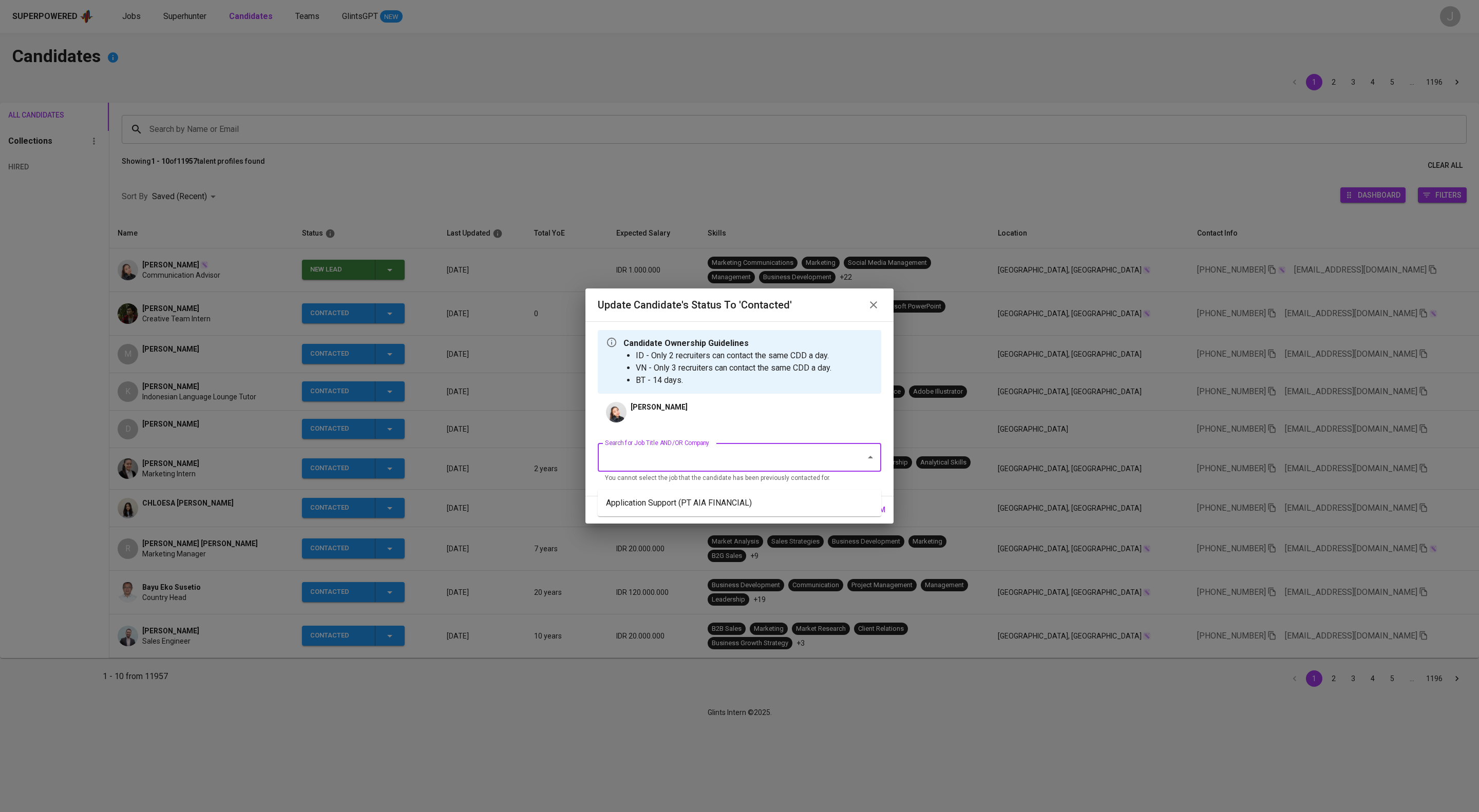
click at [738, 466] on input "Search for Job Title AND/OR Company" at bounding box center [725, 457] width 246 height 19
click at [734, 513] on li "Application Support (PT AIA FINANCIAL)" at bounding box center [739, 503] width 284 height 19
click at [865, 517] on span "confirm" at bounding box center [870, 510] width 32 height 13
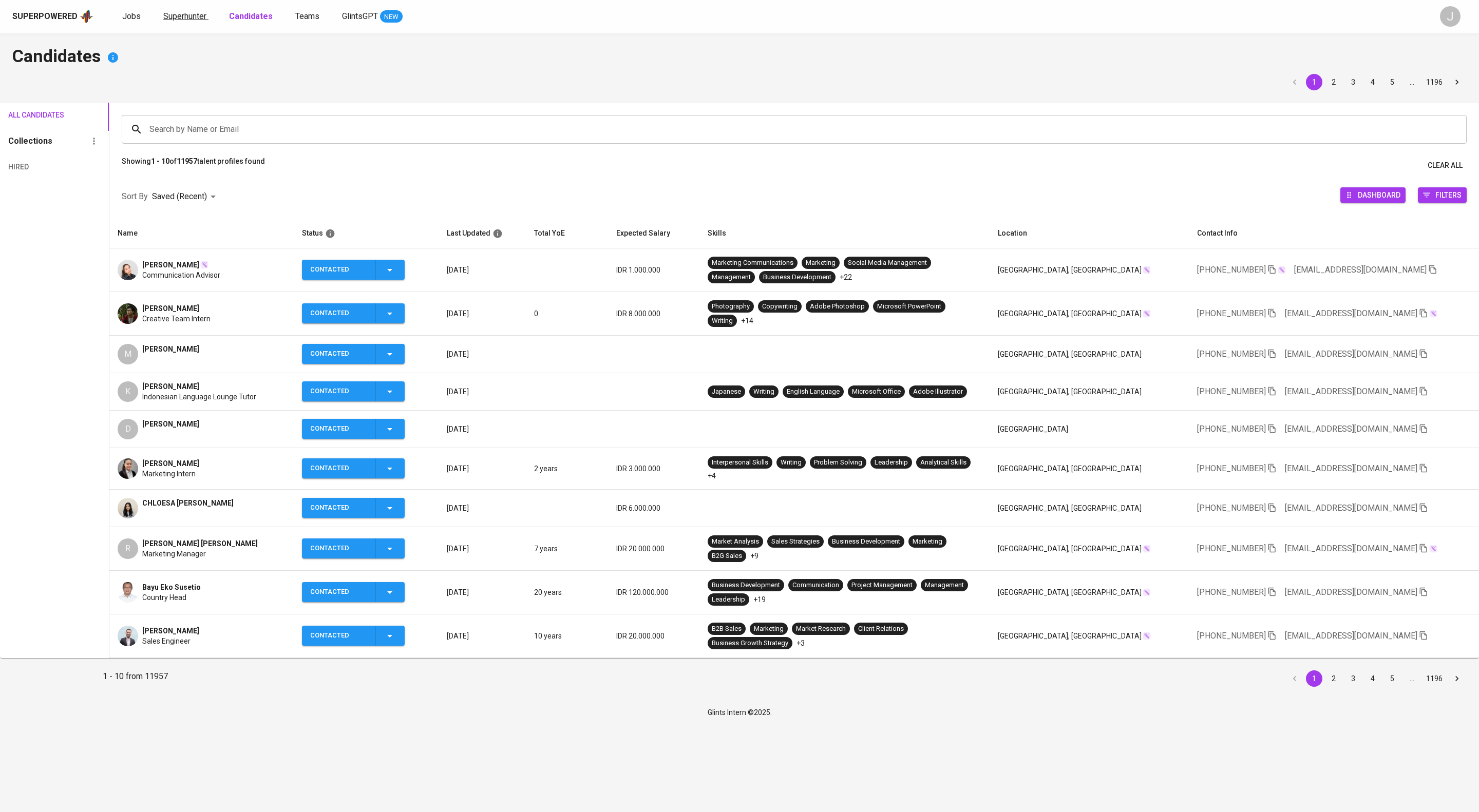
click at [200, 15] on span "Superhunter" at bounding box center [185, 16] width 43 height 10
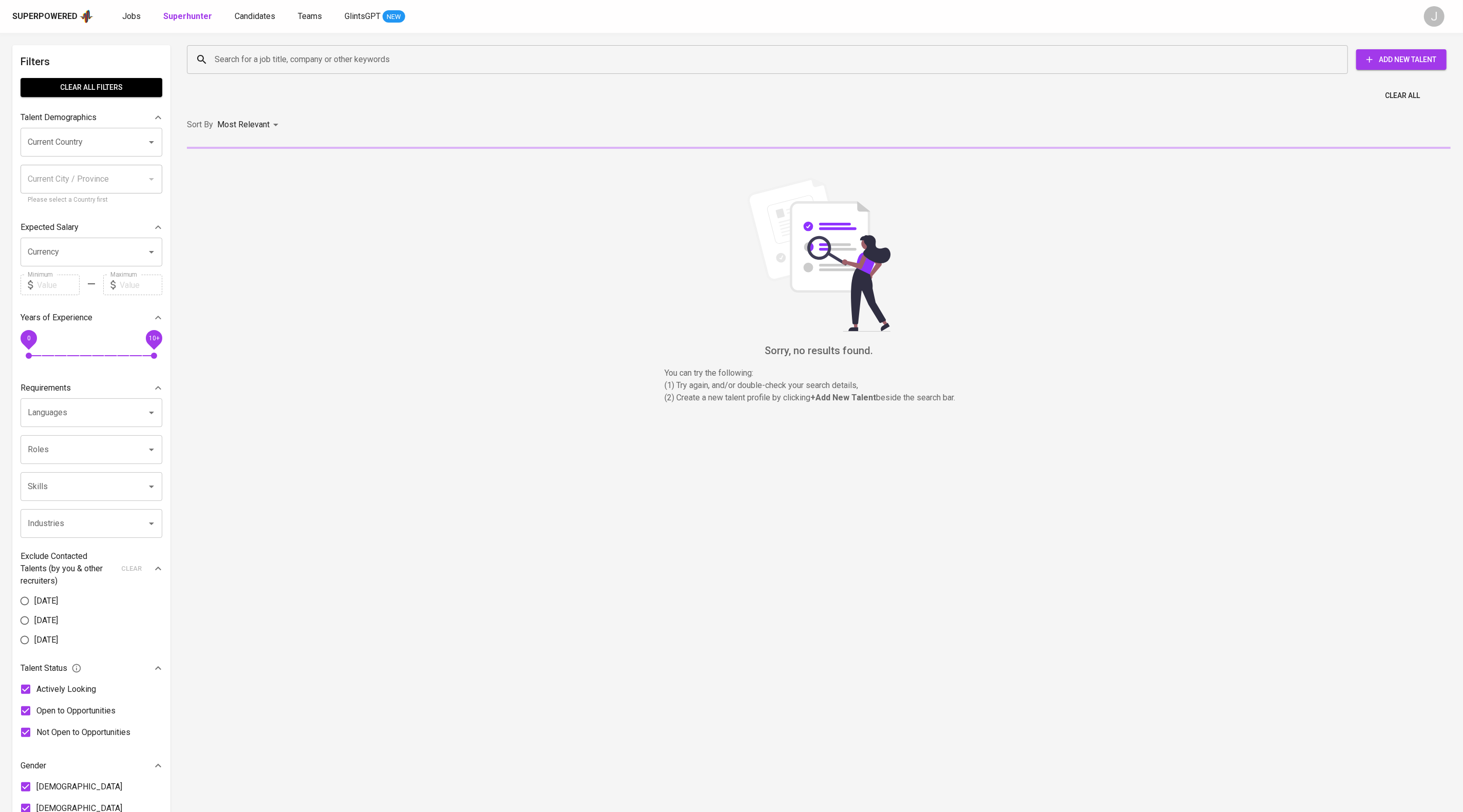
click at [286, 61] on input "Search for a job title, company or other keywords" at bounding box center [769, 59] width 1116 height 19
paste input "rafiealtamis@gmail.com"
type input "rafiealtamis@gmail.com"
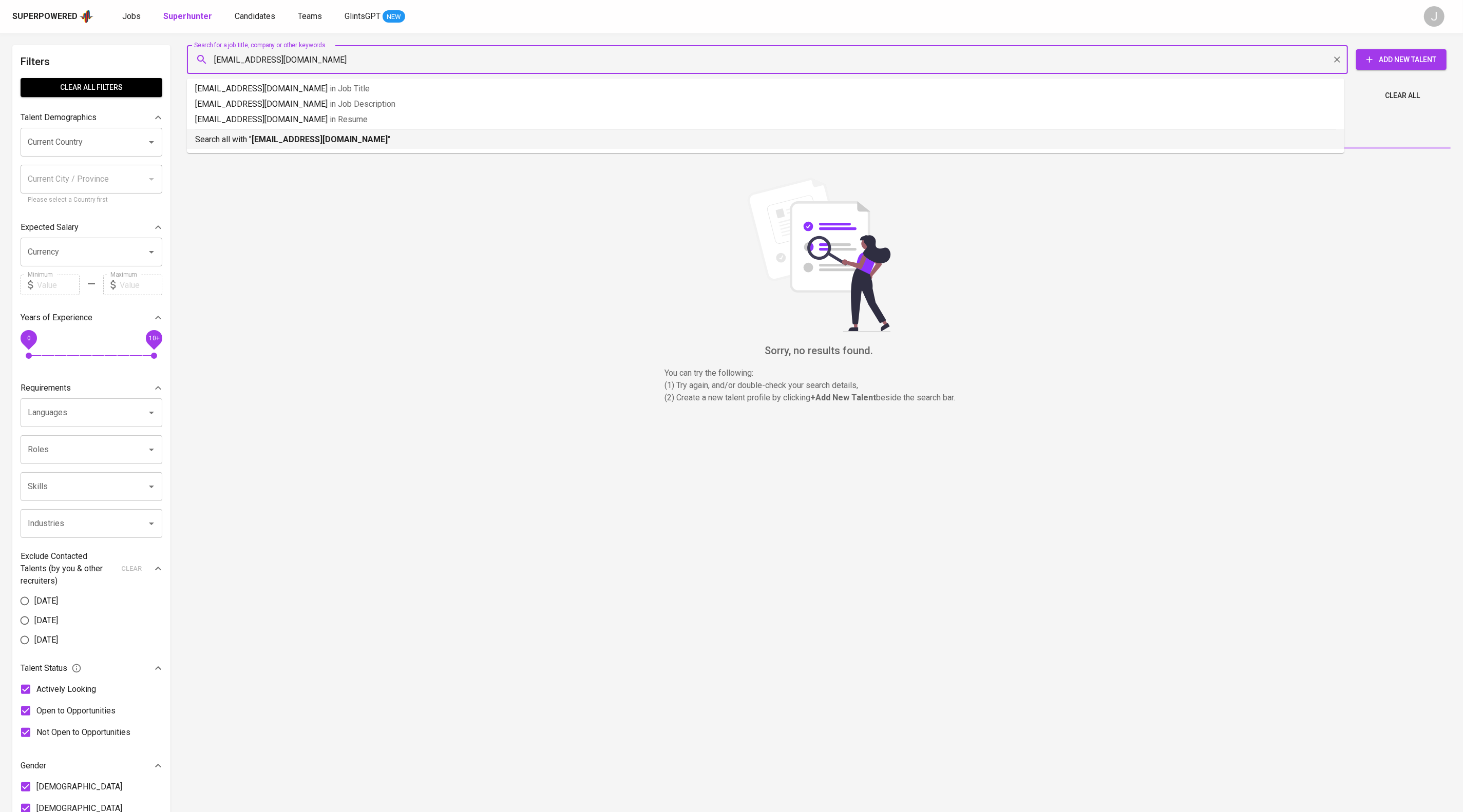
click at [393, 146] on p "Search all with " rafiealtamis@gmail.com "" at bounding box center [765, 139] width 1141 height 12
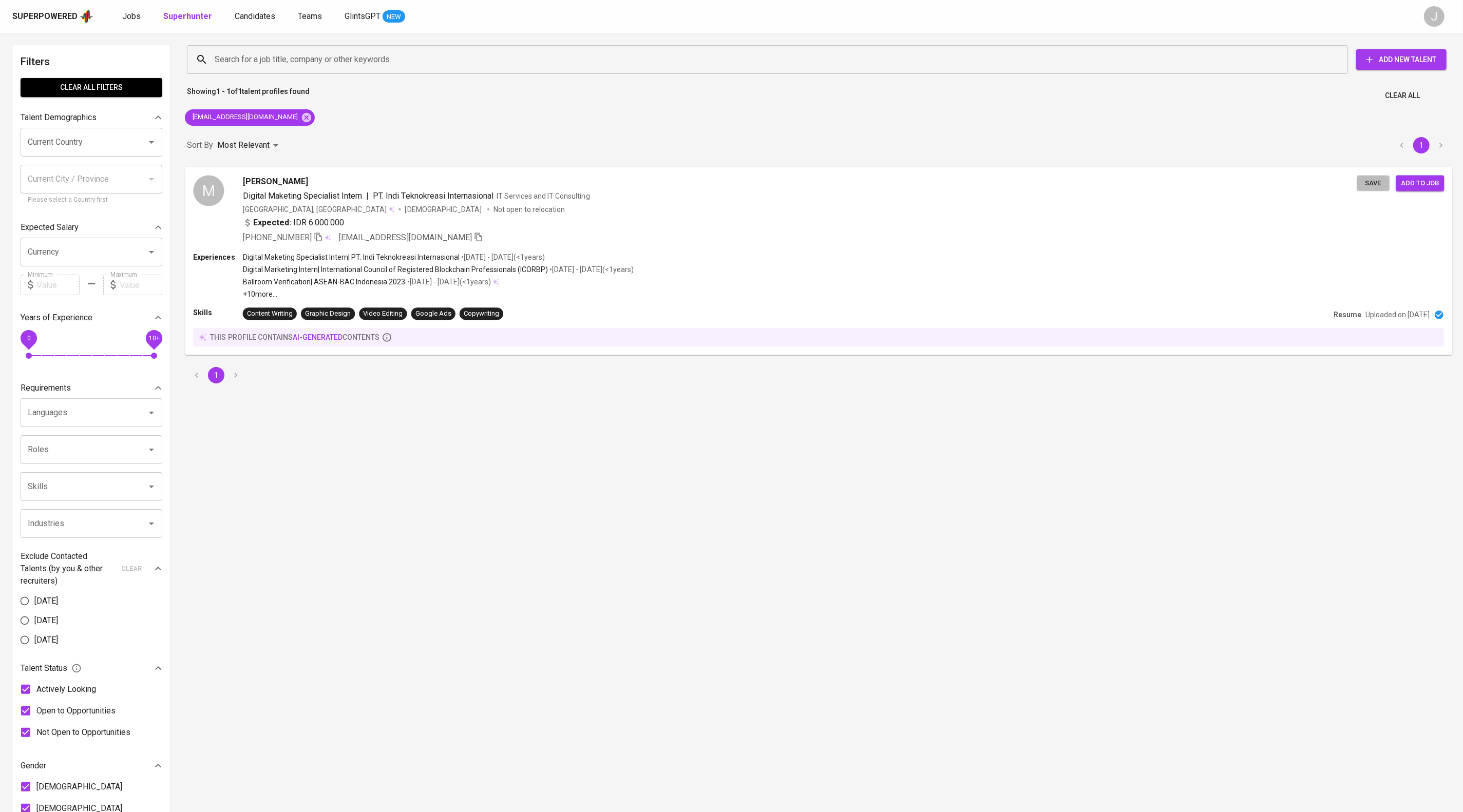
click at [1370, 188] on span "Save" at bounding box center [1373, 183] width 23 height 12
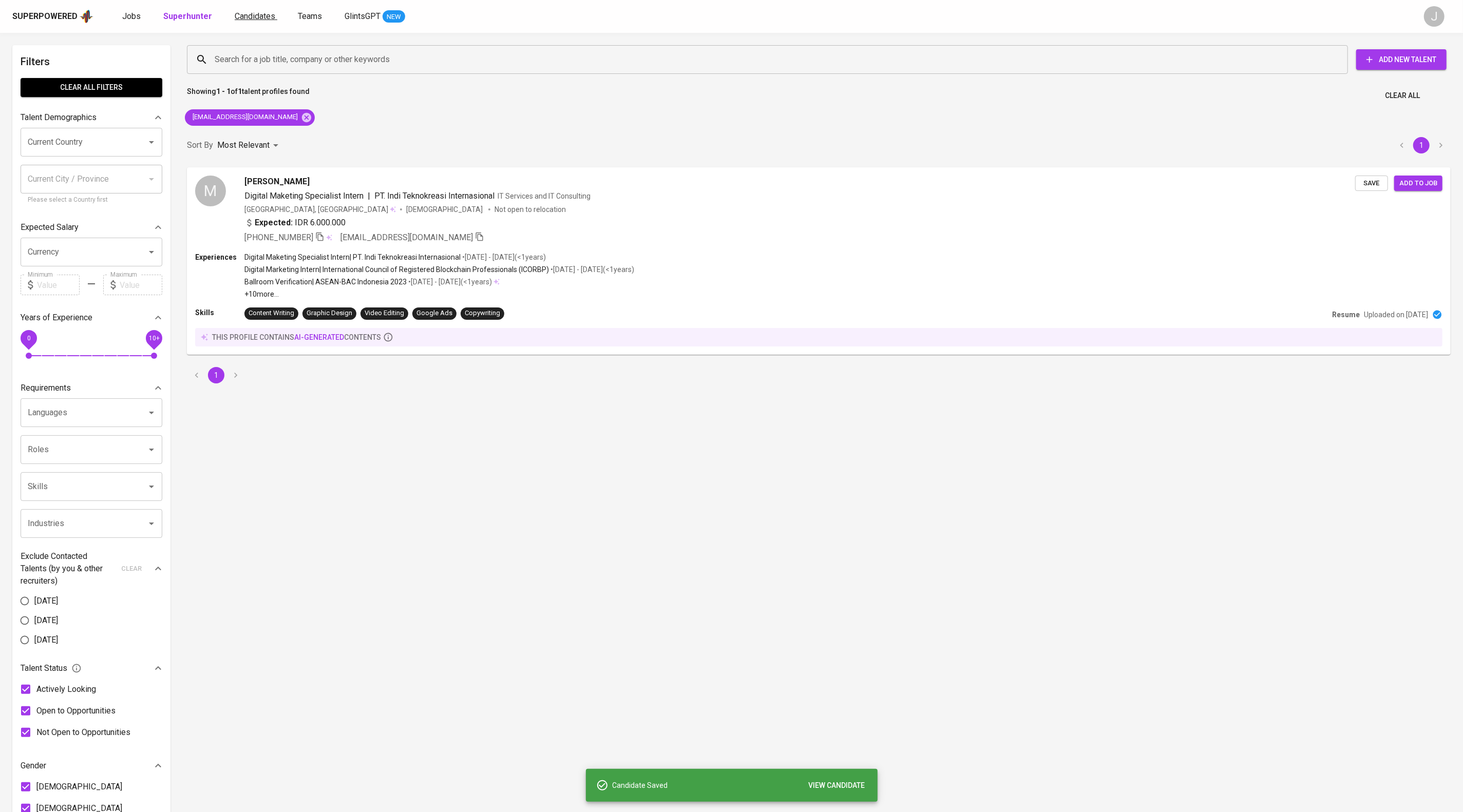
click at [275, 21] on span "Candidates" at bounding box center [255, 16] width 41 height 10
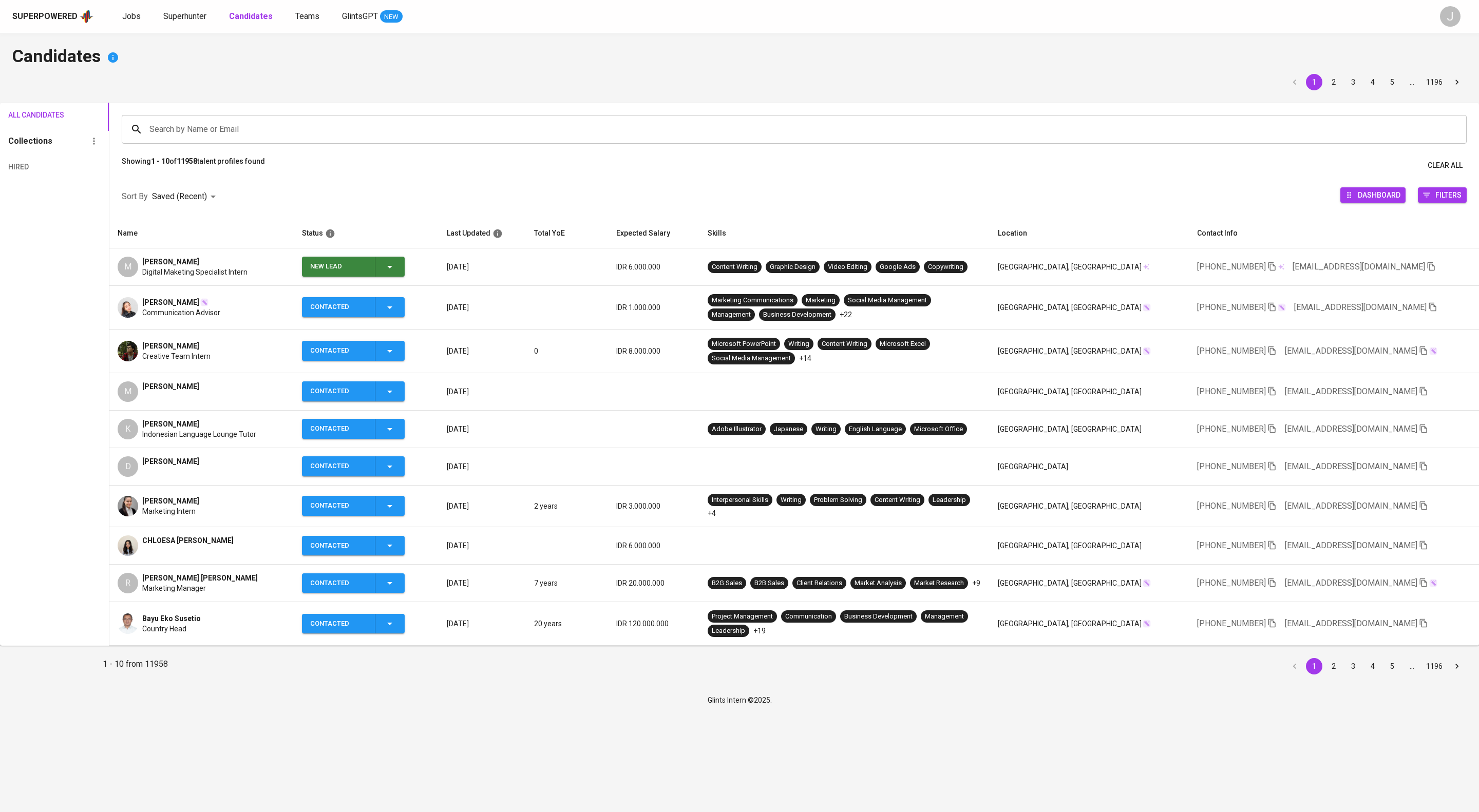
click at [404, 277] on button "New Lead" at bounding box center [353, 266] width 103 height 20
click at [409, 320] on ul "New Lead Contacted No Response To Pre-Screen" at bounding box center [393, 339] width 103 height 82
click at [404, 326] on li "Contacted" at bounding box center [393, 329] width 103 height 19
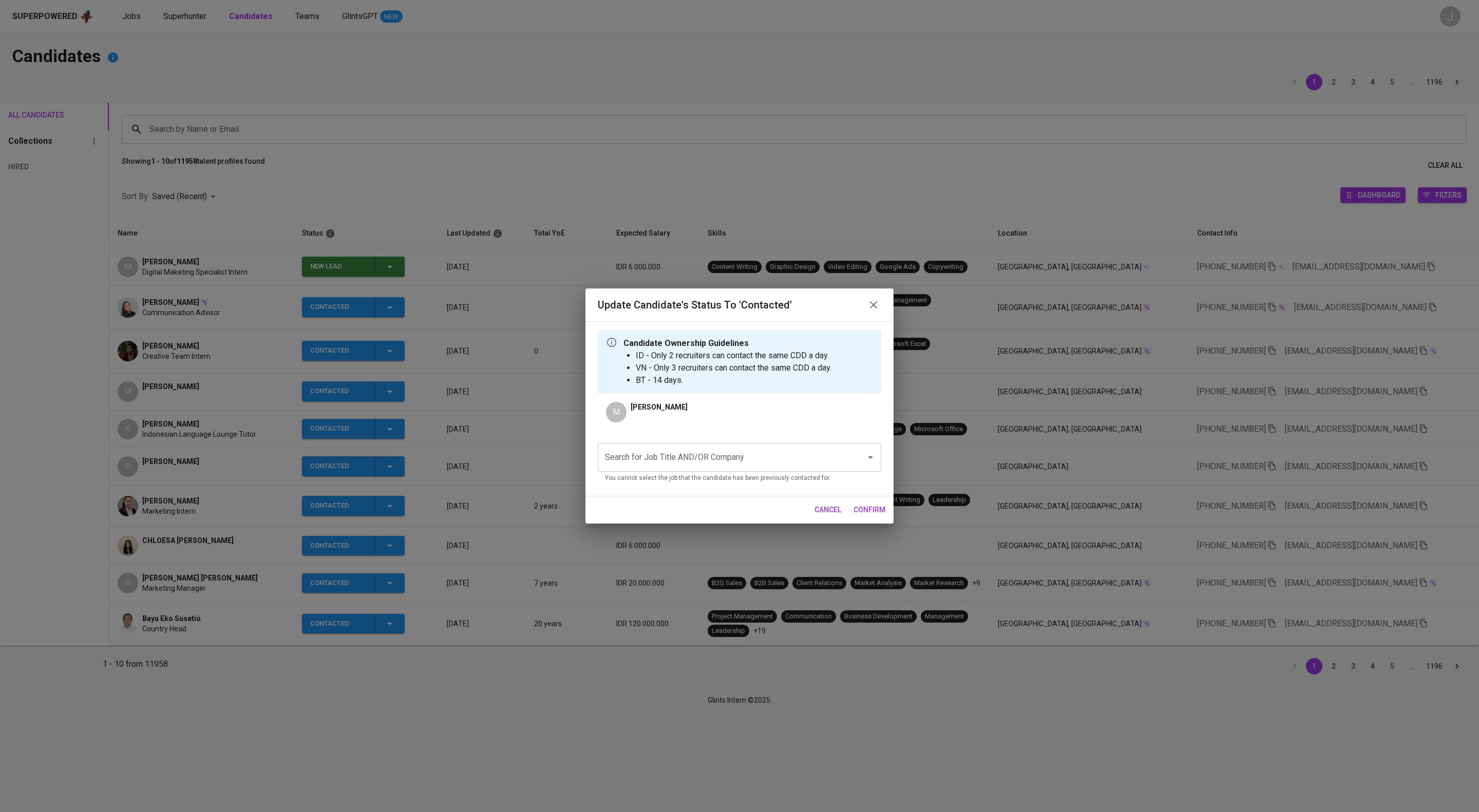
click at [716, 464] on input "Search for Job Title AND/OR Company" at bounding box center [725, 457] width 246 height 19
click at [742, 502] on li "Application Support (PT AIA FINANCIAL)" at bounding box center [739, 503] width 284 height 19
click at [865, 517] on span "confirm" at bounding box center [870, 510] width 32 height 13
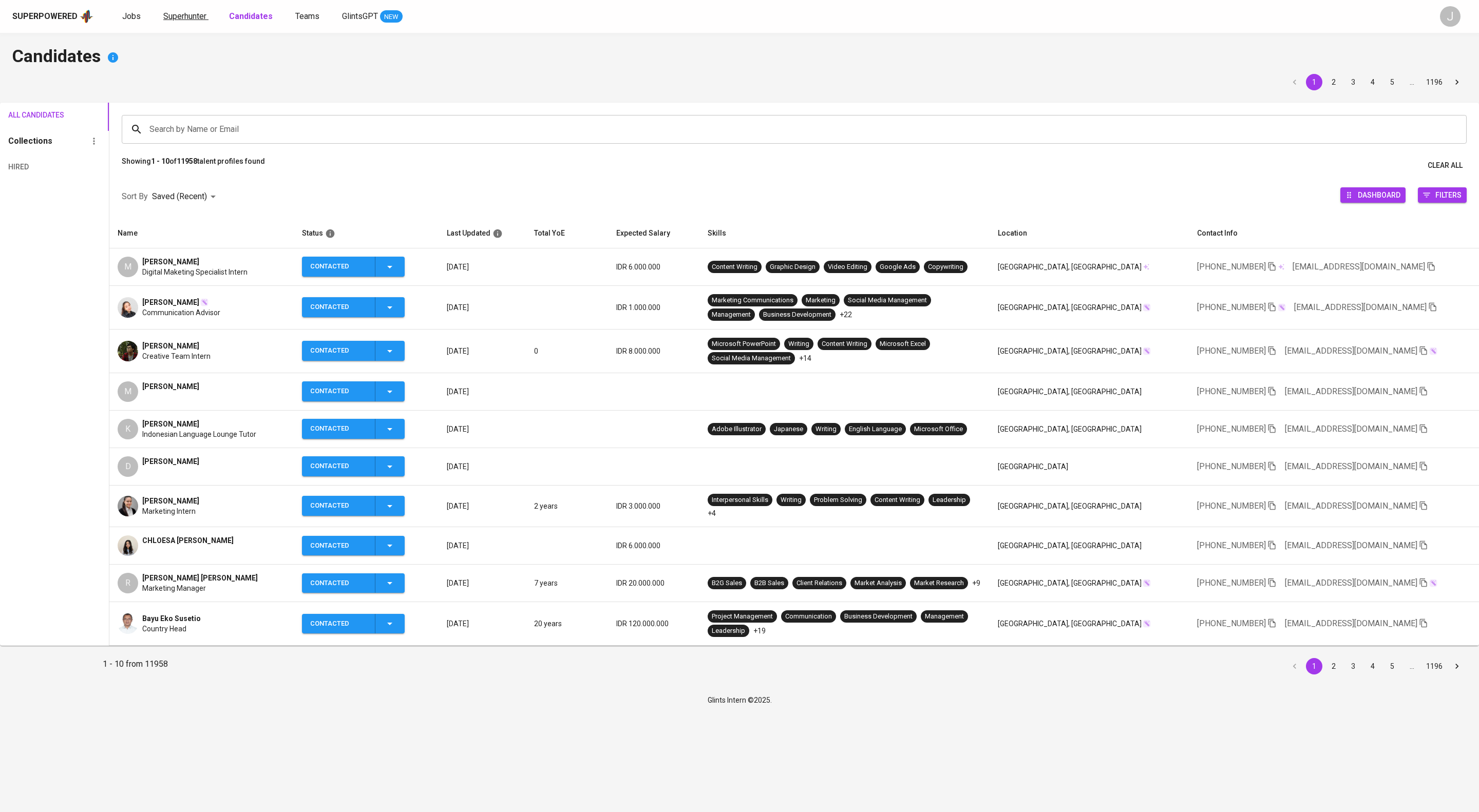
drag, startPoint x: 231, startPoint y: 25, endPoint x: 226, endPoint y: 22, distance: 5.8
click at [230, 25] on div "Superpowered Jobs Superhunter Candidates Teams GlintsGPT NEW J" at bounding box center [739, 17] width 1479 height 33
click at [206, 20] on span "Superhunter" at bounding box center [185, 16] width 43 height 10
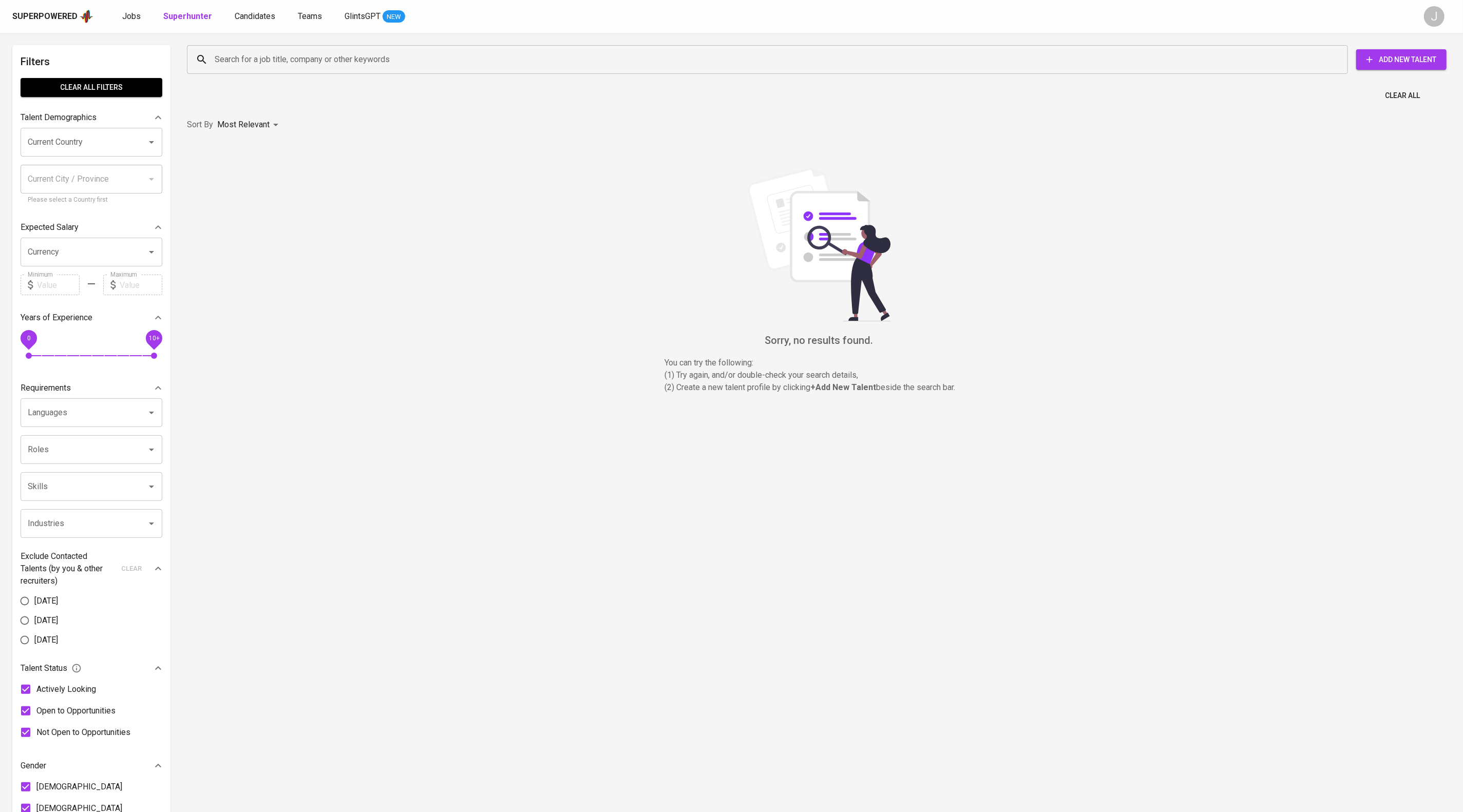
click at [276, 66] on input "Search for a job title, company or other keywords" at bounding box center [769, 59] width 1116 height 19
paste input "aldiradimas@gmail.com"
type input "aldiradimas@gmail.com"
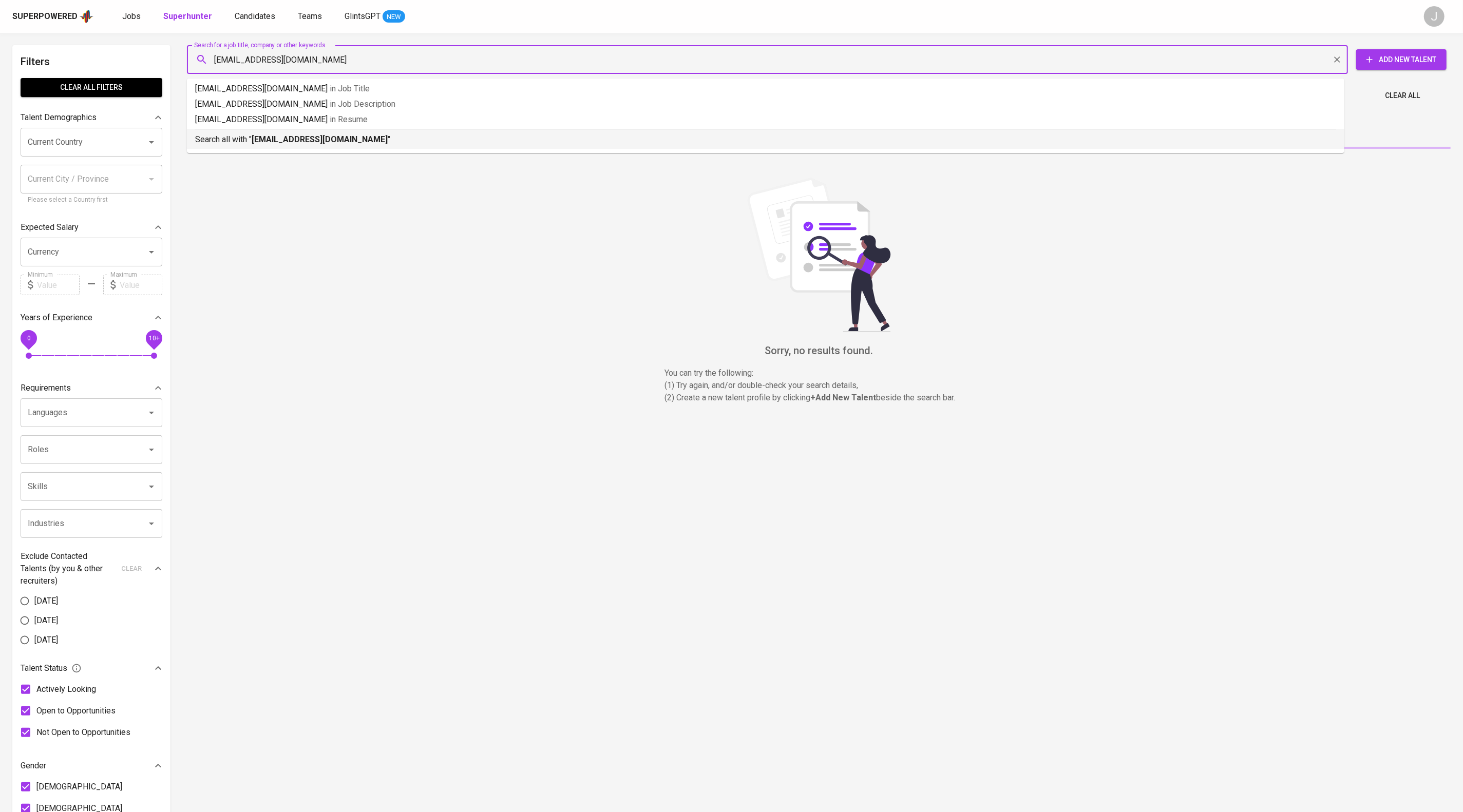
click at [464, 146] on p "Search all with " aldiradimas@gmail.com "" at bounding box center [765, 139] width 1141 height 12
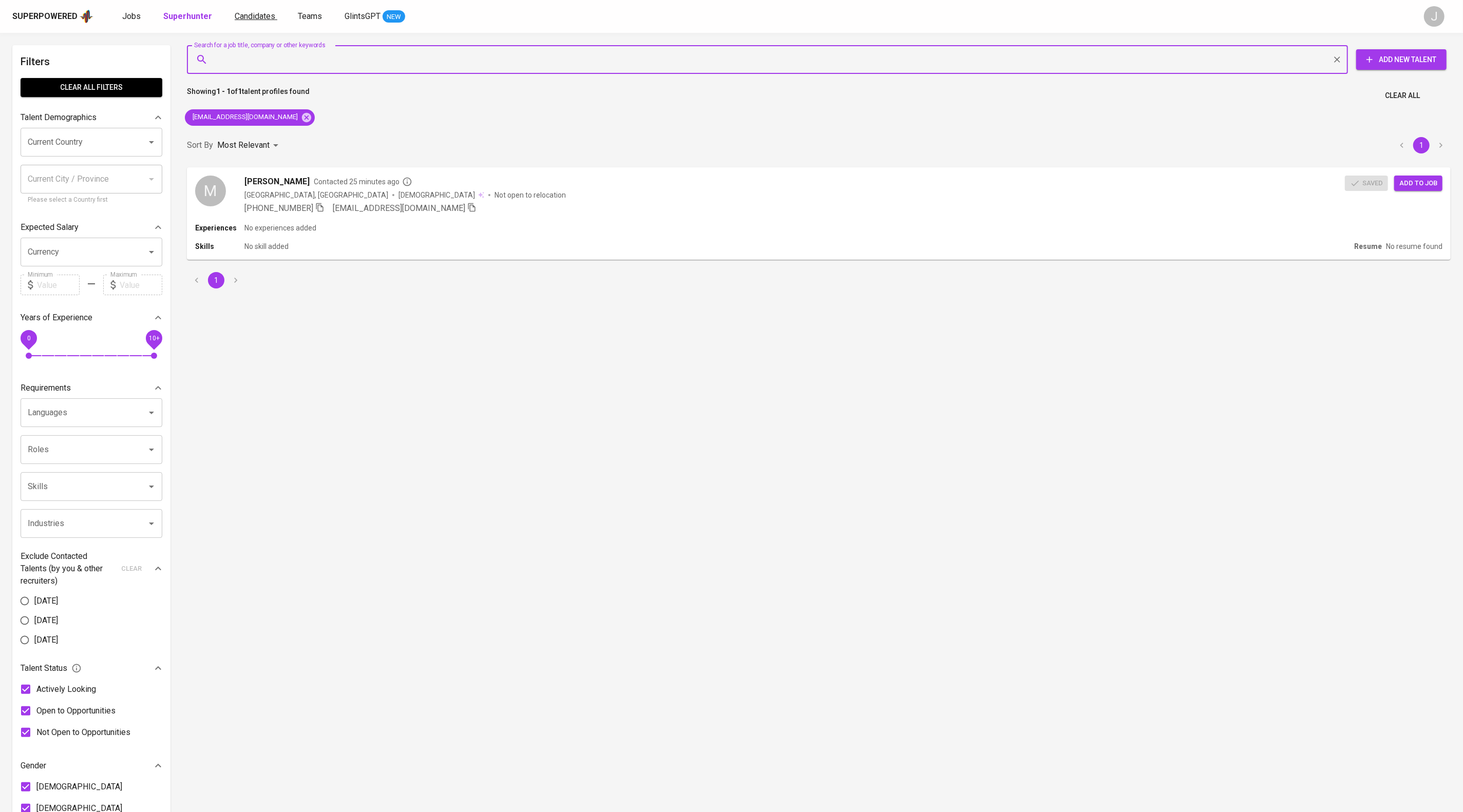
click at [275, 18] on span "Candidates" at bounding box center [255, 16] width 41 height 10
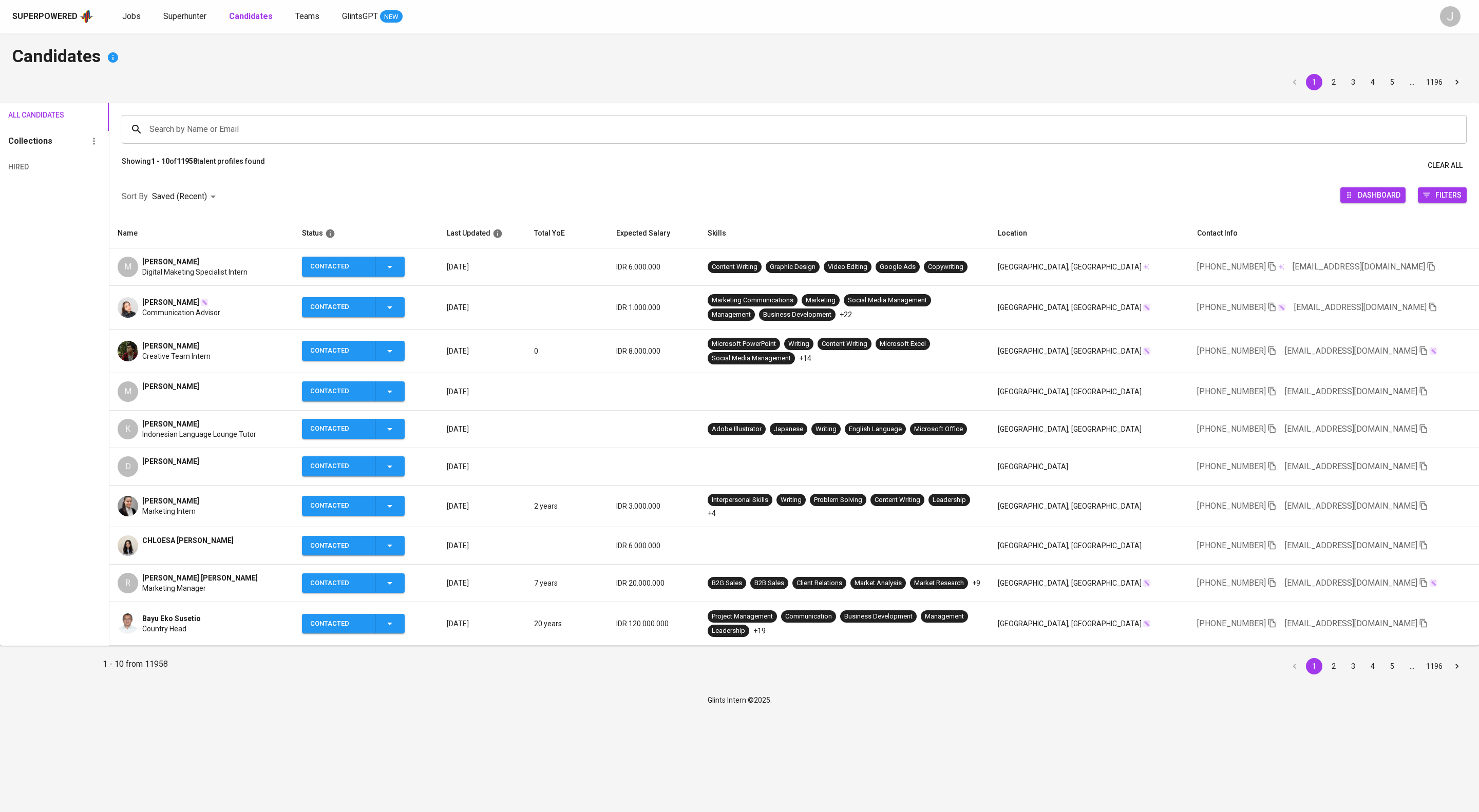
click at [415, 135] on input "Search by Name or Email" at bounding box center [796, 129] width 1300 height 19
paste input "aldiradimas@gmail.com"
type input "aldiradimas@gmail.com"
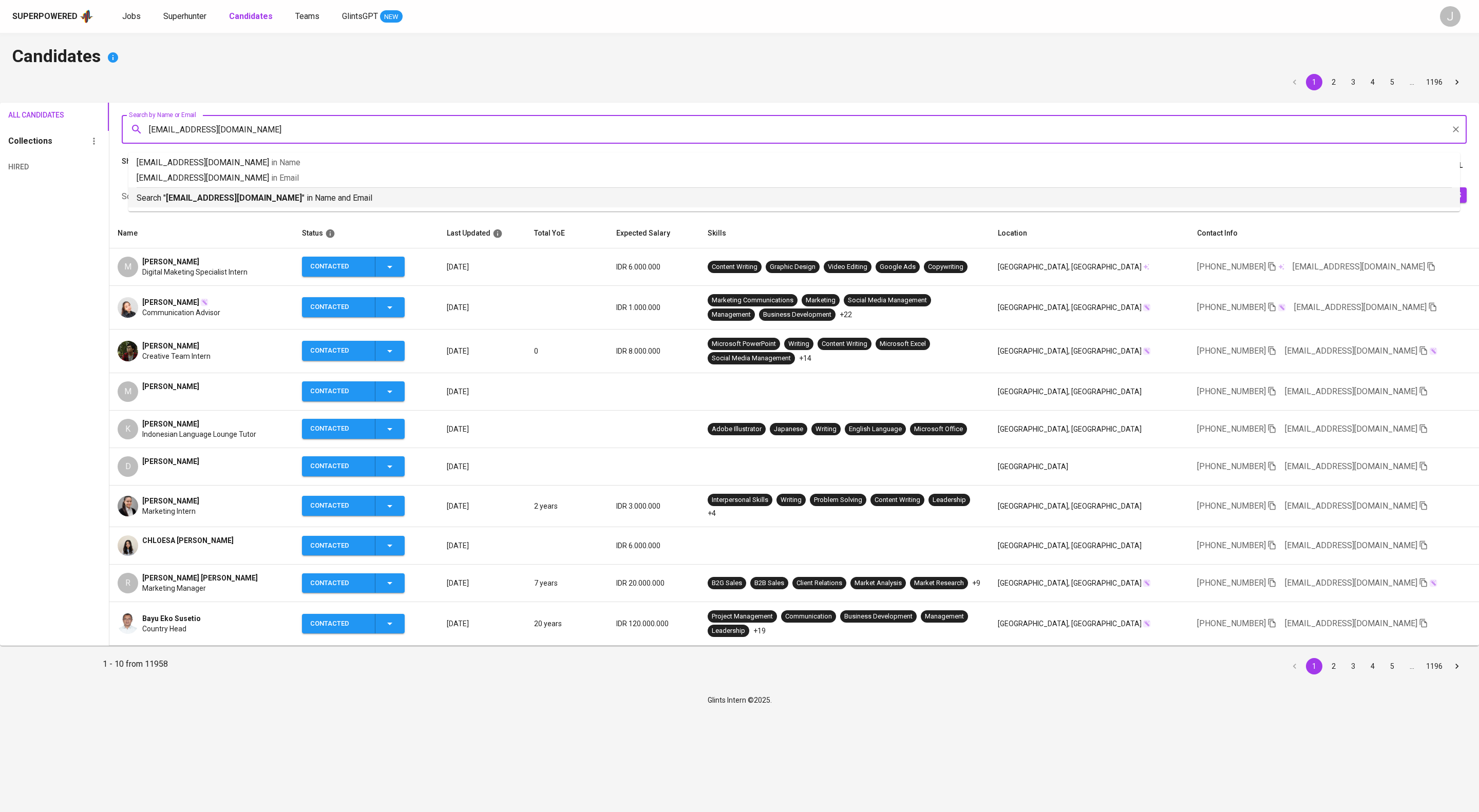
click at [422, 204] on p "Search " aldiradimas@gmail.com " in Name and Email" at bounding box center [794, 198] width 1315 height 12
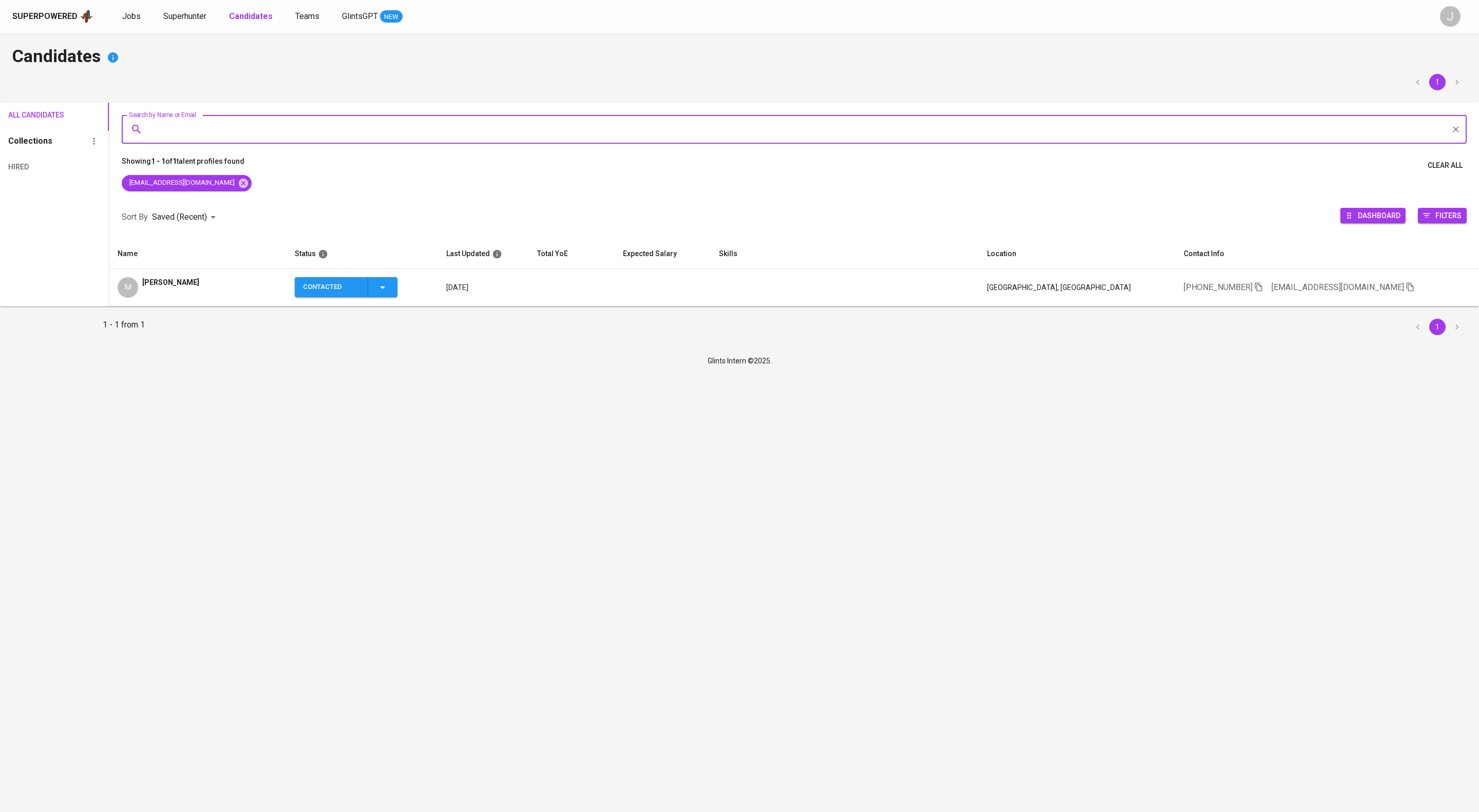
click at [199, 288] on span "Muhammad Aldira Dimas Prihadi" at bounding box center [170, 282] width 57 height 10
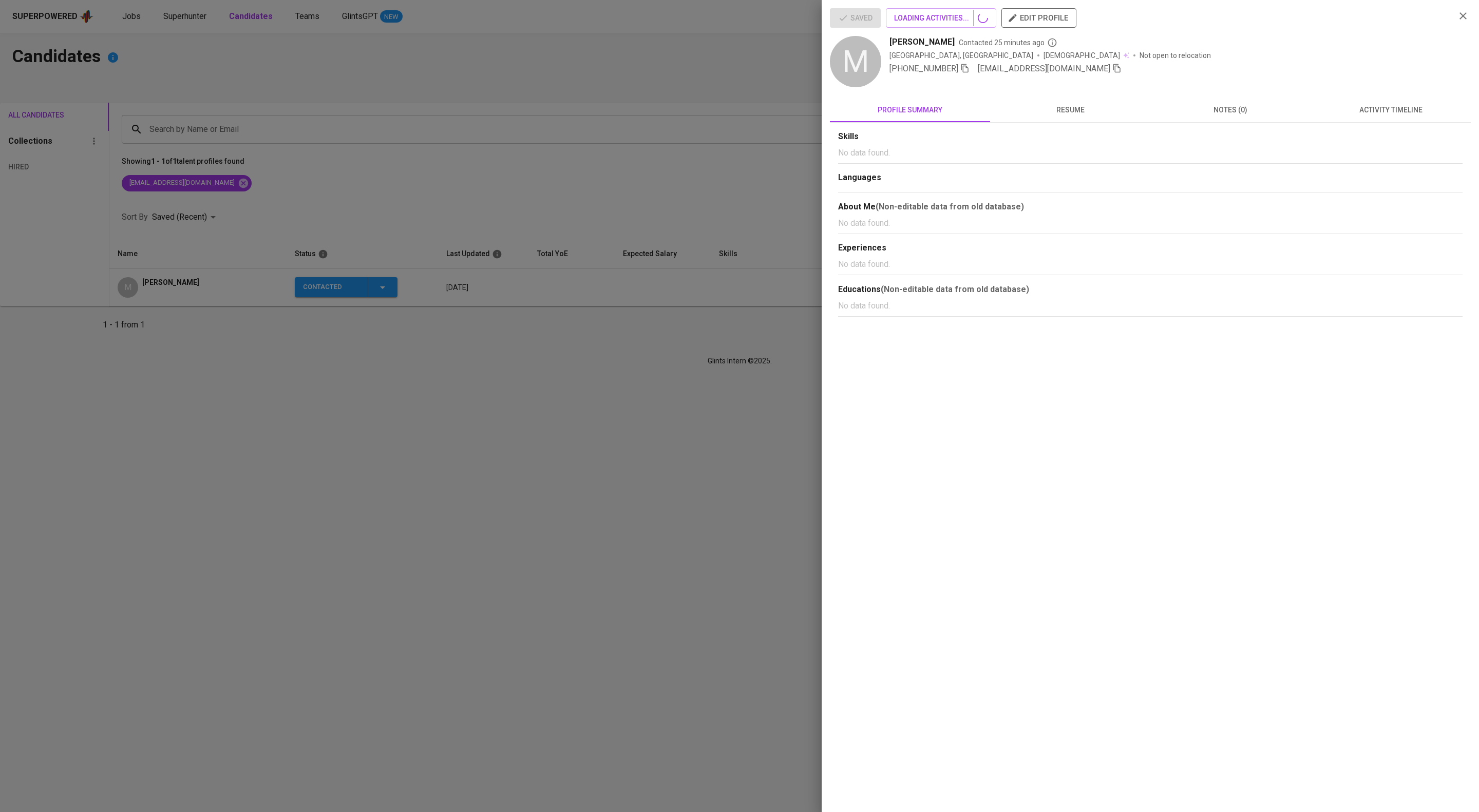
click at [1360, 95] on div "Saved LOADING ACTIVITIES... edit profile M Muhammad Aldira Dimas Prihadi Contac…" at bounding box center [1150, 162] width 641 height 308
click at [1364, 115] on span "activity timeline" at bounding box center [1391, 110] width 148 height 13
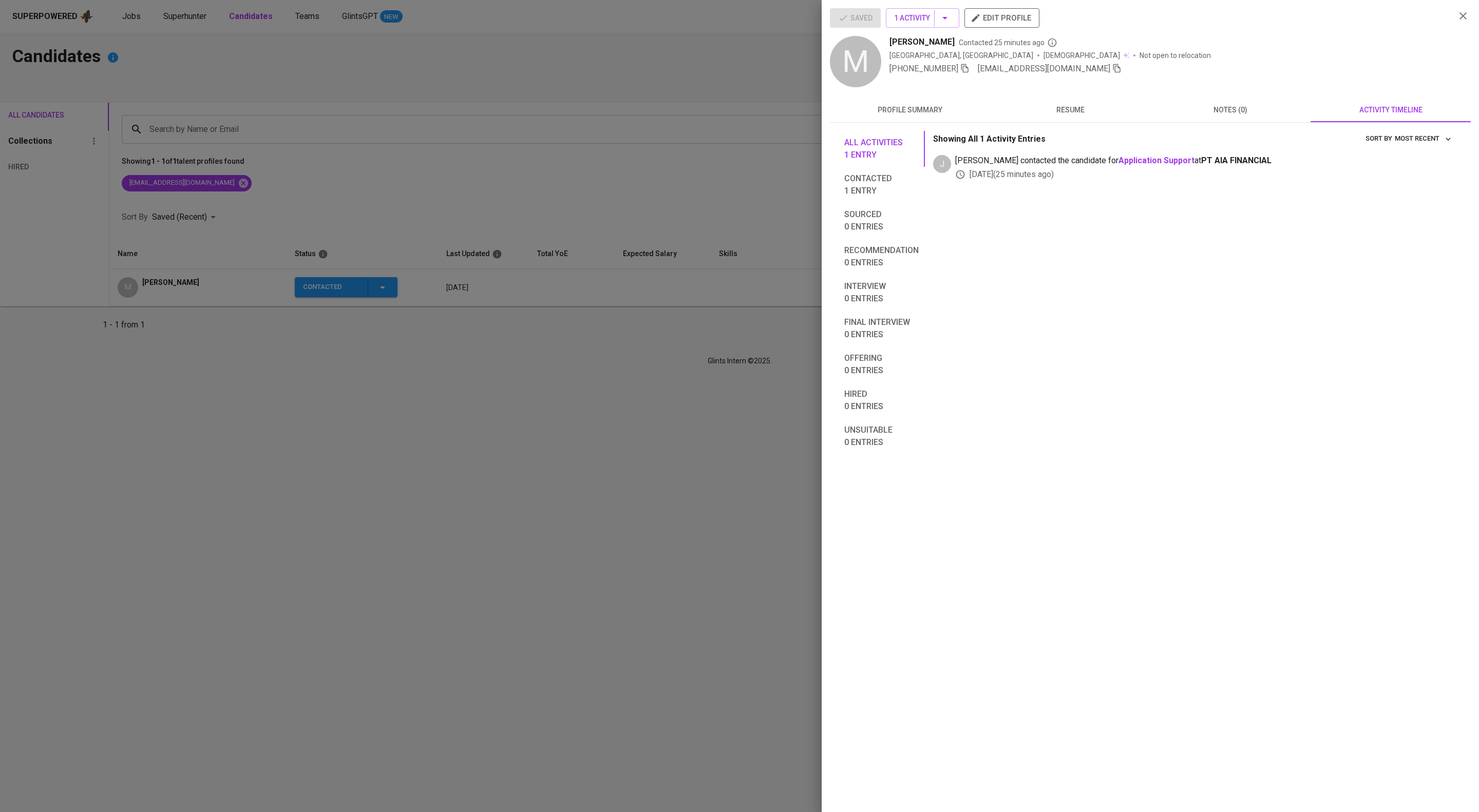
click at [531, 450] on div at bounding box center [739, 406] width 1479 height 812
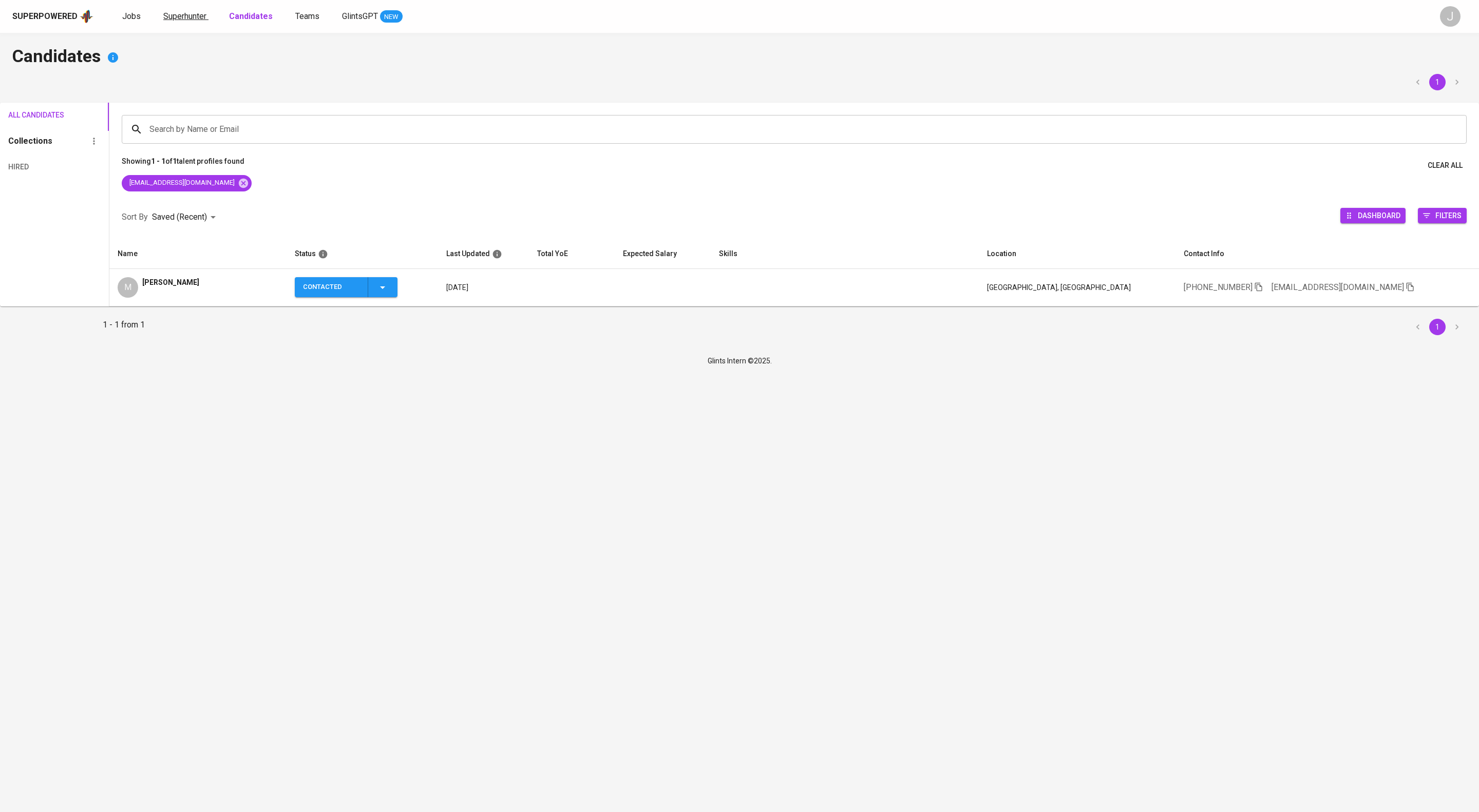
click at [194, 13] on span "Superhunter" at bounding box center [185, 16] width 43 height 10
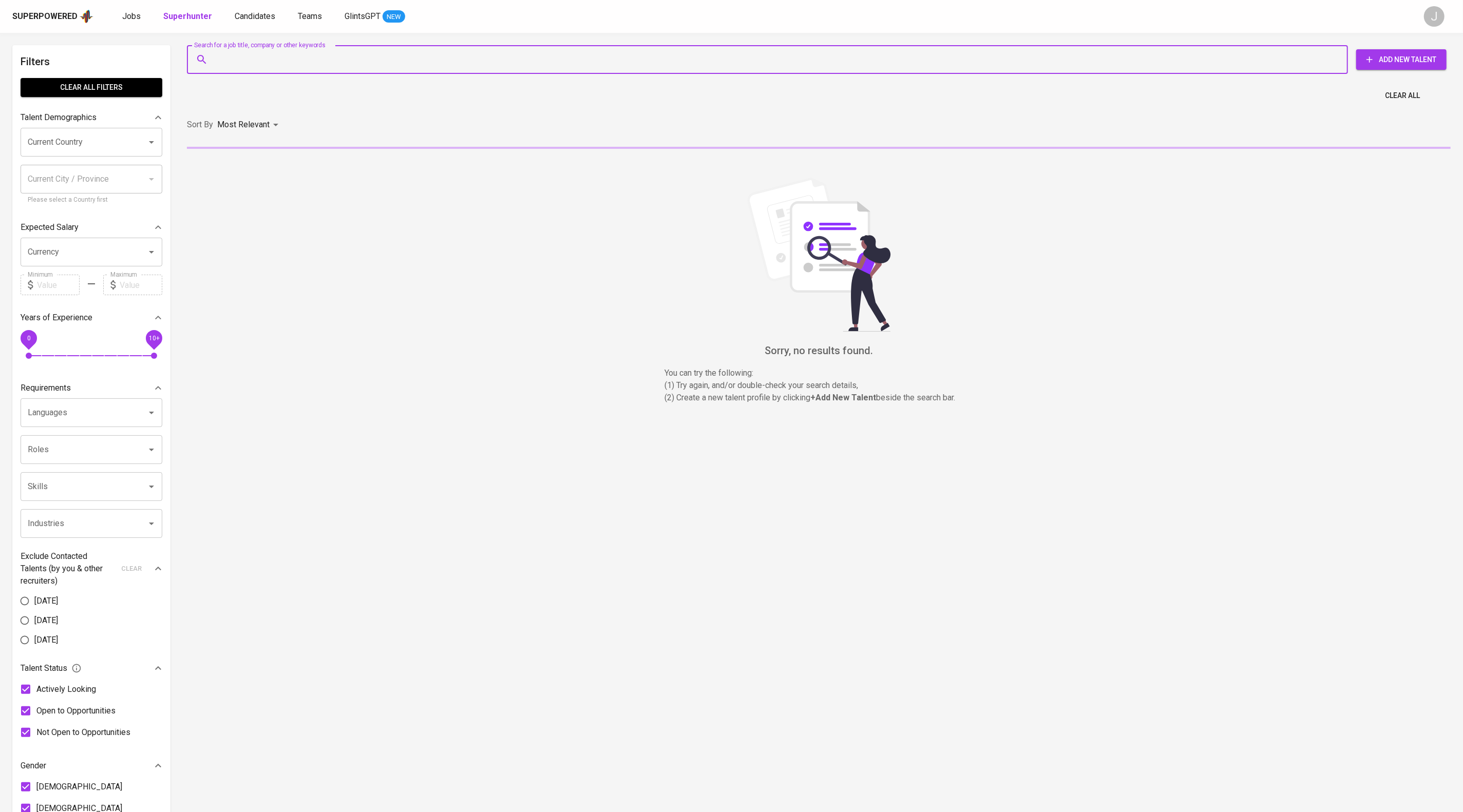
click at [298, 61] on input "Search for a job title, company or other keywords" at bounding box center [769, 59] width 1116 height 19
paste input "janiceaulita@gmail.com"
type input "janiceaulita@gmail.com"
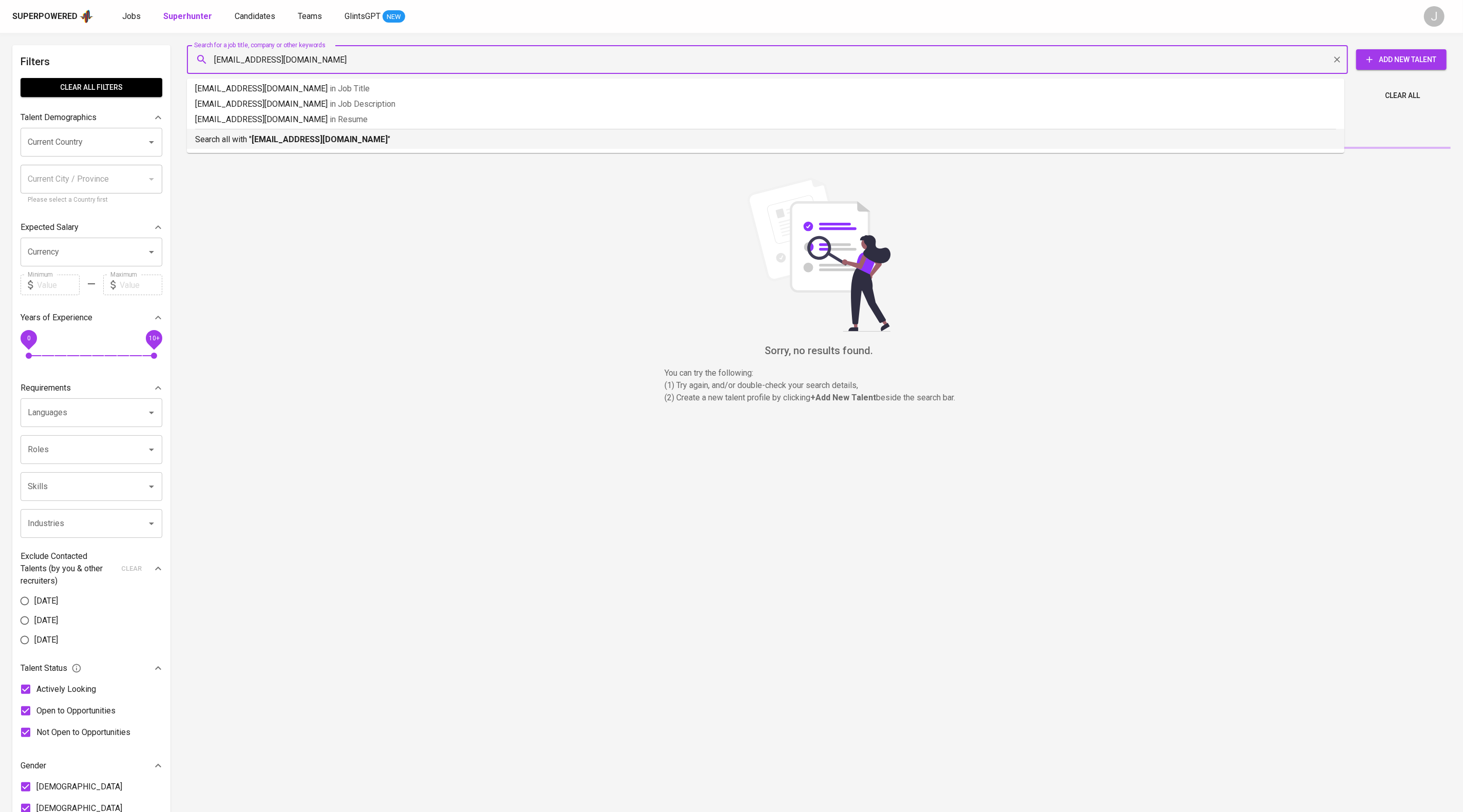
click at [424, 146] on p "Search all with " janiceaulita@gmail.com "" at bounding box center [765, 139] width 1141 height 12
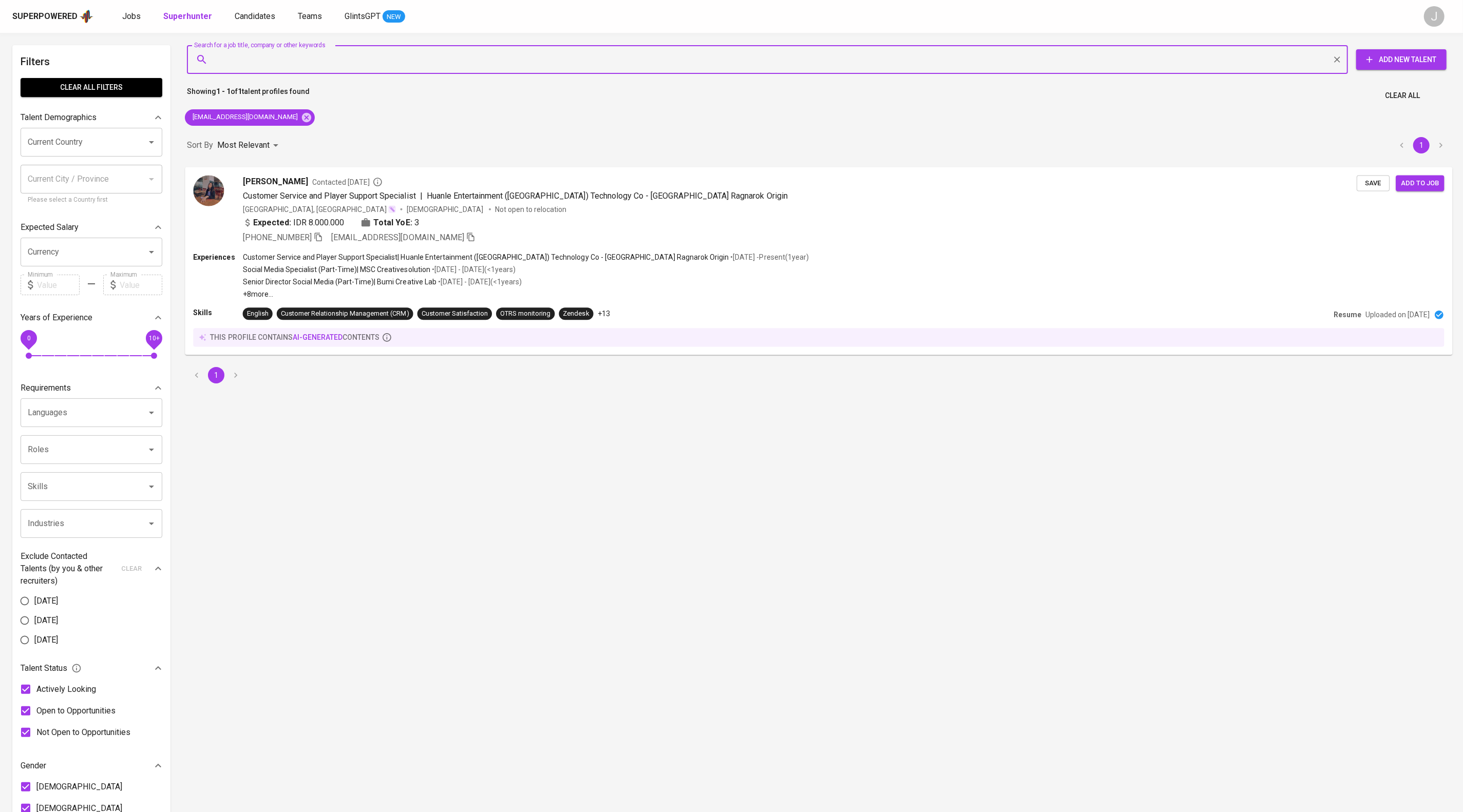
click at [1373, 189] on span "Save" at bounding box center [1373, 183] width 23 height 12
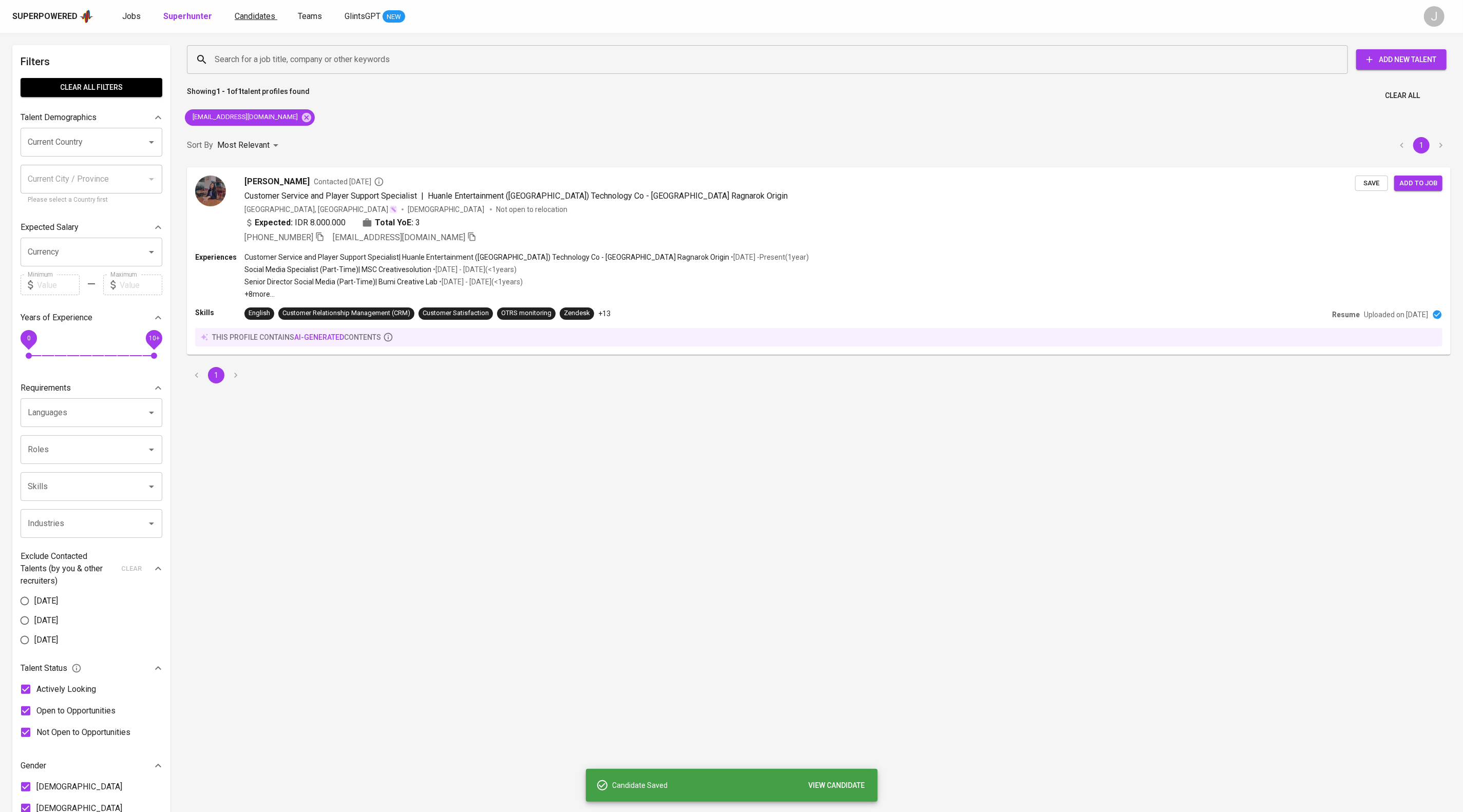
click at [275, 20] on span "Candidates" at bounding box center [255, 16] width 41 height 10
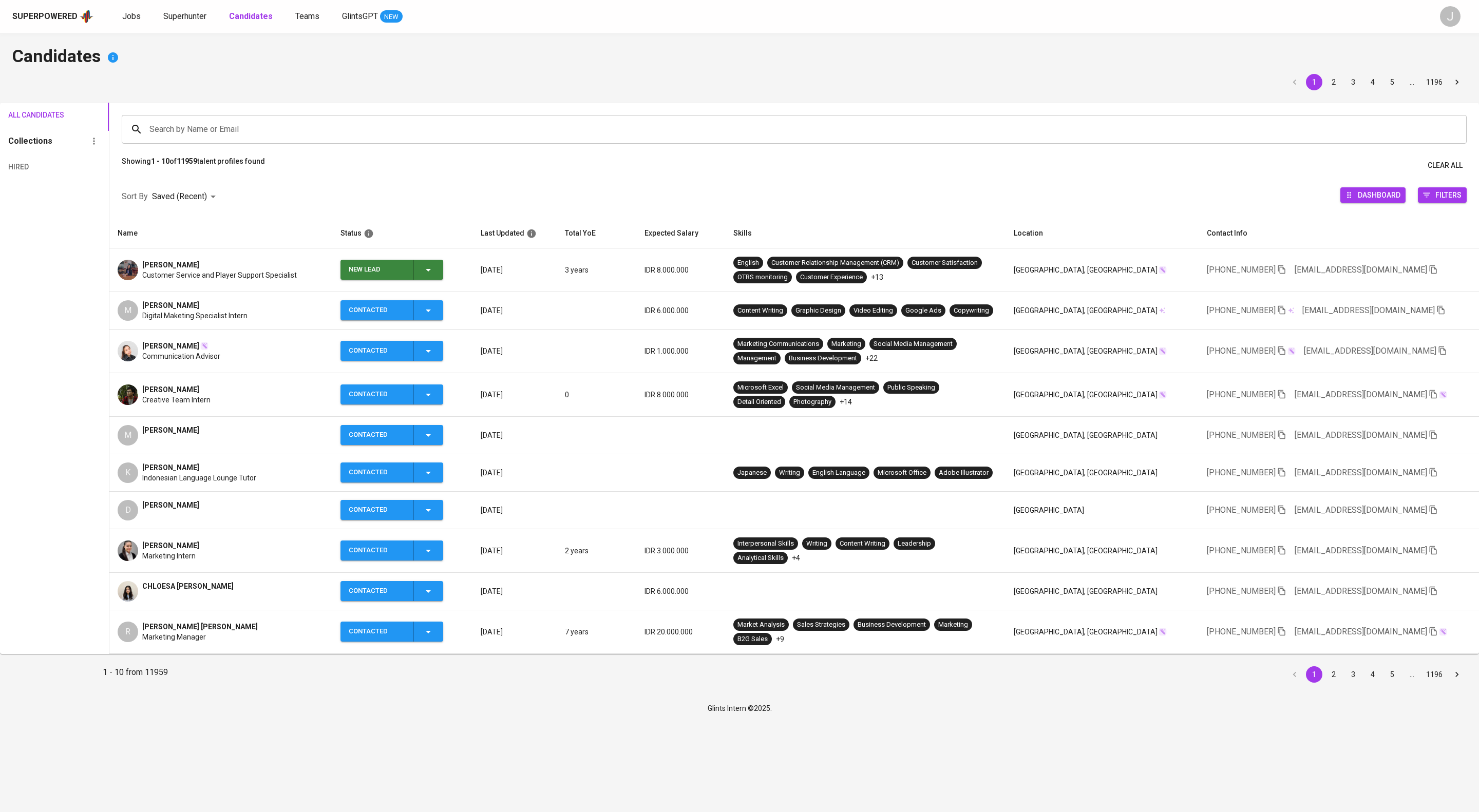
click at [434, 280] on div "New Lead" at bounding box center [391, 269] width 86 height 20
click at [451, 340] on li "Contacted" at bounding box center [440, 337] width 103 height 19
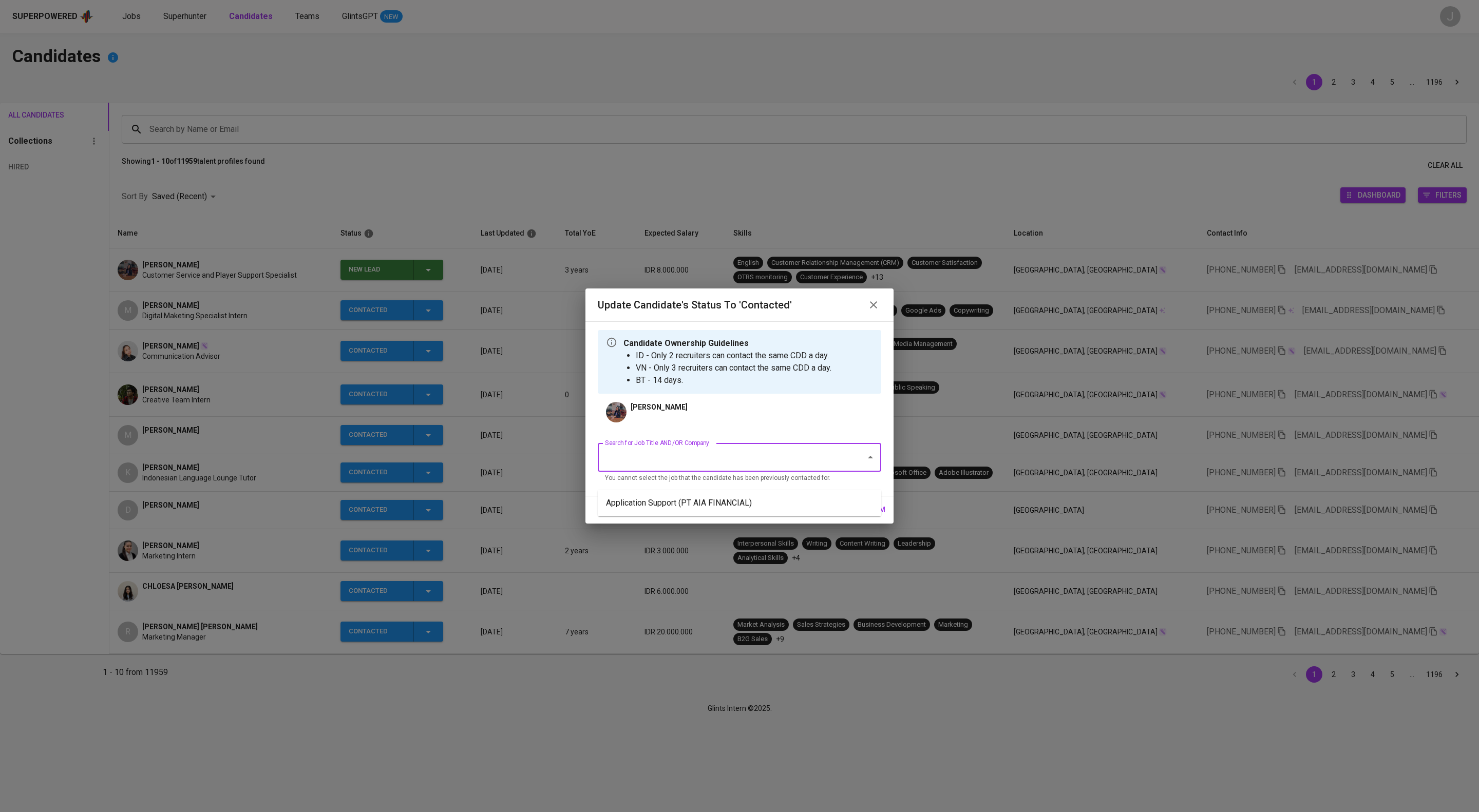
click at [688, 467] on input "Search for Job Title AND/OR Company" at bounding box center [725, 457] width 246 height 19
click at [701, 508] on li "Application Support (PT AIA FINANCIAL)" at bounding box center [739, 503] width 284 height 19
click at [872, 517] on span "confirm" at bounding box center [870, 510] width 32 height 13
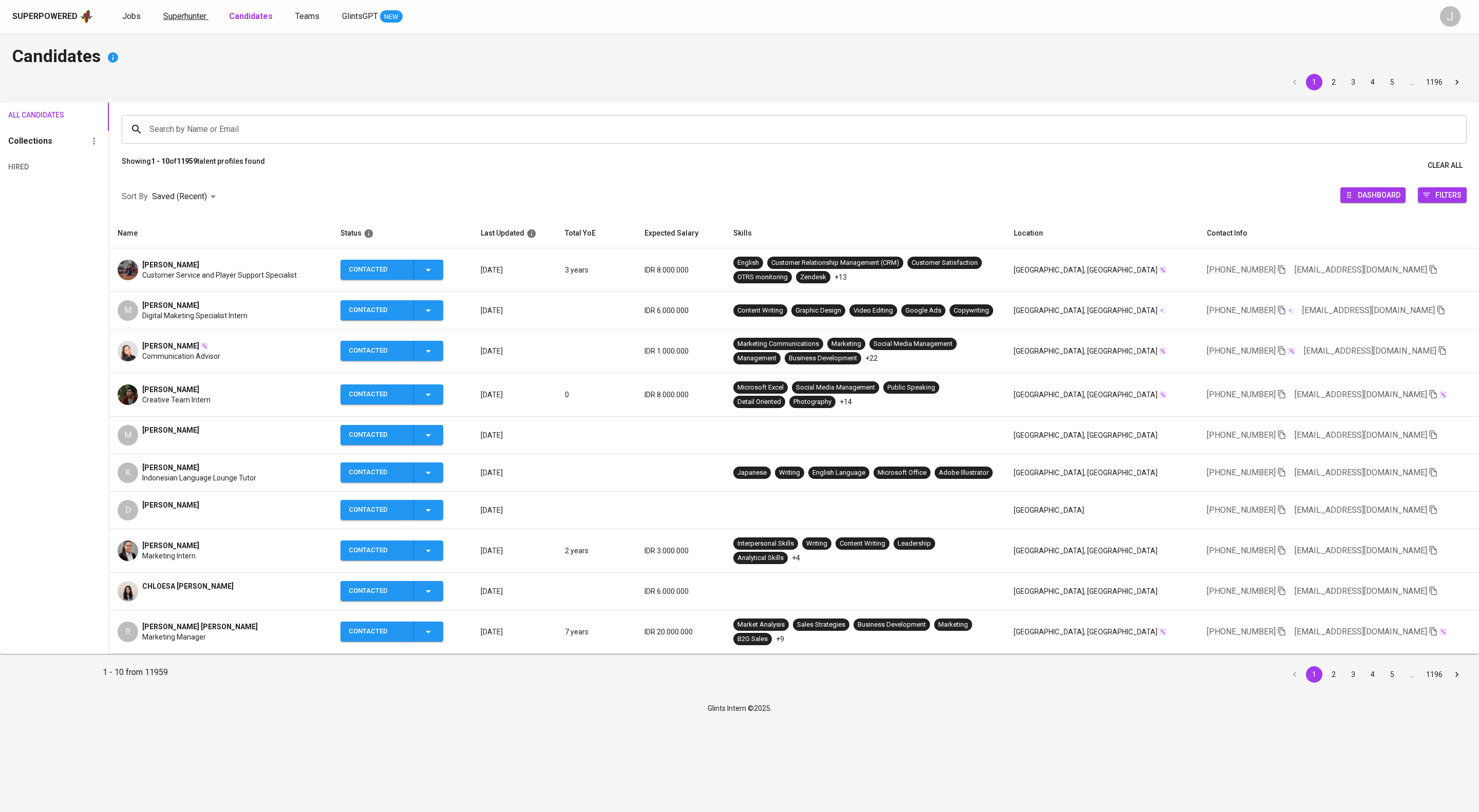
click at [204, 17] on span "Superhunter" at bounding box center [185, 16] width 43 height 10
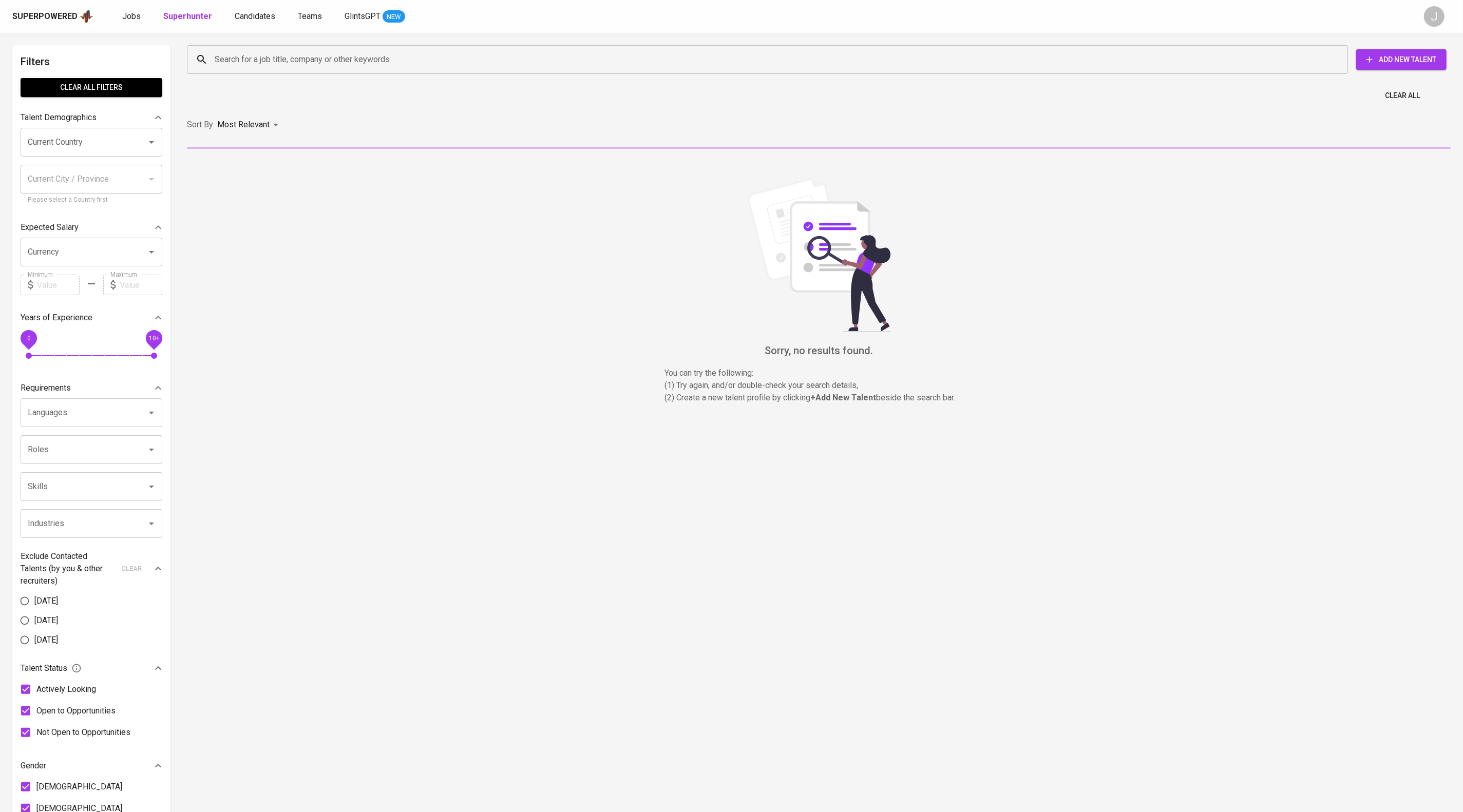
click at [322, 69] on input "Search for a job title, company or other keywords" at bounding box center [769, 59] width 1116 height 19
paste input "tirzakb@gmail.com"
type input "tirzakb@gmail.com"
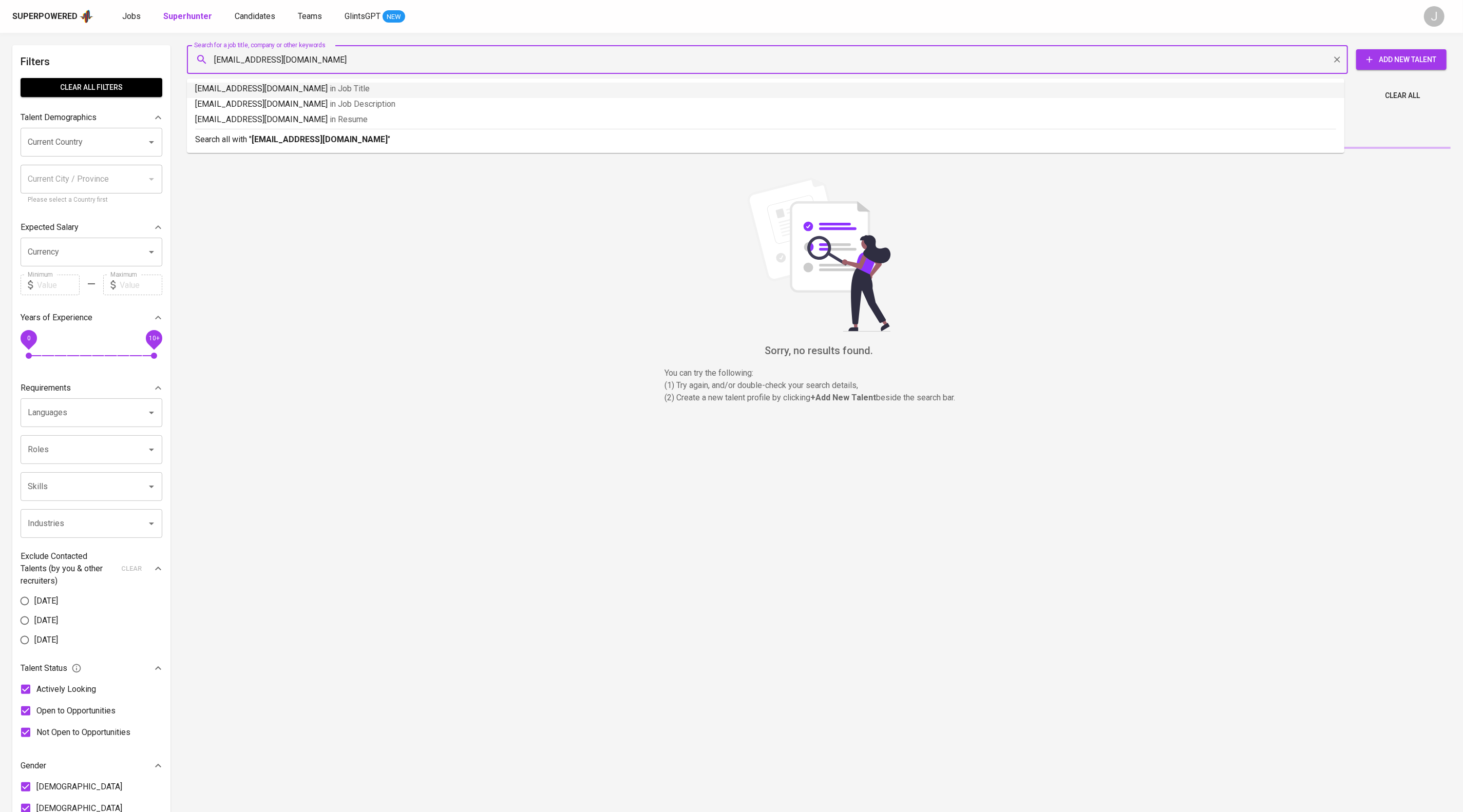
click at [362, 146] on p "Search all with " tirzakb@gmail.com "" at bounding box center [765, 139] width 1141 height 12
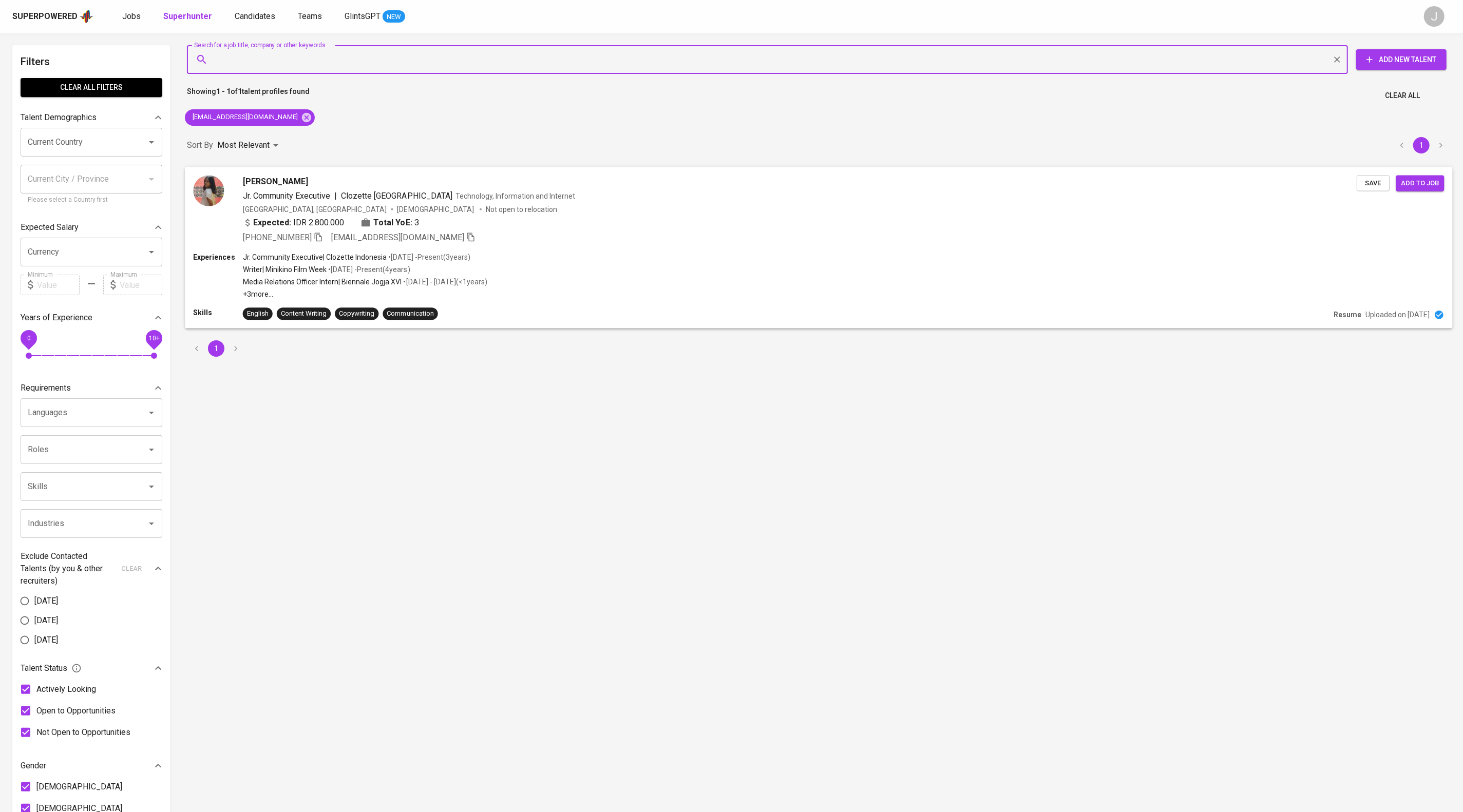
click at [1364, 189] on span "Save" at bounding box center [1373, 183] width 23 height 12
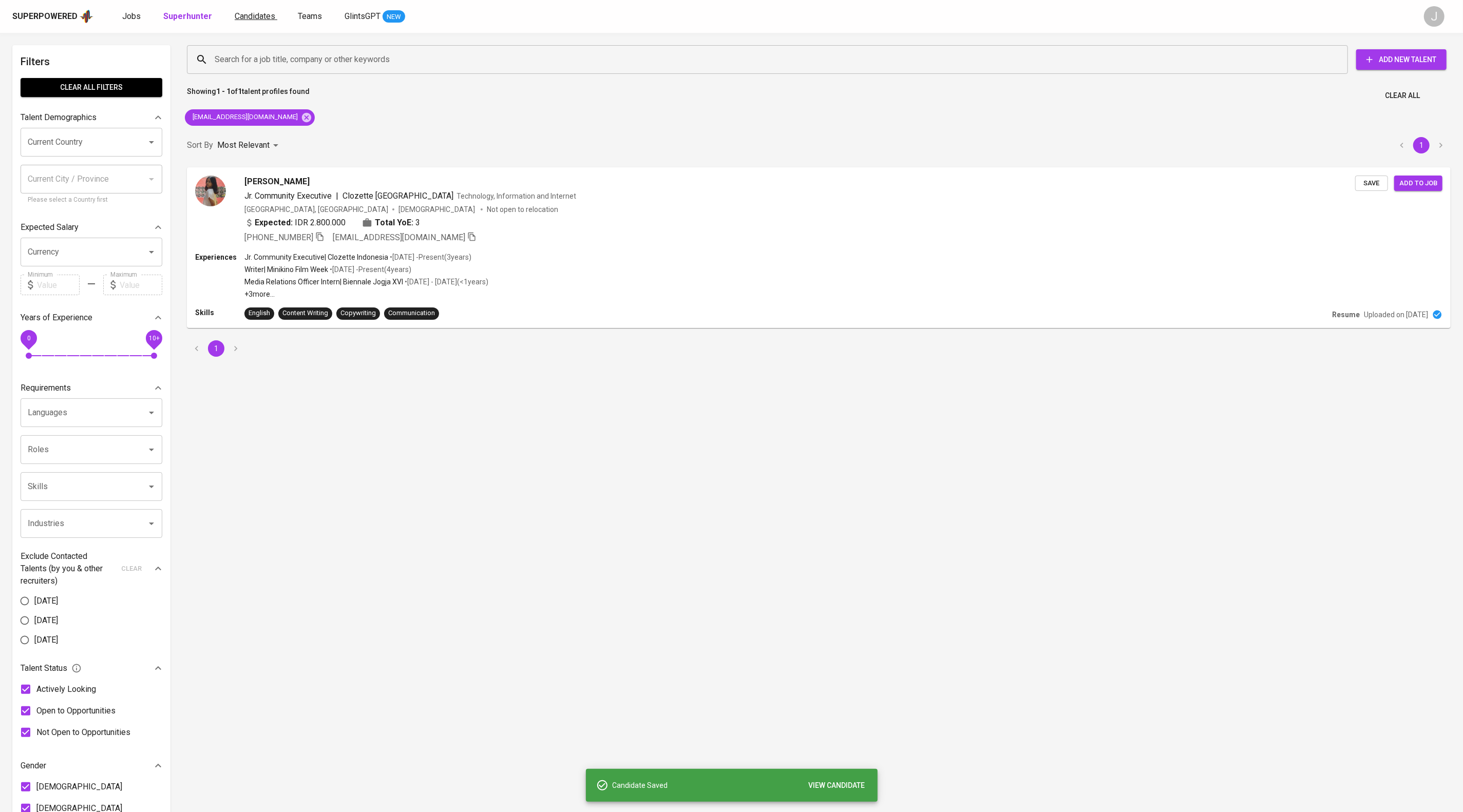
click at [275, 19] on span "Candidates" at bounding box center [255, 16] width 41 height 10
